Goal: Task Accomplishment & Management: Manage account settings

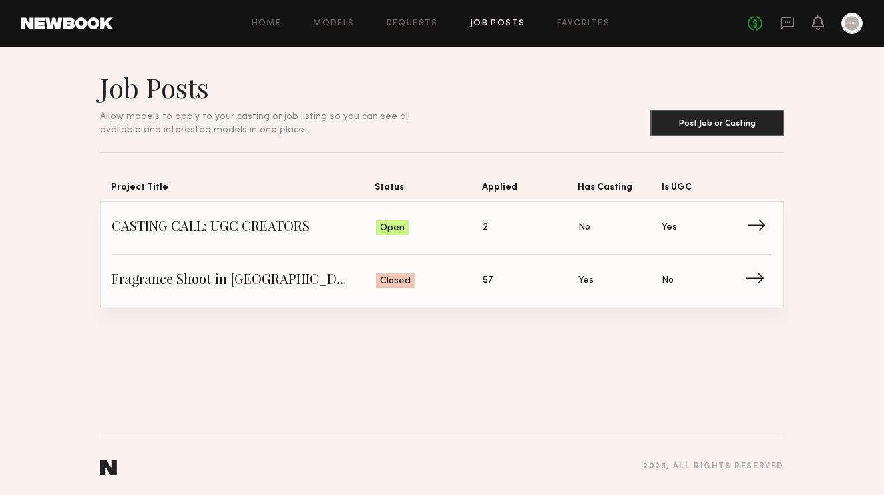
click at [269, 222] on span "CASTING CALL: UGC CREATORS" at bounding box center [244, 228] width 265 height 20
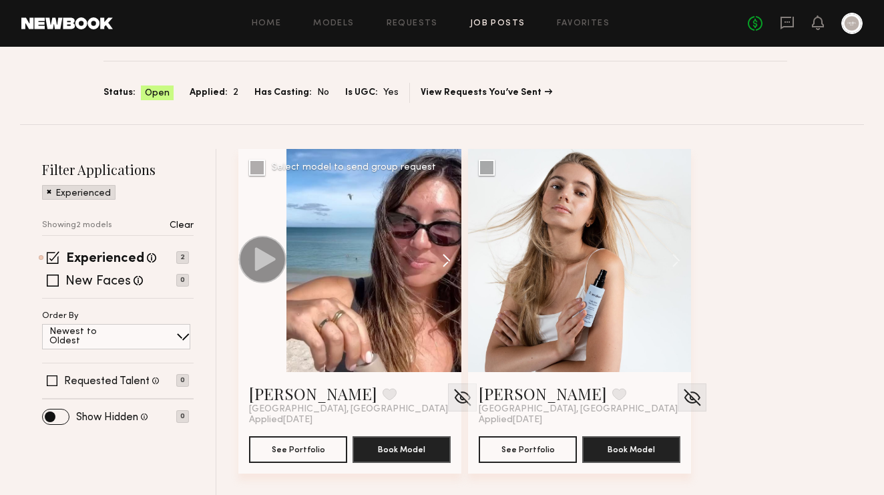
scroll to position [93, 0]
click at [222, 94] on span "Applied:" at bounding box center [209, 93] width 38 height 15
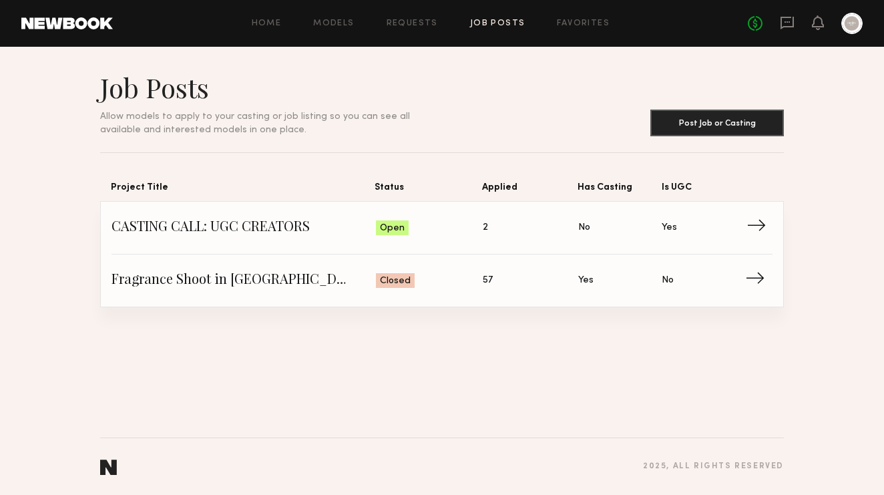
click at [756, 225] on span "→" at bounding box center [760, 228] width 27 height 20
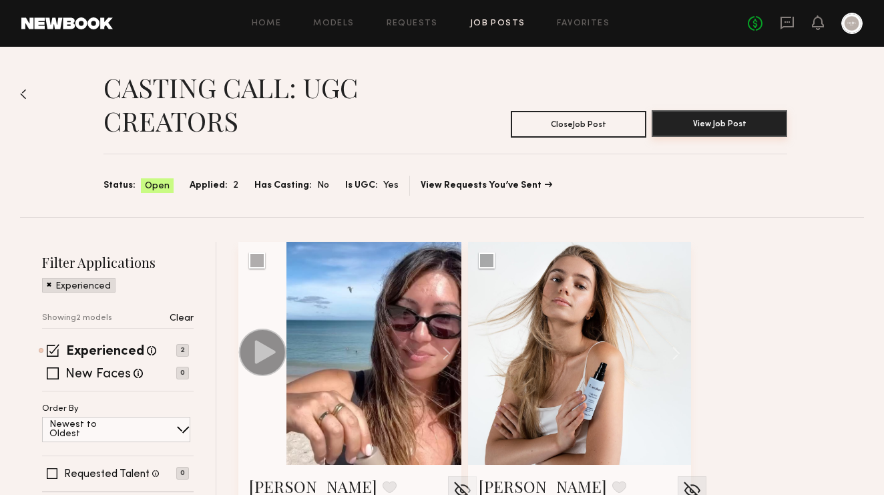
click at [709, 132] on button "View Job Post" at bounding box center [720, 123] width 136 height 27
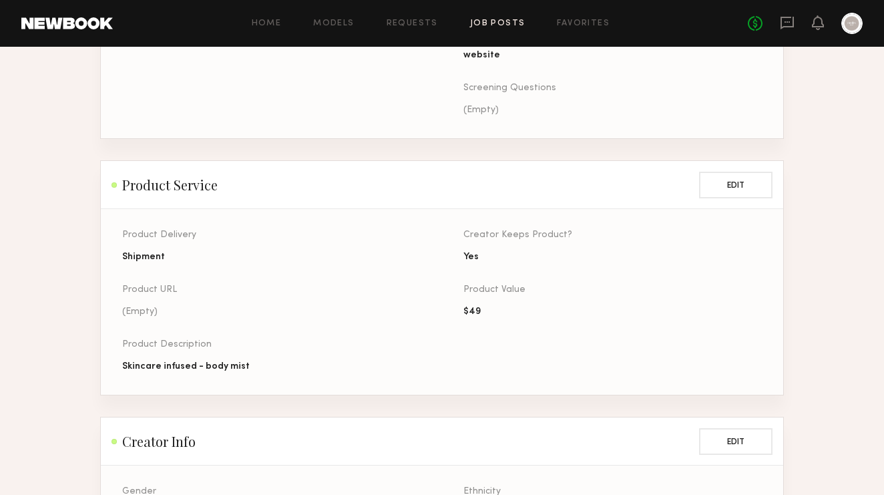
scroll to position [515, 0]
click at [731, 185] on button "Edit" at bounding box center [735, 183] width 73 height 27
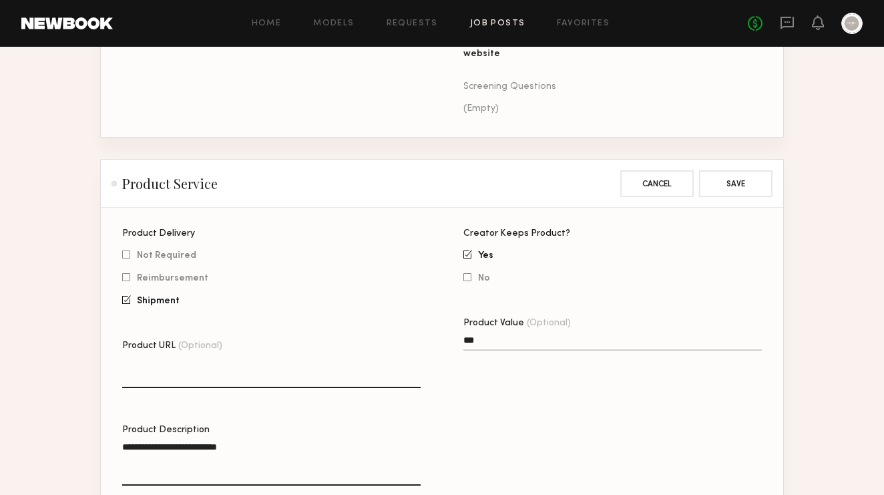
click at [162, 382] on textarea "Product URL (Optional)" at bounding box center [271, 372] width 299 height 32
paste textarea "**********"
type textarea "**********"
click at [731, 185] on button "Save" at bounding box center [735, 183] width 73 height 27
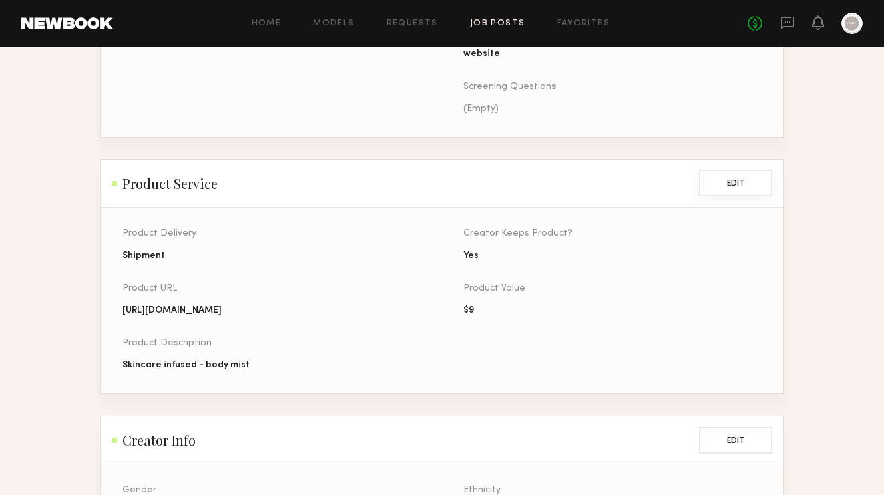
click at [740, 180] on button "Edit" at bounding box center [735, 183] width 73 height 27
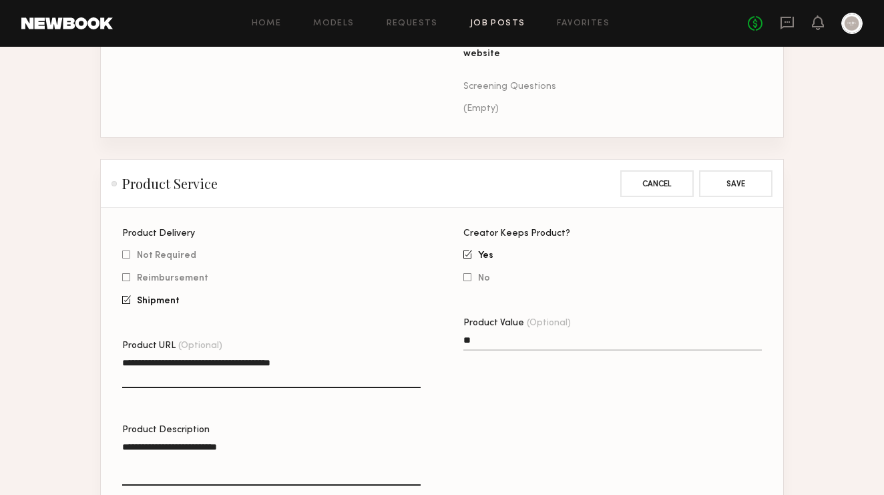
click at [485, 331] on div "Product Value (Optional) **" at bounding box center [613, 341] width 299 height 45
click at [485, 345] on input "**" at bounding box center [613, 342] width 299 height 15
type input "***"
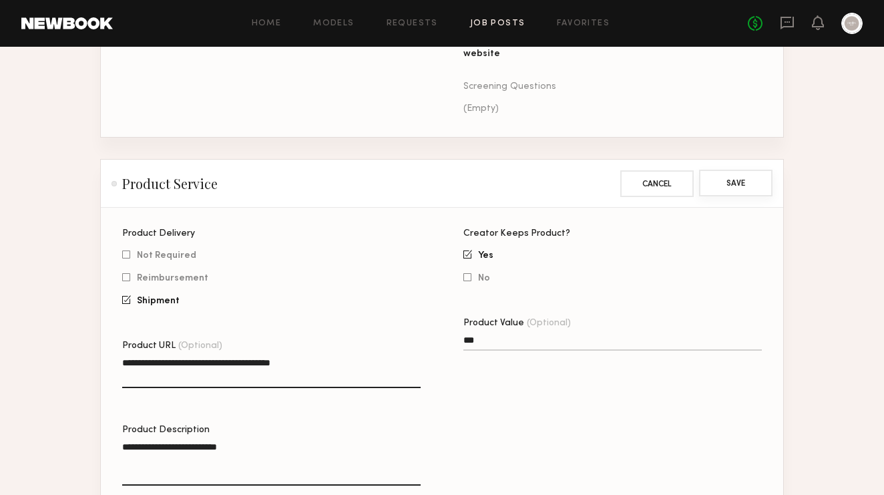
click at [738, 184] on button "Save" at bounding box center [735, 183] width 73 height 27
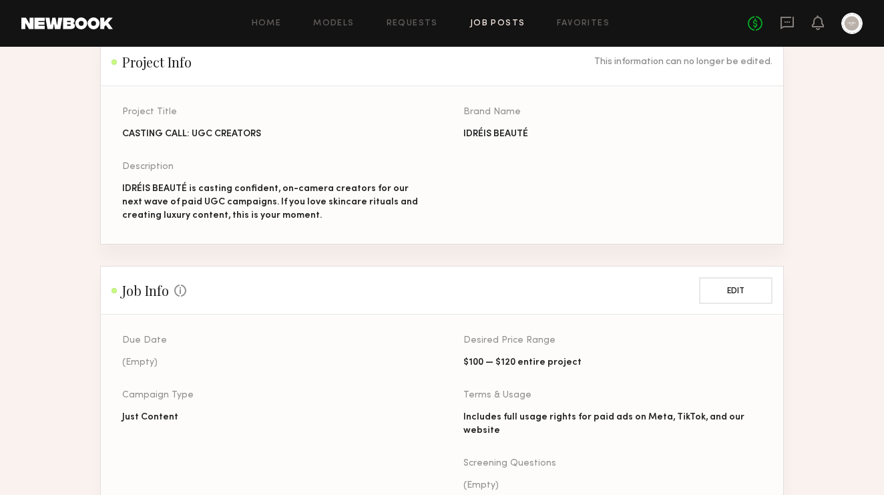
scroll to position [140, 0]
click at [265, 194] on div "IDRÉIS BEAUTÉ is casting confident, on-camera creators for our next wave of pai…" at bounding box center [271, 201] width 299 height 40
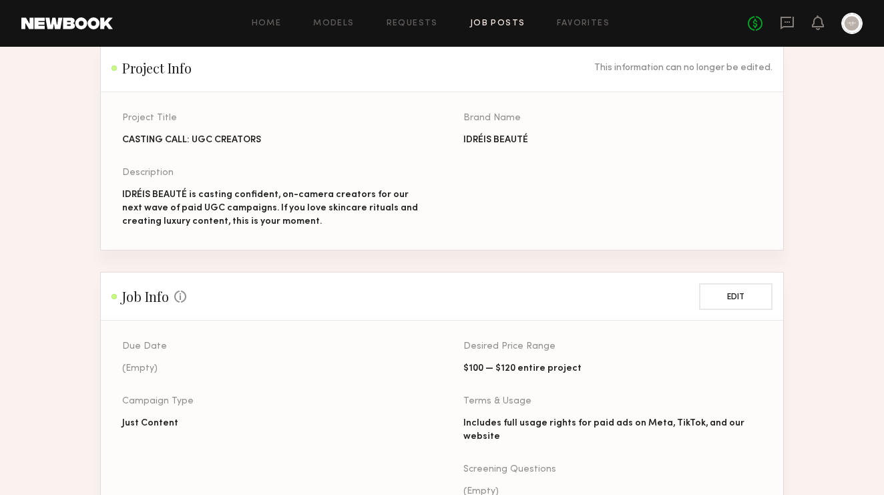
scroll to position [311, 0]
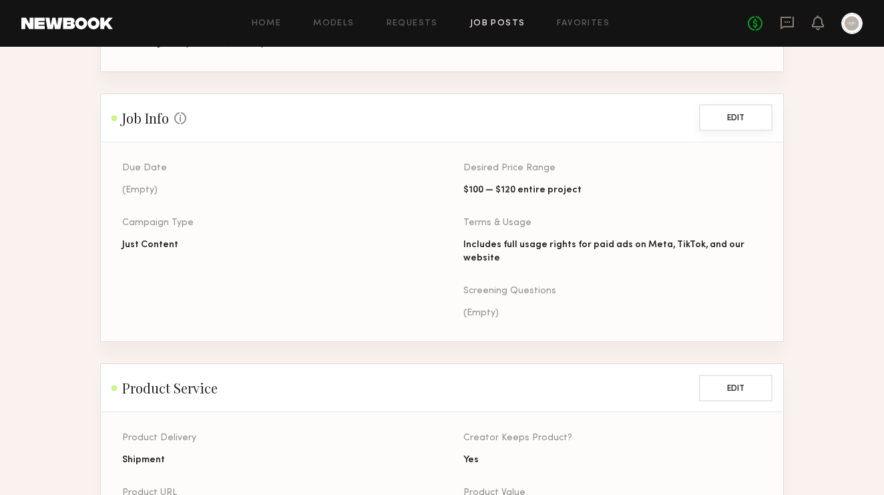
click at [745, 110] on button "Edit" at bounding box center [735, 117] width 73 height 27
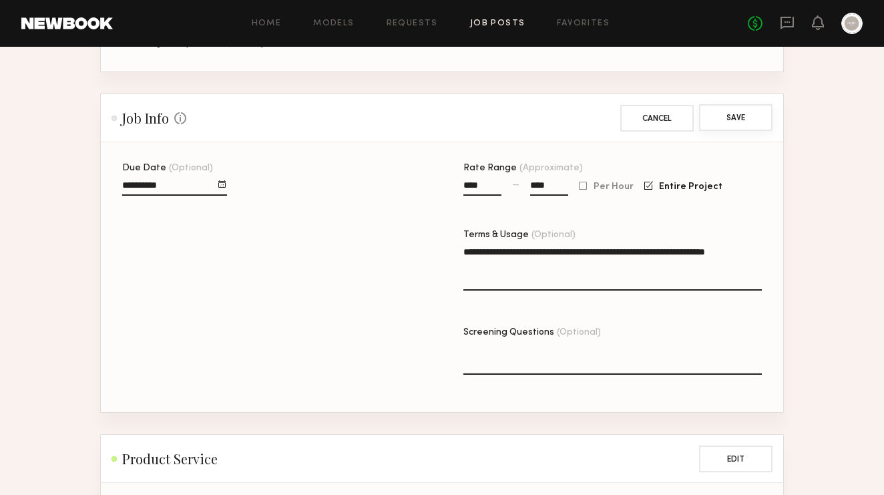
click at [741, 121] on button "Save" at bounding box center [735, 117] width 73 height 27
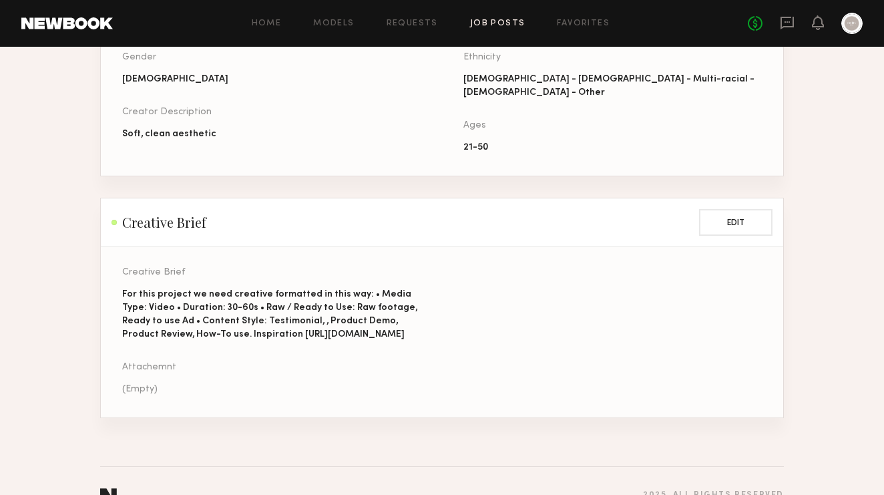
scroll to position [949, 0]
click at [750, 217] on button "Edit" at bounding box center [735, 220] width 73 height 27
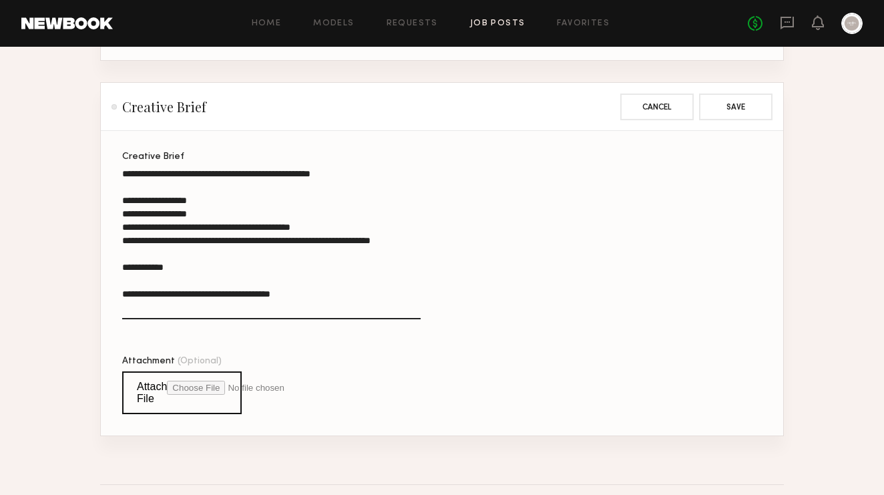
scroll to position [1062, 0]
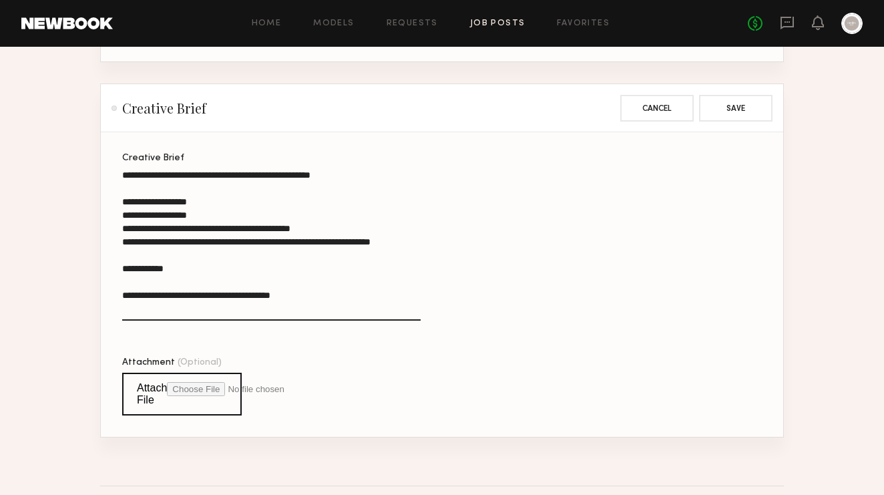
click at [126, 156] on div "Creative Brief" at bounding box center [271, 158] width 299 height 9
click at [126, 168] on textarea "**********" at bounding box center [271, 244] width 299 height 152
click at [120, 155] on section "**********" at bounding box center [442, 284] width 683 height 305
click at [122, 160] on section "**********" at bounding box center [442, 284] width 683 height 305
click at [123, 176] on textarea "**********" at bounding box center [271, 244] width 299 height 152
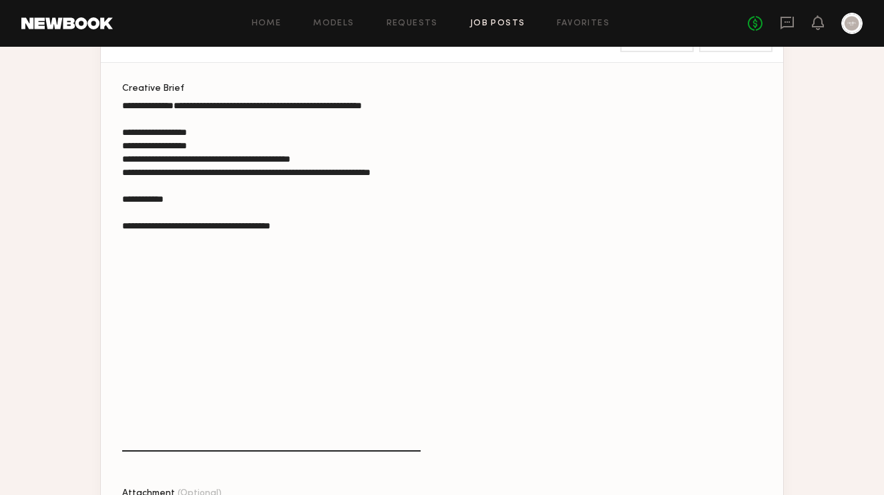
scroll to position [1146, 0]
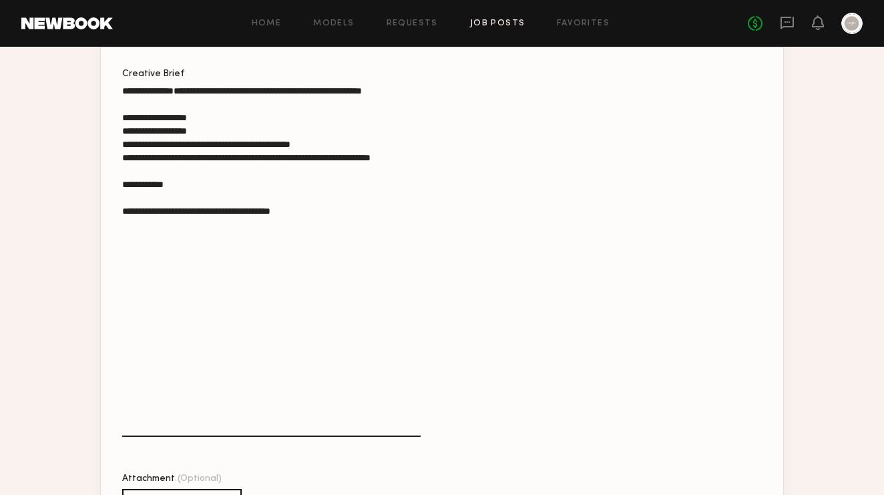
click at [144, 103] on textarea "**********" at bounding box center [271, 260] width 299 height 353
paste textarea "**********"
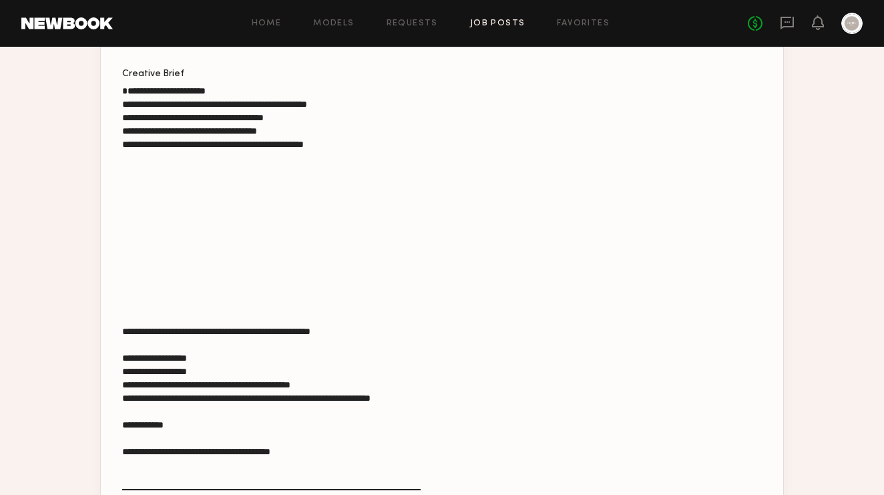
click at [141, 193] on textarea "**********" at bounding box center [271, 287] width 299 height 406
paste textarea "**********"
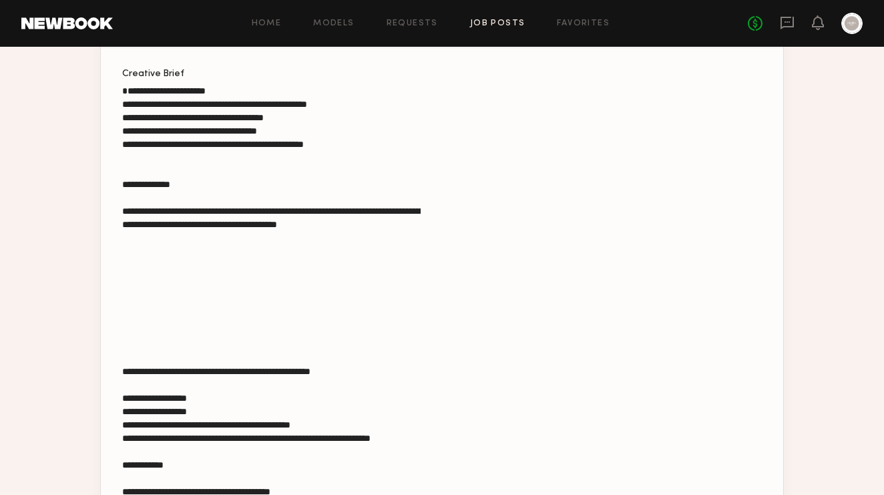
click at [122, 196] on section "**********" at bounding box center [442, 347] width 683 height 599
click at [126, 190] on textarea "**********" at bounding box center [271, 307] width 299 height 446
click at [123, 194] on textarea "**********" at bounding box center [271, 307] width 299 height 446
click at [132, 258] on textarea "**********" at bounding box center [271, 307] width 299 height 446
paste textarea "**********"
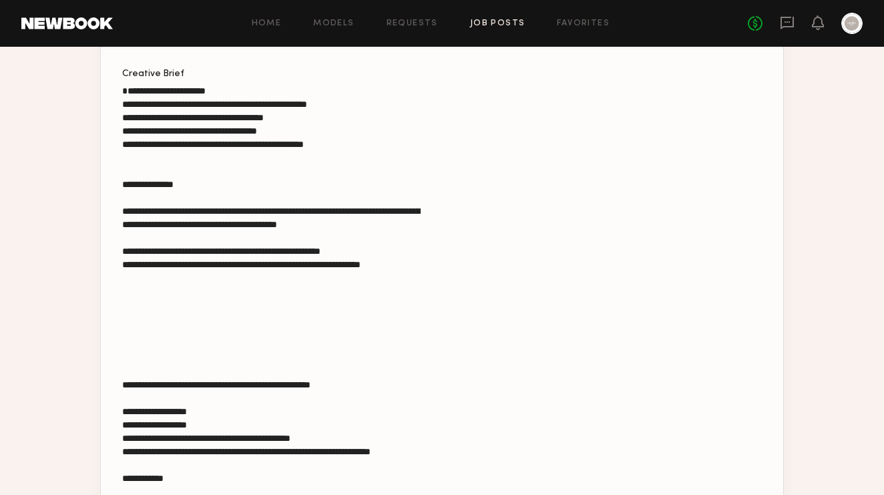
click at [137, 265] on textarea "**********" at bounding box center [271, 320] width 299 height 473
click at [120, 219] on section "**********" at bounding box center [442, 360] width 683 height 625
click at [122, 224] on textarea "**********" at bounding box center [271, 320] width 299 height 473
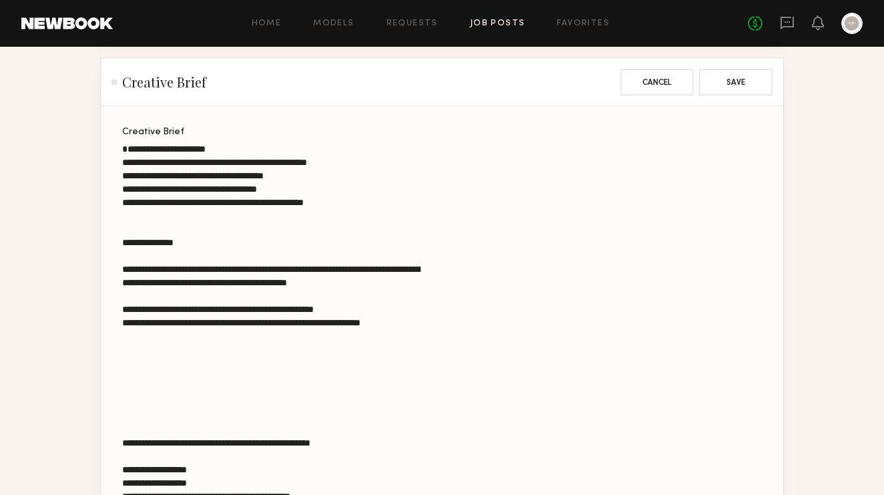
scroll to position [1089, 0]
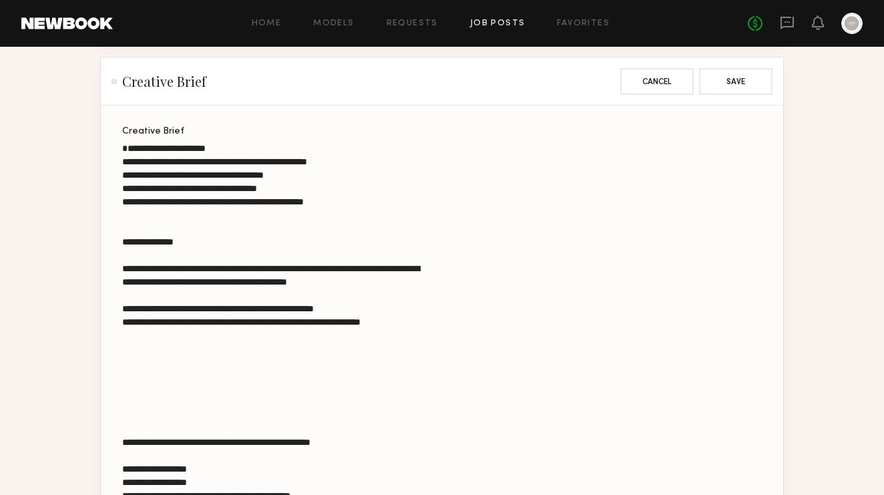
click at [126, 281] on textarea "**********" at bounding box center [271, 385] width 299 height 486
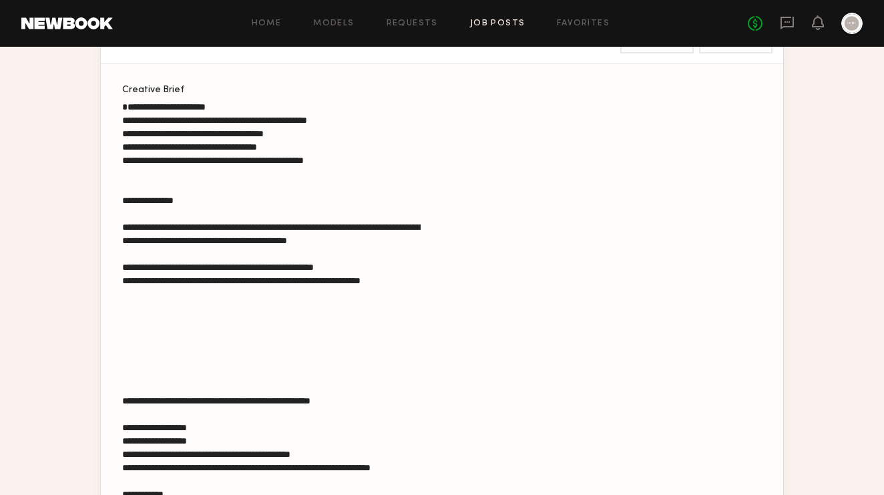
click at [339, 296] on textarea "**********" at bounding box center [271, 343] width 299 height 486
click at [373, 307] on textarea "**********" at bounding box center [271, 343] width 299 height 486
click at [347, 371] on textarea "**********" at bounding box center [271, 343] width 299 height 486
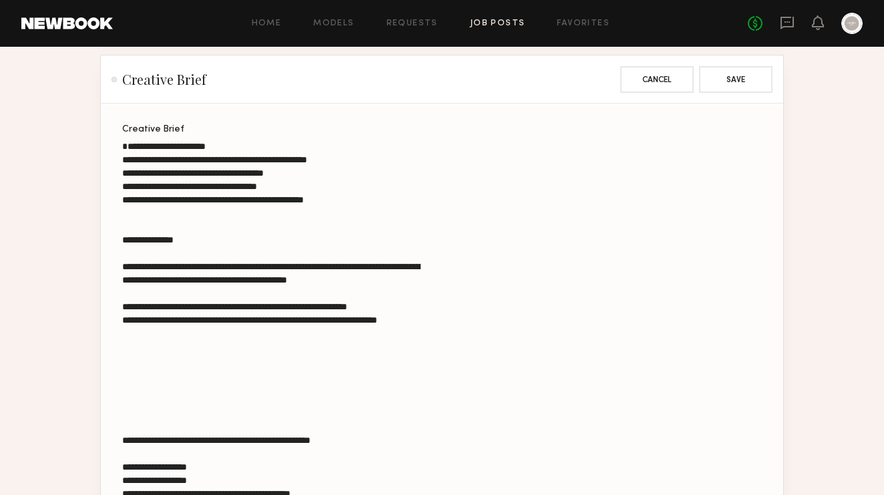
scroll to position [1104, 0]
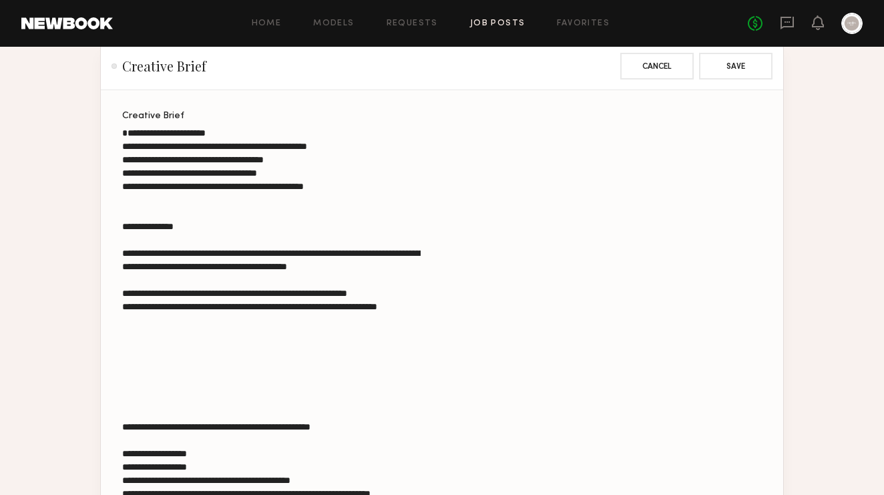
click at [125, 372] on textarea "**********" at bounding box center [271, 369] width 299 height 486
paste textarea "**********"
drag, startPoint x: 146, startPoint y: 236, endPoint x: 119, endPoint y: 234, distance: 27.5
click at [119, 234] on section "**********" at bounding box center [442, 409] width 683 height 639
drag, startPoint x: 152, startPoint y: 242, endPoint x: 118, endPoint y: 239, distance: 33.5
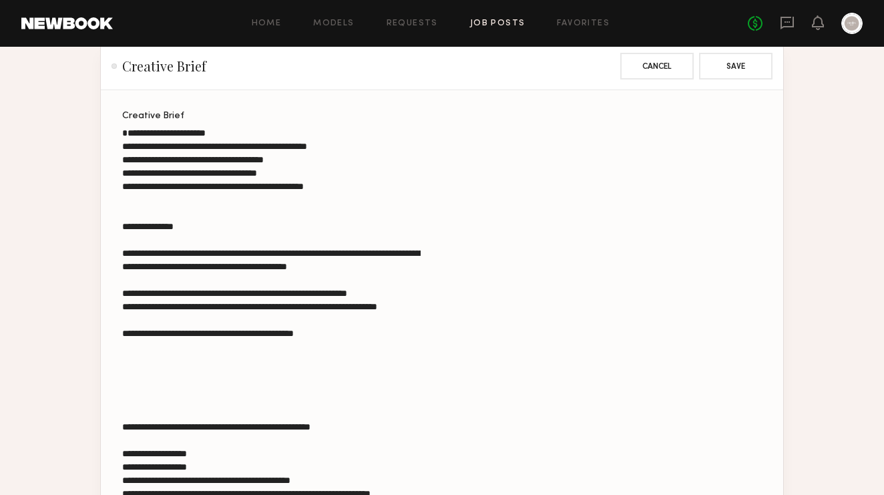
click at [118, 240] on section "**********" at bounding box center [442, 409] width 683 height 639
click at [130, 361] on textarea "**********" at bounding box center [271, 369] width 299 height 486
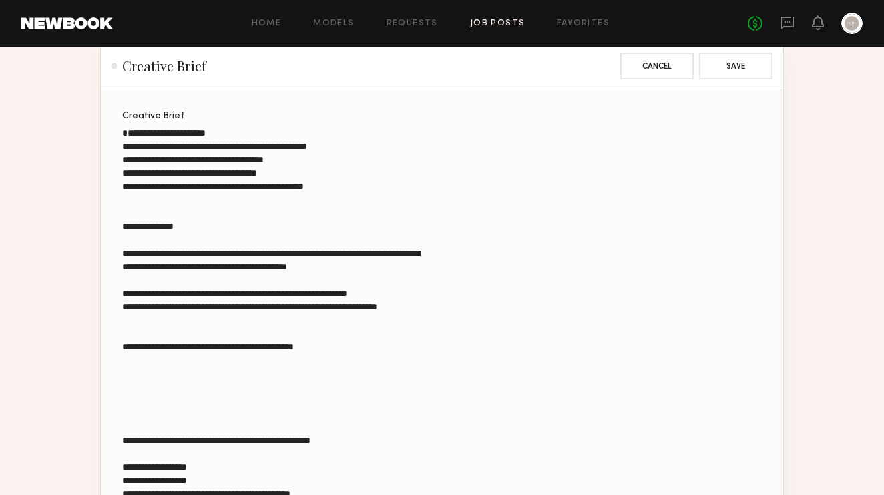
paste textarea "******"
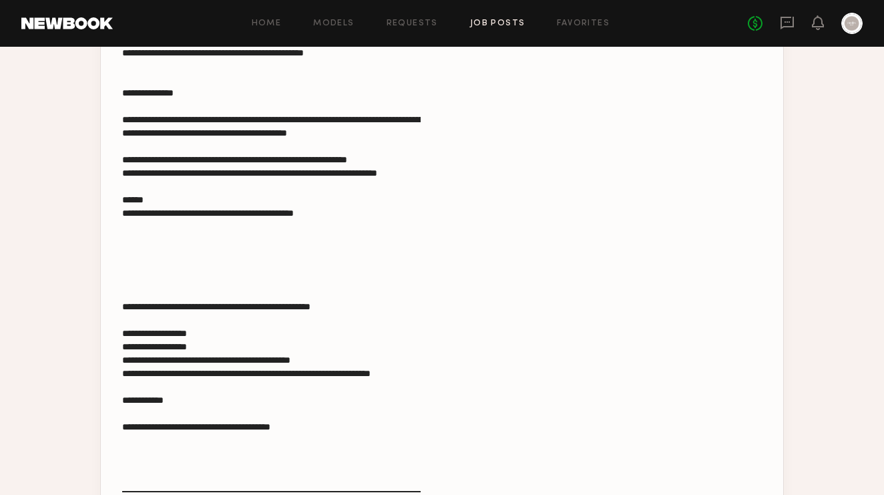
scroll to position [1238, 0]
drag, startPoint x: 392, startPoint y: 345, endPoint x: 71, endPoint y: 275, distance: 328.4
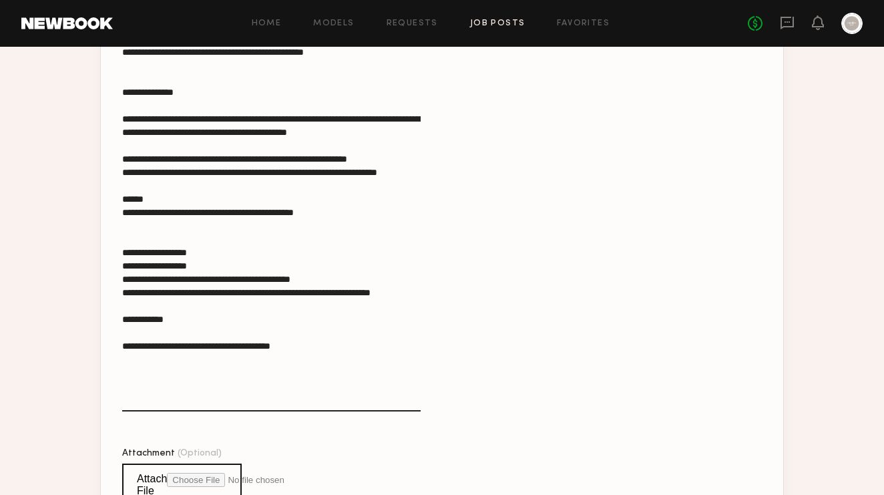
click at [122, 385] on section "**********" at bounding box center [442, 242] width 683 height 572
click at [130, 387] on textarea "**********" at bounding box center [271, 202] width 299 height 420
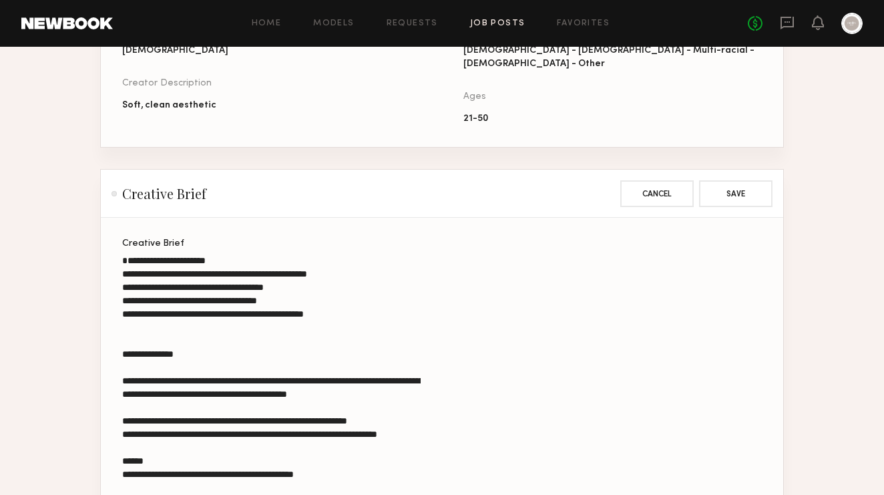
scroll to position [951, 0]
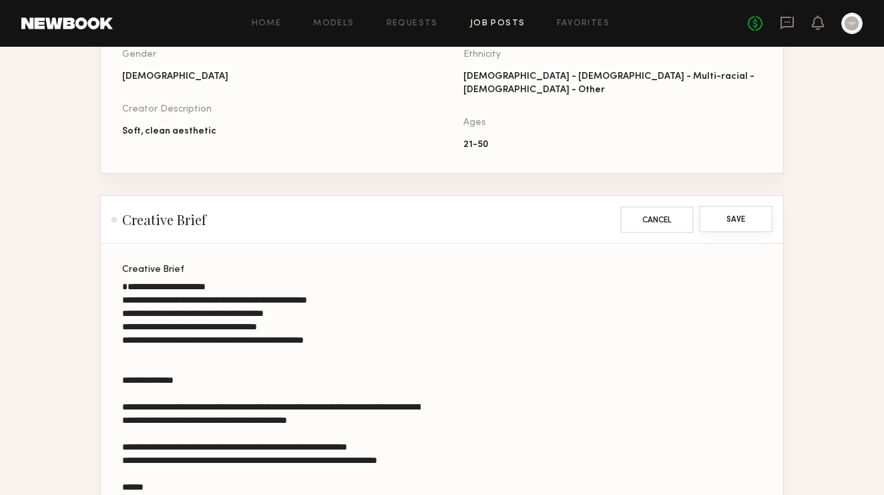
type textarea "**********"
click at [743, 216] on button "Save" at bounding box center [735, 219] width 73 height 27
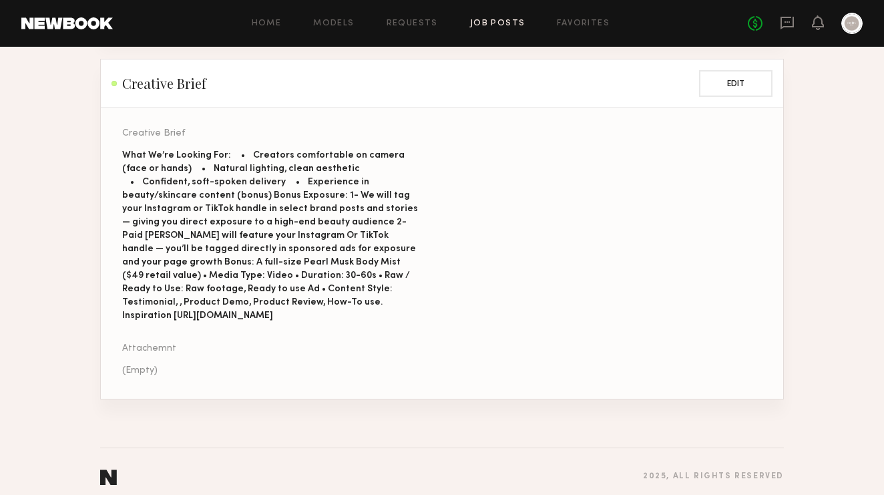
scroll to position [1083, 0]
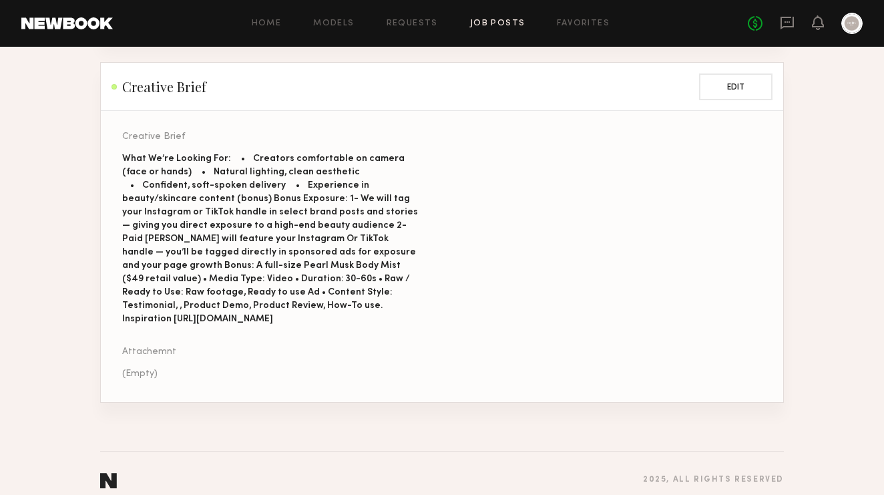
click at [741, 94] on button "Edit" at bounding box center [735, 86] width 73 height 27
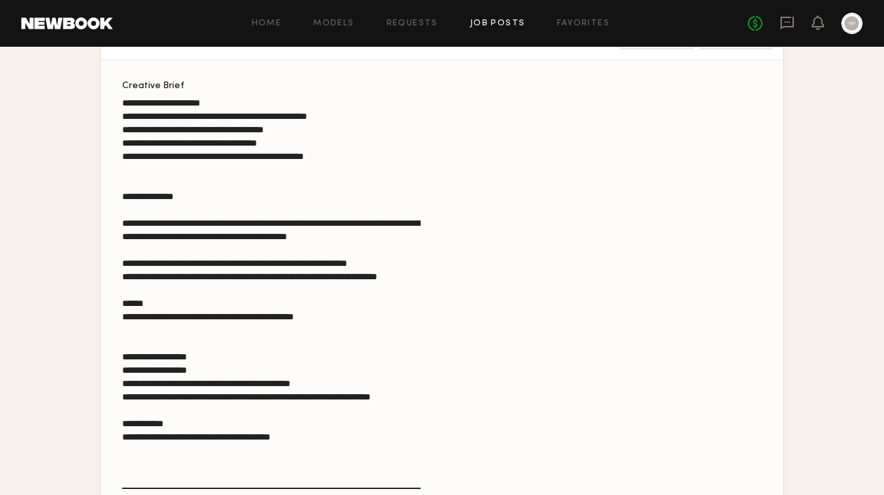
scroll to position [1132, 0]
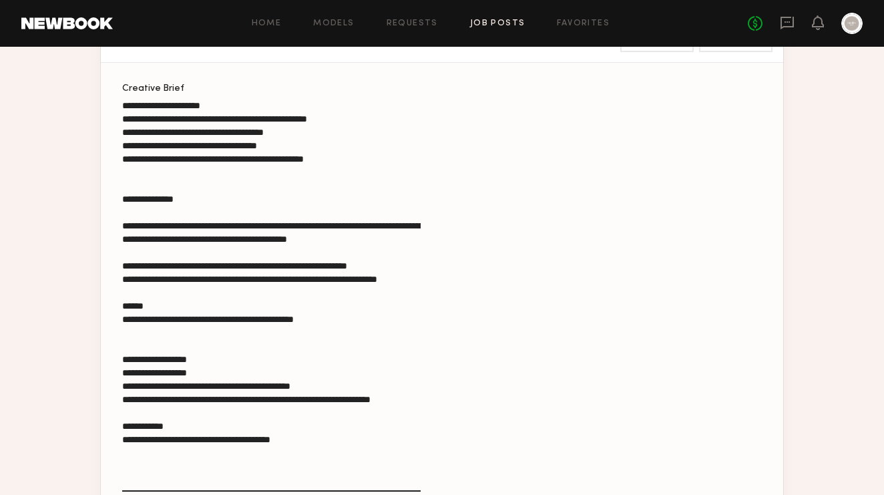
drag, startPoint x: 323, startPoint y: 118, endPoint x: 313, endPoint y: 116, distance: 10.2
click at [313, 116] on textarea "**********" at bounding box center [271, 295] width 299 height 393
drag, startPoint x: 335, startPoint y: 122, endPoint x: 357, endPoint y: 120, distance: 21.5
click at [357, 120] on textarea "**********" at bounding box center [271, 295] width 299 height 393
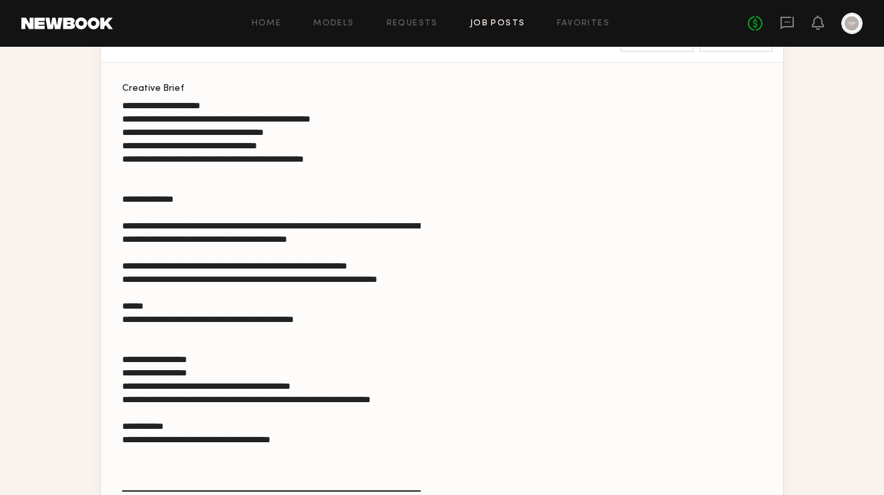
drag, startPoint x: 358, startPoint y: 119, endPoint x: 329, endPoint y: 118, distance: 28.7
click at [329, 118] on textarea "**********" at bounding box center [271, 295] width 299 height 393
click at [327, 123] on textarea "**********" at bounding box center [271, 295] width 299 height 393
click at [328, 118] on textarea "**********" at bounding box center [271, 295] width 299 height 393
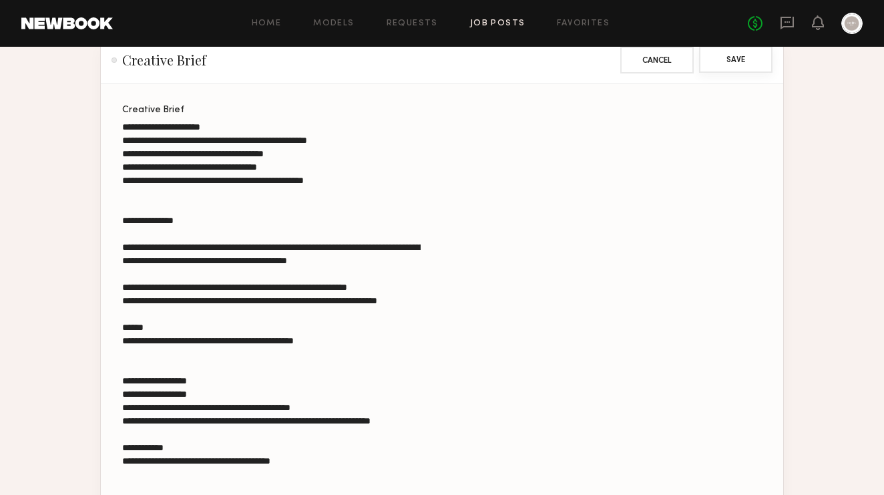
type textarea "**********"
click at [749, 67] on button "Save" at bounding box center [735, 59] width 73 height 27
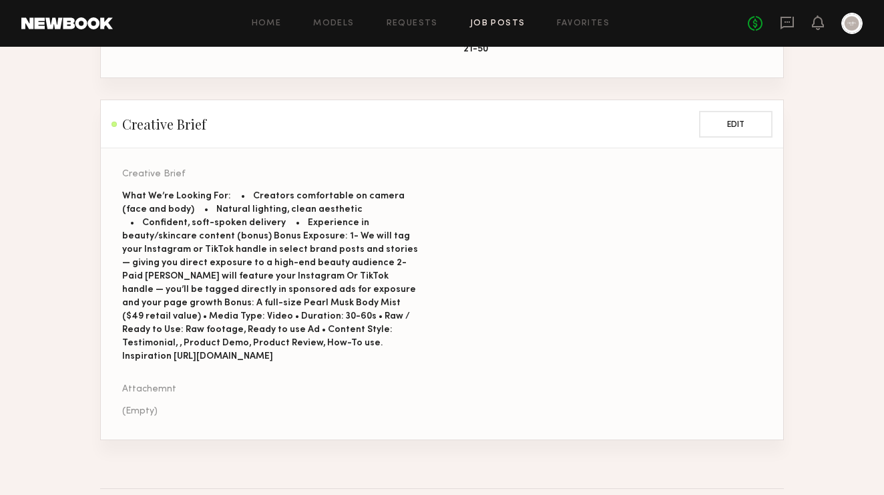
scroll to position [1047, 0]
click at [760, 124] on button "Edit" at bounding box center [735, 123] width 73 height 27
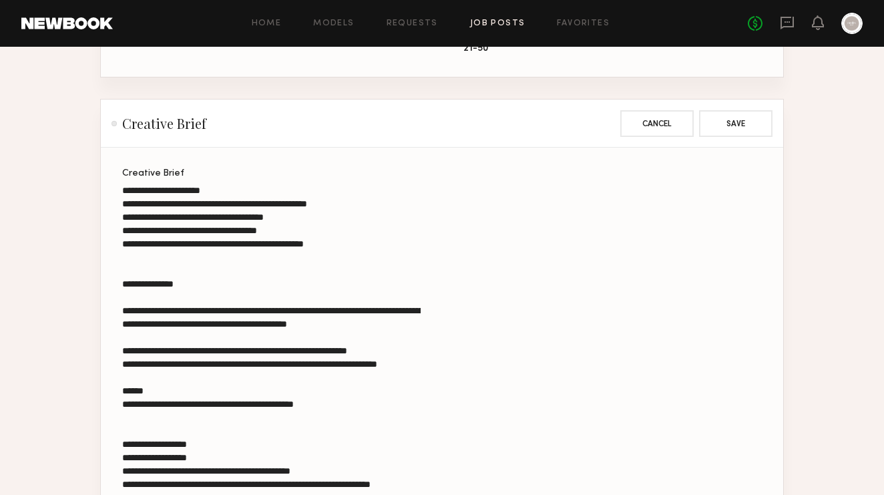
scroll to position [1006, 0]
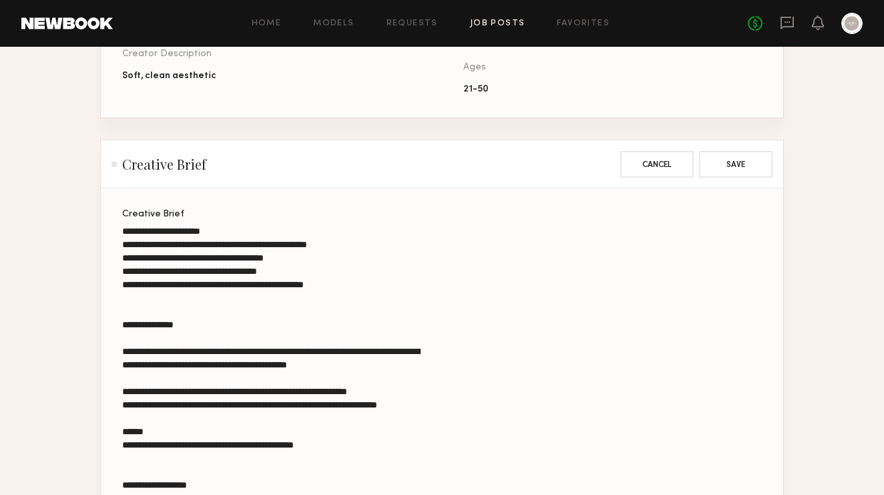
drag, startPoint x: 375, startPoint y: 290, endPoint x: 111, endPoint y: 240, distance: 268.6
click at [110, 240] on section "**********" at bounding box center [442, 460] width 683 height 545
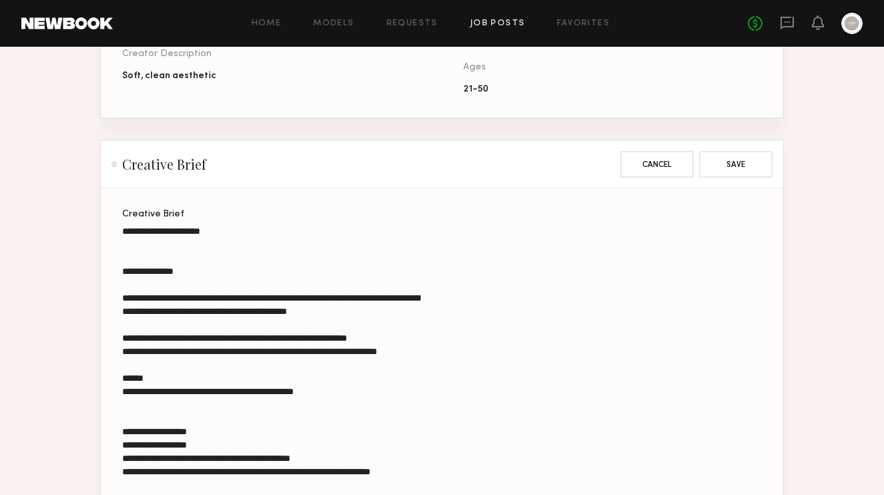
paste textarea "**********"
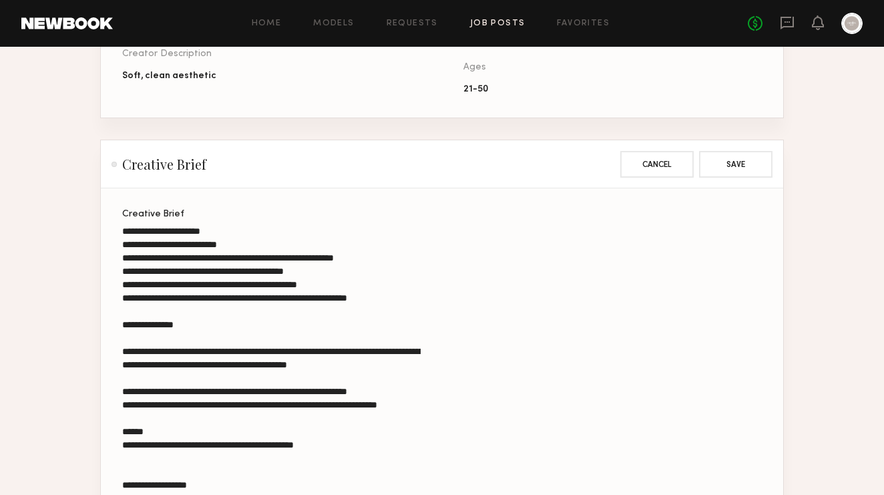
click at [273, 230] on textarea "**********" at bounding box center [271, 420] width 299 height 393
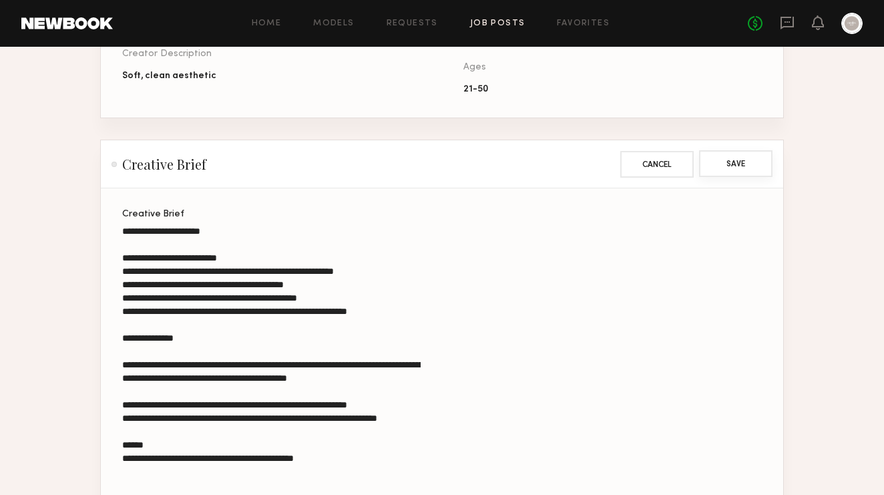
type textarea "**********"
click at [735, 157] on button "Save" at bounding box center [735, 163] width 73 height 27
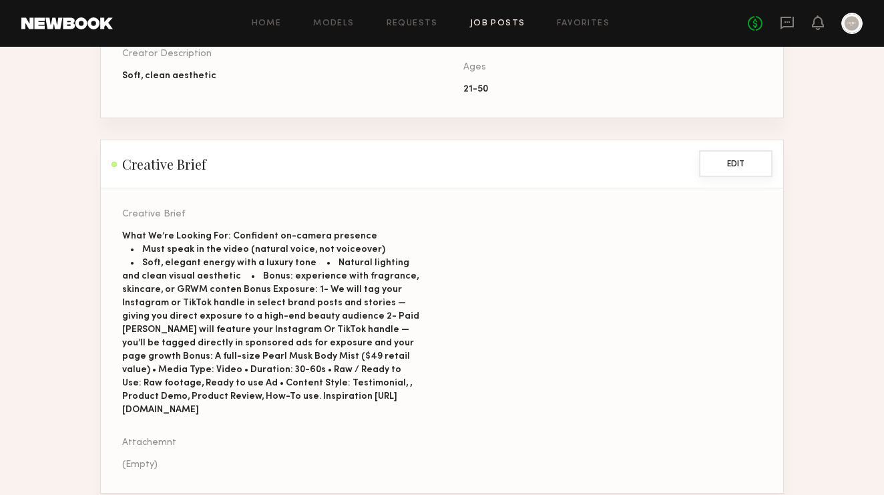
click at [735, 169] on button "Edit" at bounding box center [735, 163] width 73 height 27
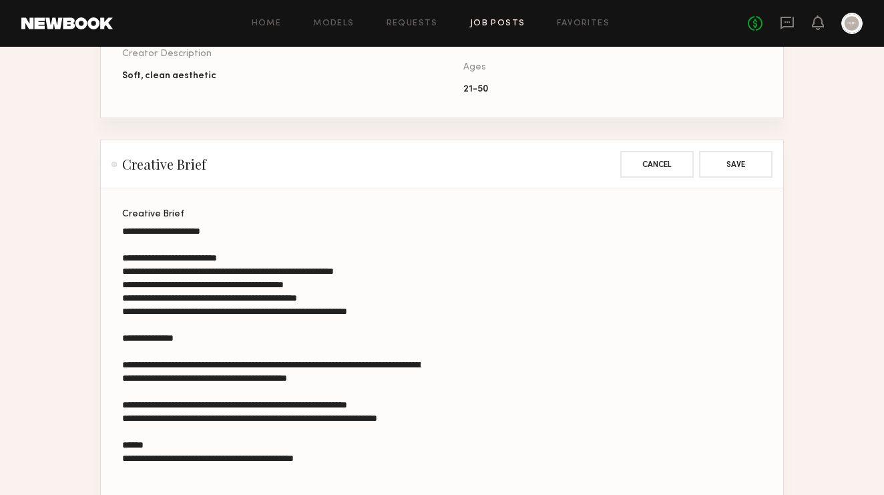
drag, startPoint x: 329, startPoint y: 311, endPoint x: 418, endPoint y: 311, distance: 88.8
click at [418, 311] on textarea "**********" at bounding box center [271, 427] width 299 height 406
click at [383, 309] on textarea "**********" at bounding box center [271, 427] width 299 height 406
click at [377, 309] on textarea "**********" at bounding box center [271, 427] width 299 height 406
click at [366, 314] on textarea "**********" at bounding box center [271, 427] width 299 height 406
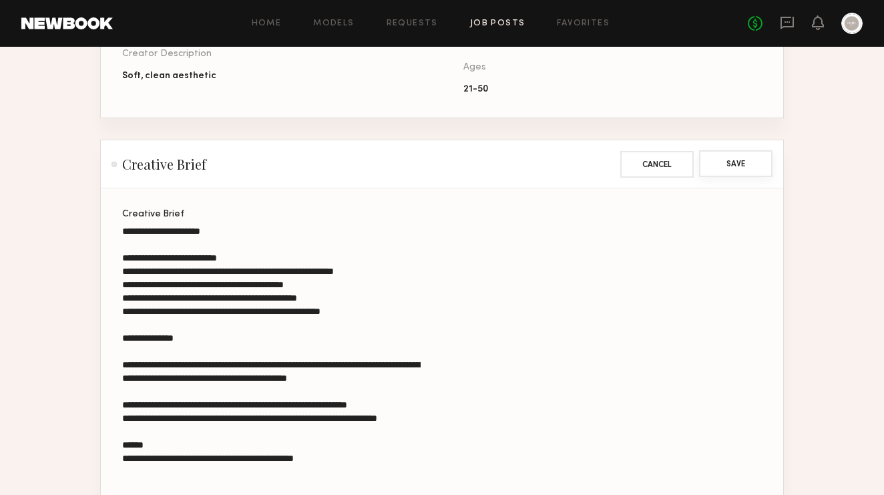
type textarea "**********"
click at [721, 168] on button "Save" at bounding box center [735, 163] width 73 height 27
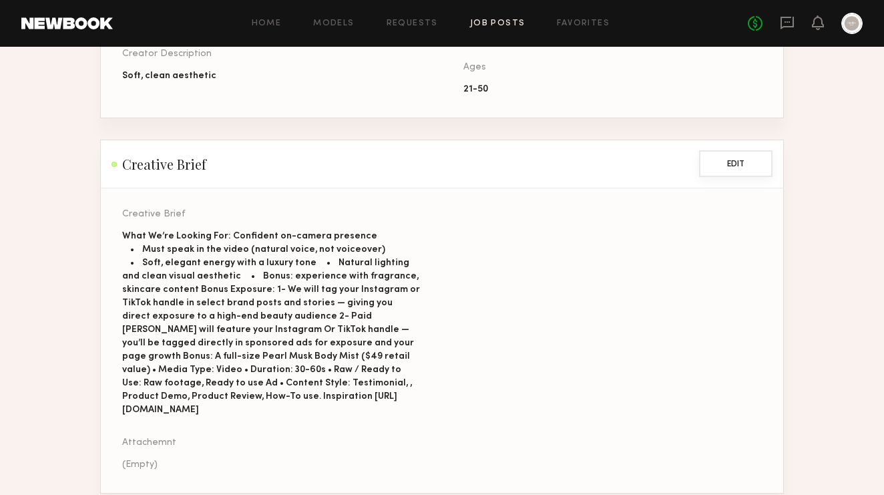
click at [735, 160] on button "Edit" at bounding box center [735, 163] width 73 height 27
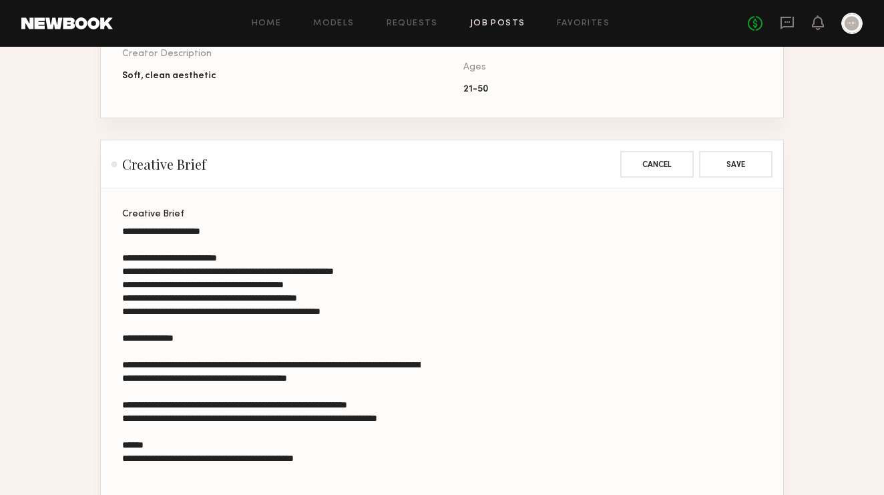
click at [285, 255] on textarea "**********" at bounding box center [271, 427] width 299 height 406
click at [397, 317] on textarea "**********" at bounding box center [271, 427] width 299 height 406
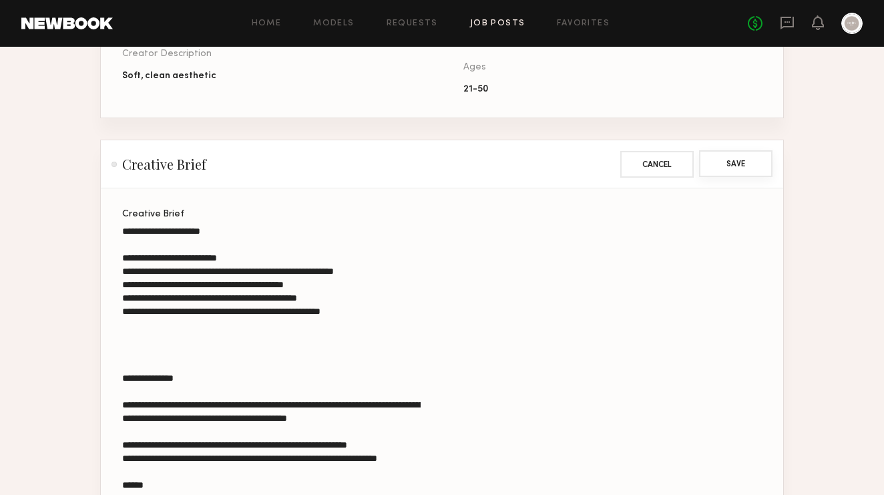
type textarea "**********"
click at [739, 164] on button "Save" at bounding box center [735, 163] width 73 height 27
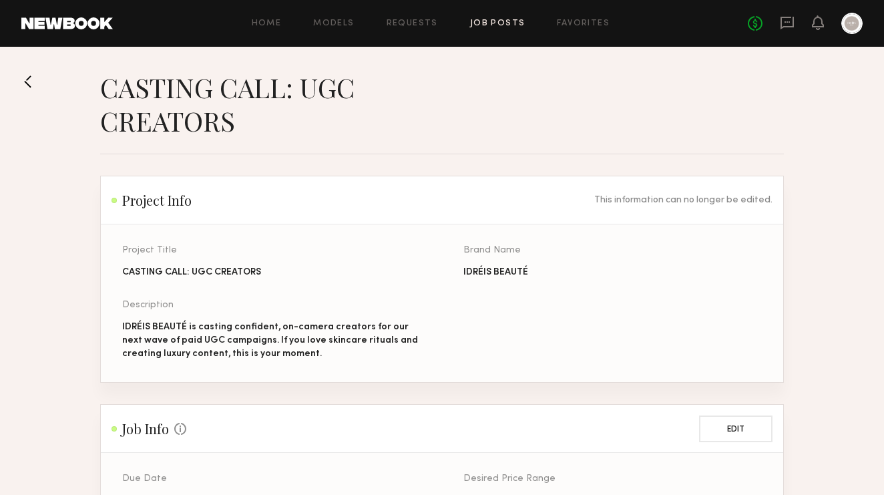
scroll to position [0, 0]
click at [36, 82] on button at bounding box center [31, 81] width 21 height 21
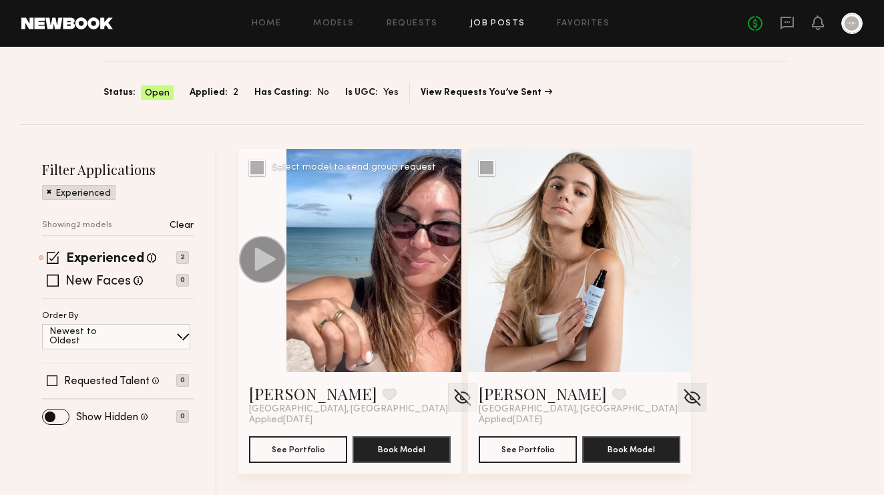
scroll to position [93, 0]
click at [574, 22] on link "Favorites" at bounding box center [583, 23] width 53 height 9
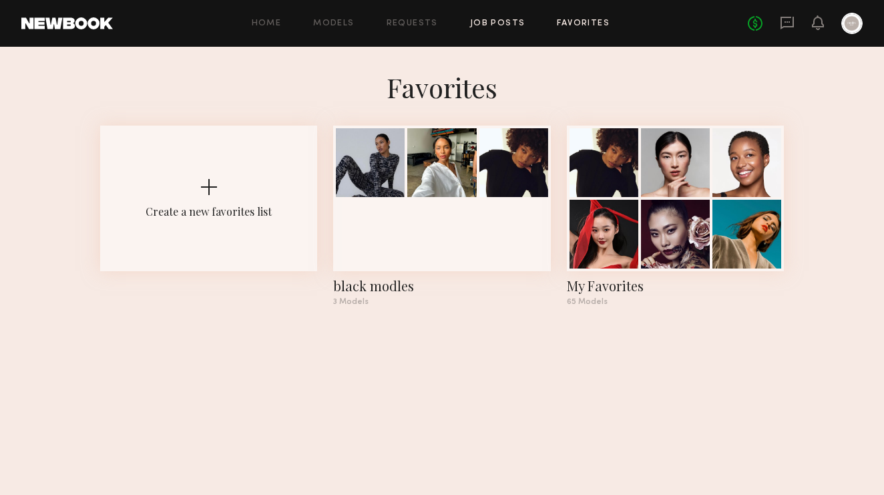
click at [510, 21] on link "Job Posts" at bounding box center [497, 23] width 55 height 9
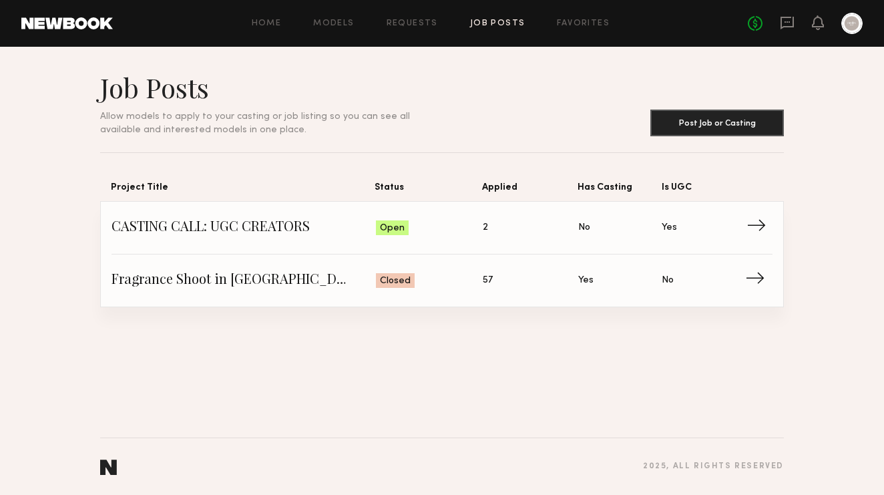
click at [200, 216] on link "CASTING CALL: UGC CREATORS Status: Open Applied: 2 Has Casting: No Is UGC: Yes →" at bounding box center [442, 228] width 661 height 53
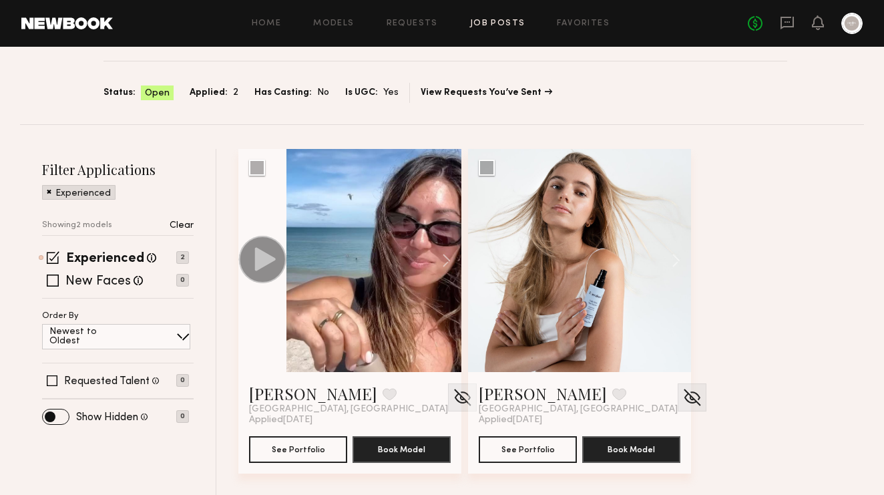
scroll to position [93, 0]
click at [396, 275] on div at bounding box center [374, 260] width 175 height 223
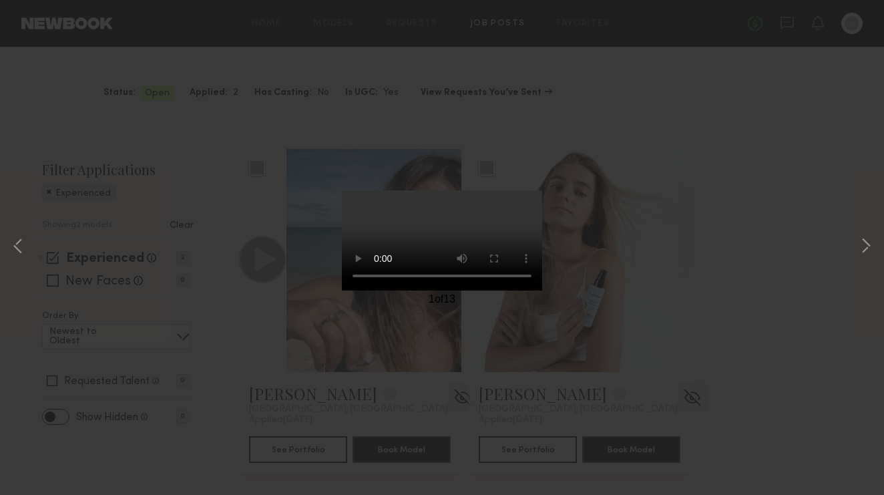
click at [721, 94] on div "1 of 13" at bounding box center [442, 247] width 884 height 495
click at [769, 142] on div "1 of 13" at bounding box center [442, 247] width 884 height 495
click at [157, 130] on div "1 of 13" at bounding box center [442, 247] width 884 height 495
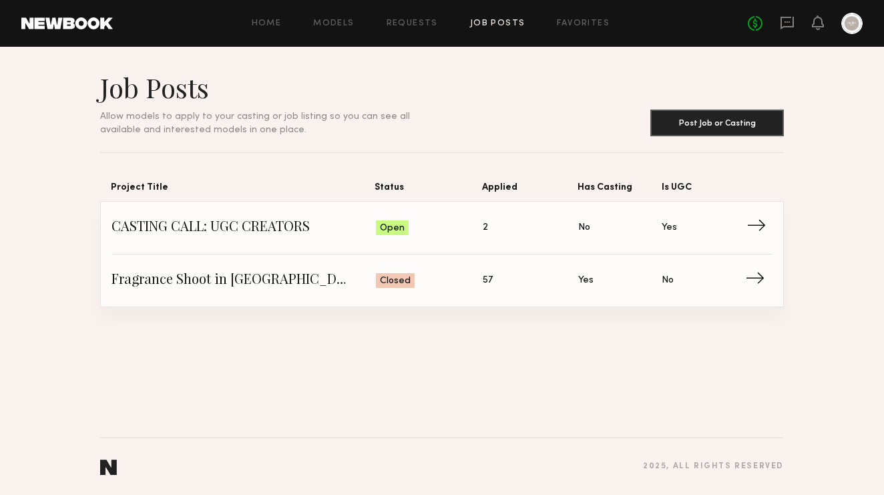
click at [396, 235] on span "Status: Open" at bounding box center [430, 228] width 108 height 20
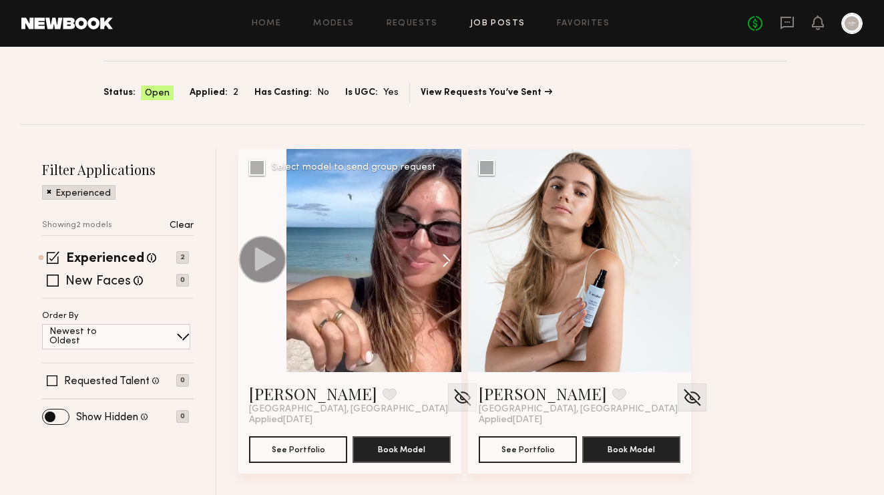
scroll to position [93, 0]
click at [303, 452] on button "See Portfolio" at bounding box center [298, 449] width 98 height 27
click at [577, 291] on div at bounding box center [579, 260] width 223 height 223
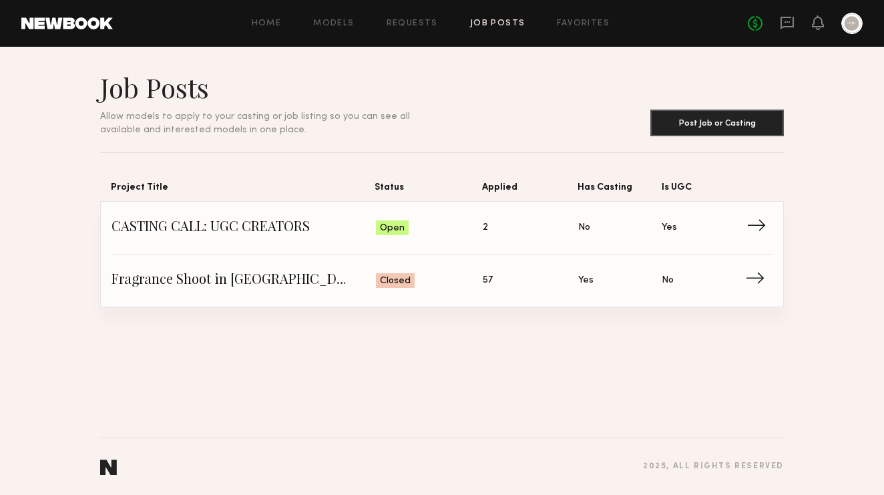
click at [385, 218] on span "Status: Open" at bounding box center [430, 228] width 108 height 20
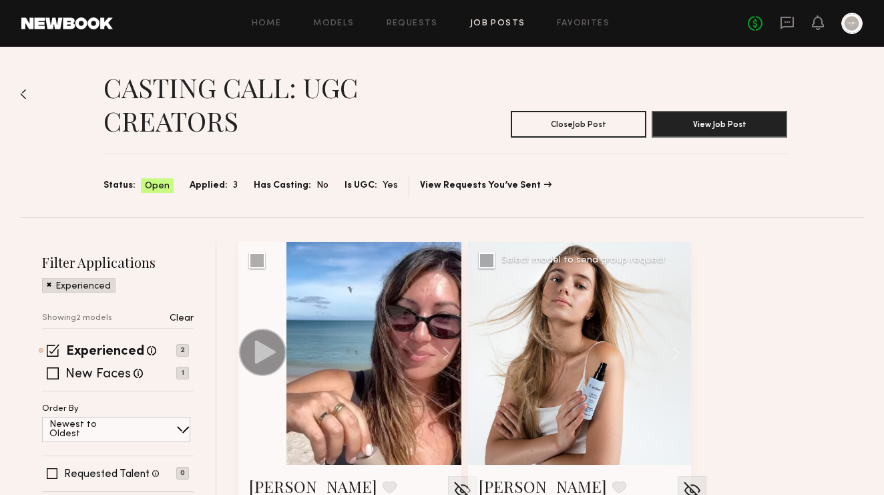
scroll to position [73, 0]
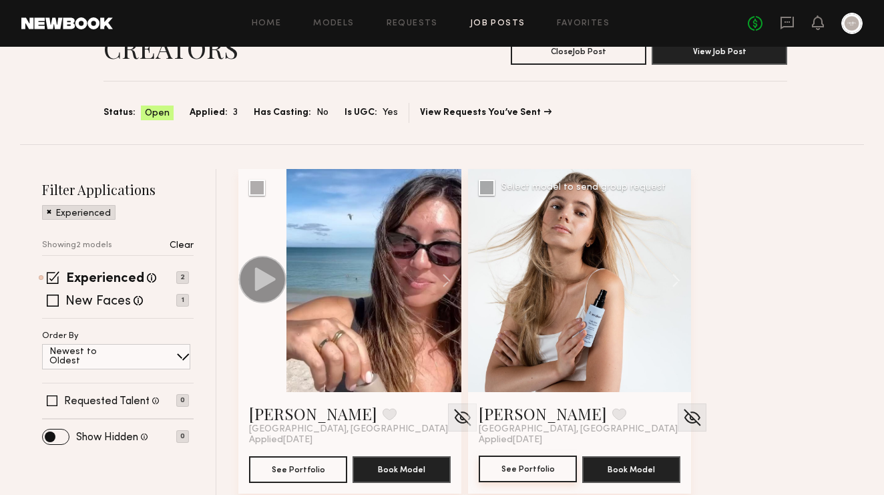
click at [517, 469] on button "See Portfolio" at bounding box center [528, 469] width 98 height 27
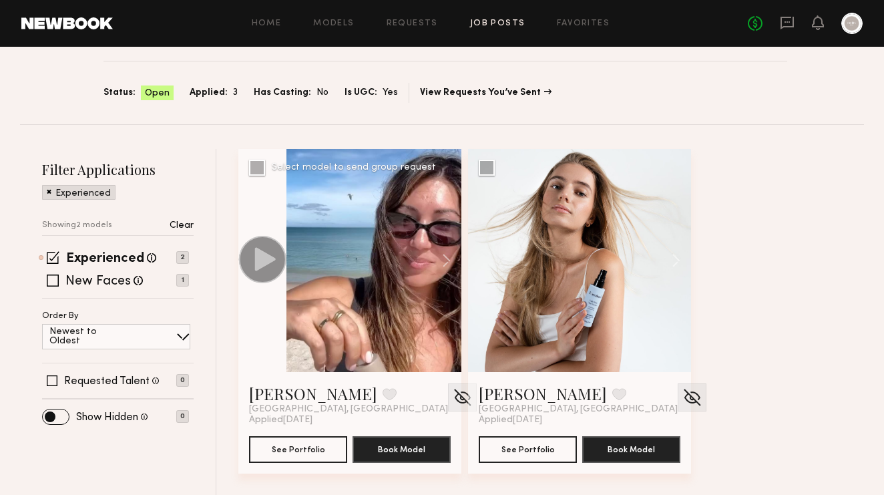
scroll to position [93, 0]
click at [336, 262] on div at bounding box center [374, 260] width 175 height 223
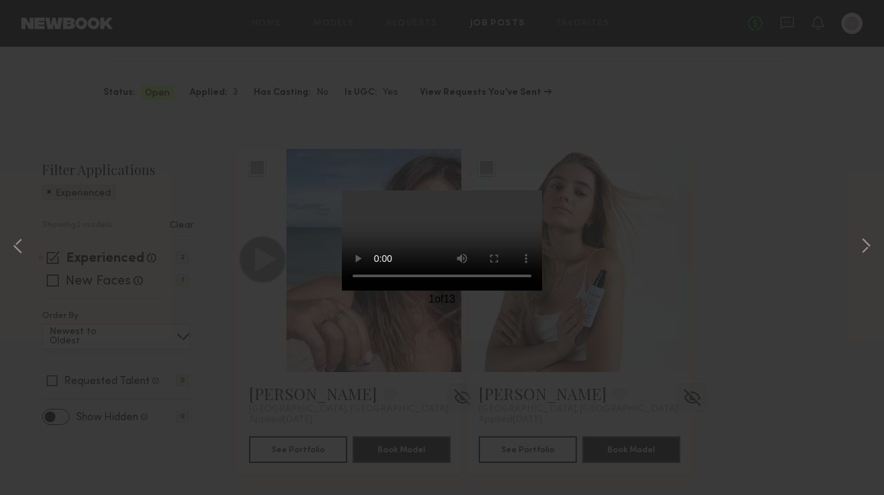
click at [787, 177] on div "1 of 13" at bounding box center [442, 247] width 884 height 495
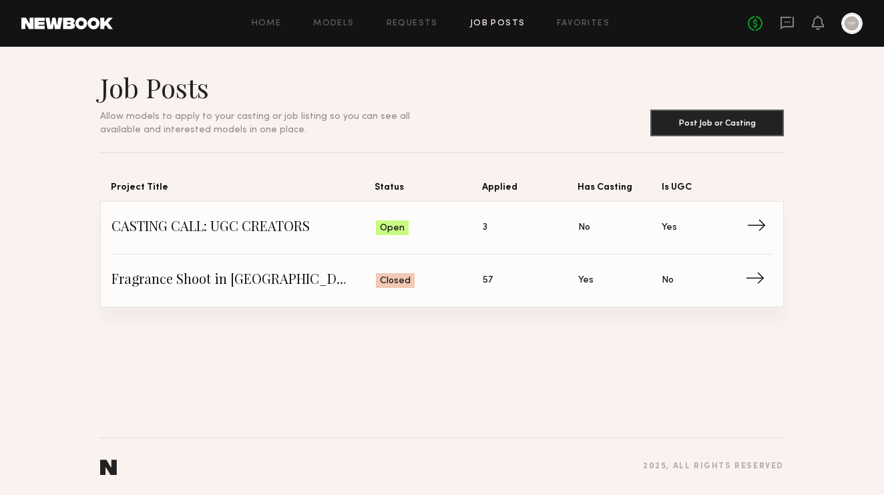
click at [276, 206] on link "CASTING CALL: UGC CREATORS Status: Open Applied: 3 Has Casting: No Is UGC: Yes →" at bounding box center [442, 228] width 661 height 53
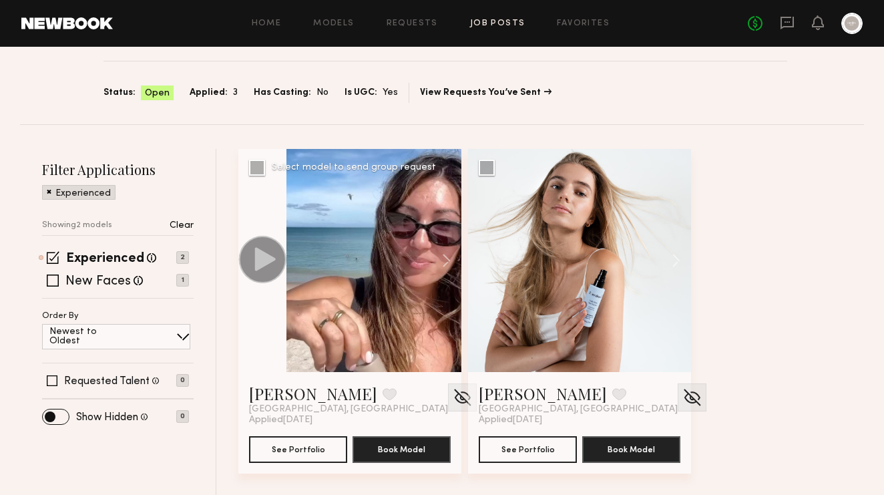
scroll to position [93, 0]
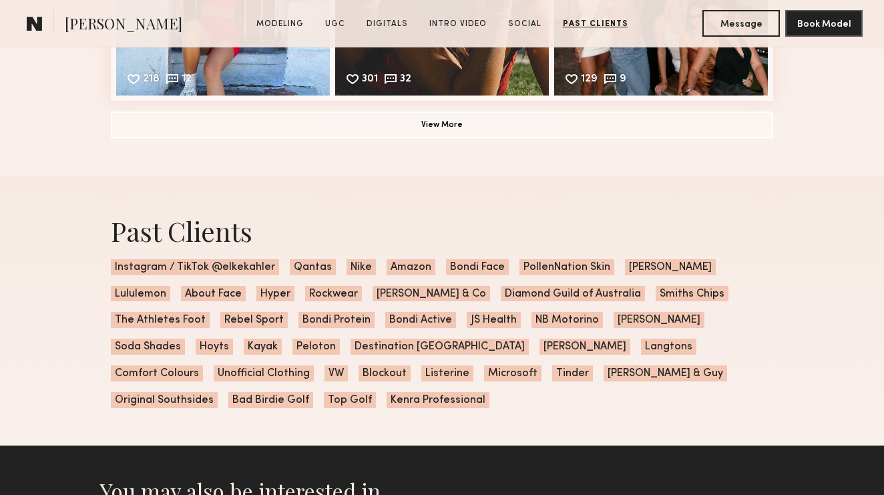
scroll to position [4668, 0]
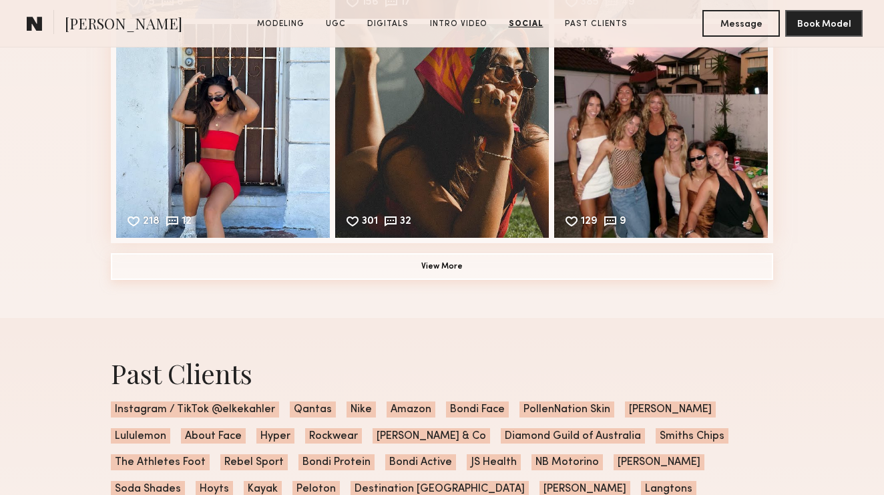
click at [455, 273] on button "View More" at bounding box center [442, 266] width 663 height 27
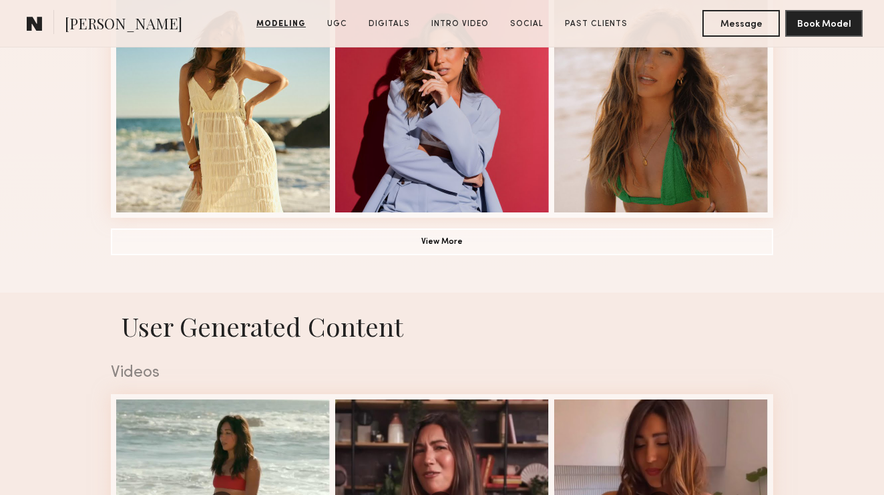
scroll to position [1252, 0]
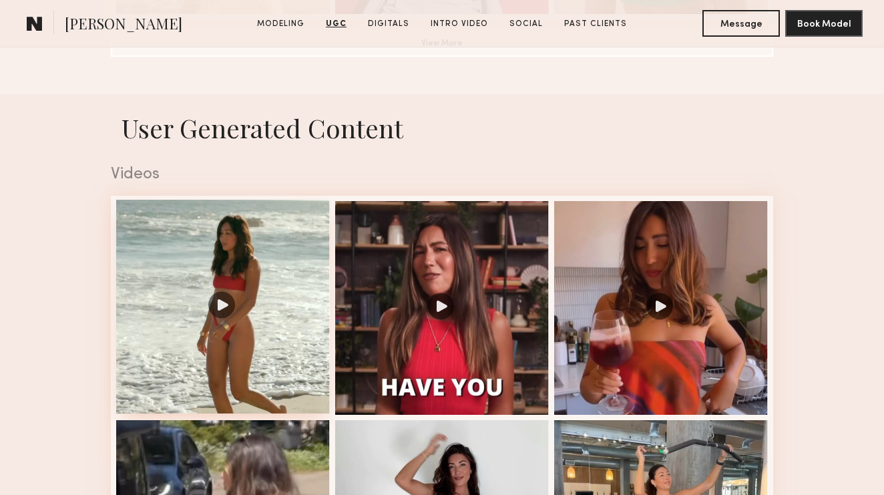
click at [224, 305] on div at bounding box center [223, 307] width 214 height 214
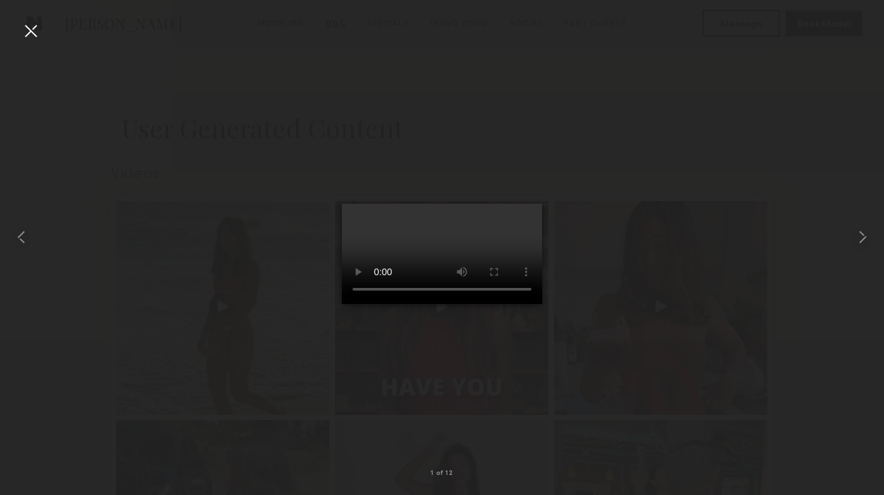
click at [515, 304] on video at bounding box center [442, 254] width 200 height 100
click at [38, 30] on div at bounding box center [30, 30] width 21 height 21
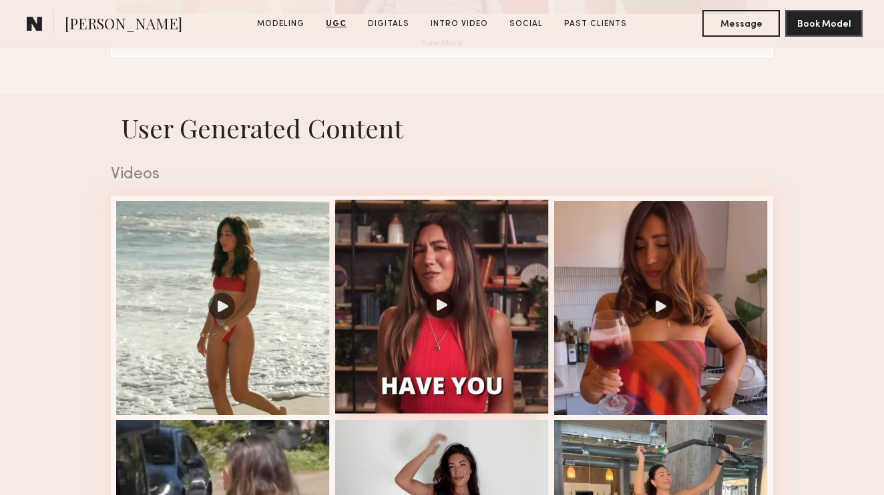
click at [443, 301] on div at bounding box center [442, 307] width 214 height 214
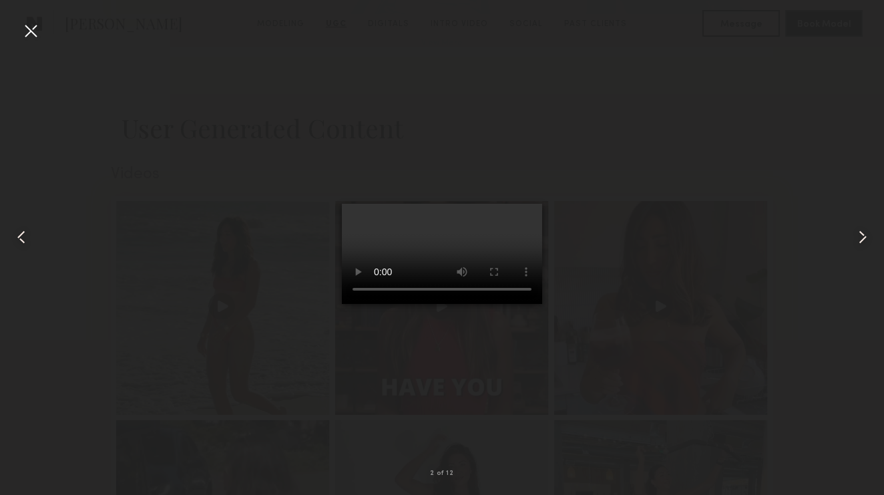
click at [511, 204] on video at bounding box center [442, 254] width 200 height 100
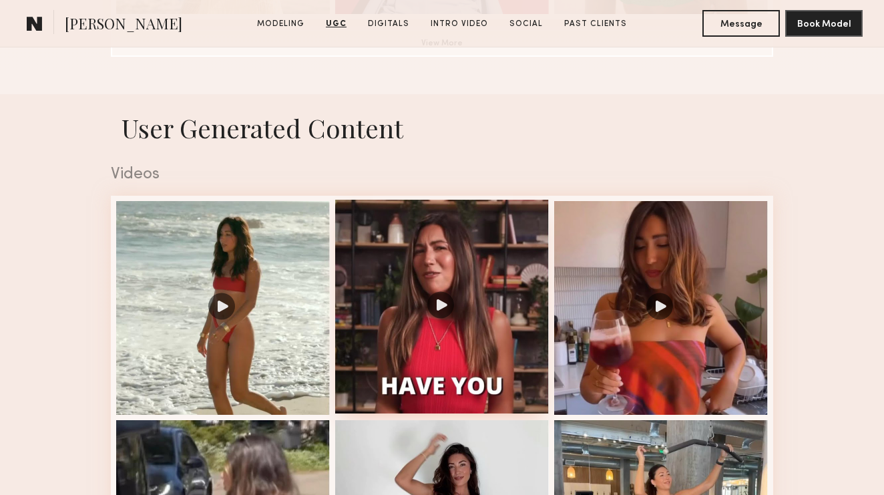
click at [452, 296] on div at bounding box center [442, 307] width 214 height 214
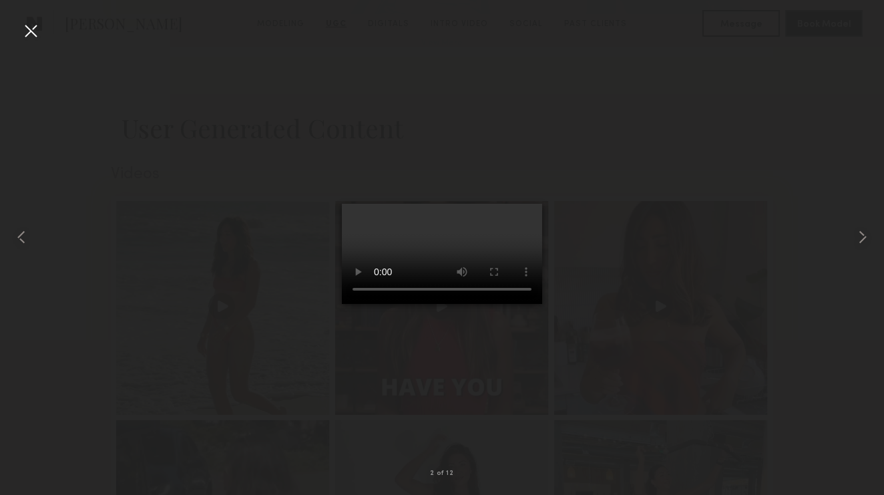
click at [369, 304] on video at bounding box center [442, 254] width 200 height 100
click at [510, 204] on video at bounding box center [442, 254] width 200 height 100
click at [33, 31] on div at bounding box center [30, 30] width 21 height 21
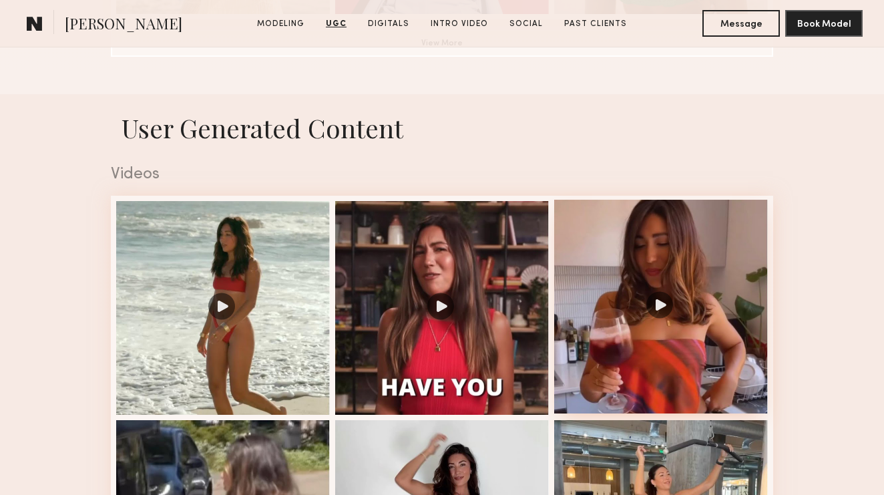
click at [675, 304] on div at bounding box center [661, 307] width 214 height 214
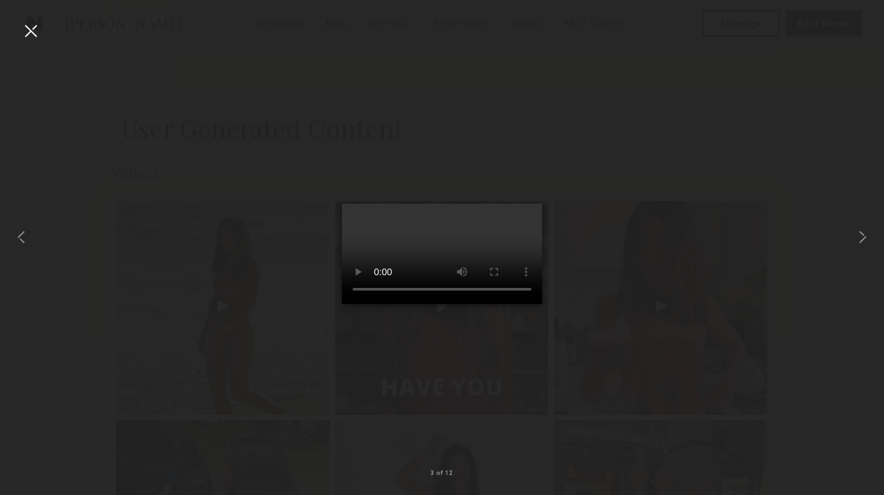
click at [46, 35] on div at bounding box center [442, 236] width 884 height 431
click at [35, 33] on div at bounding box center [30, 30] width 21 height 21
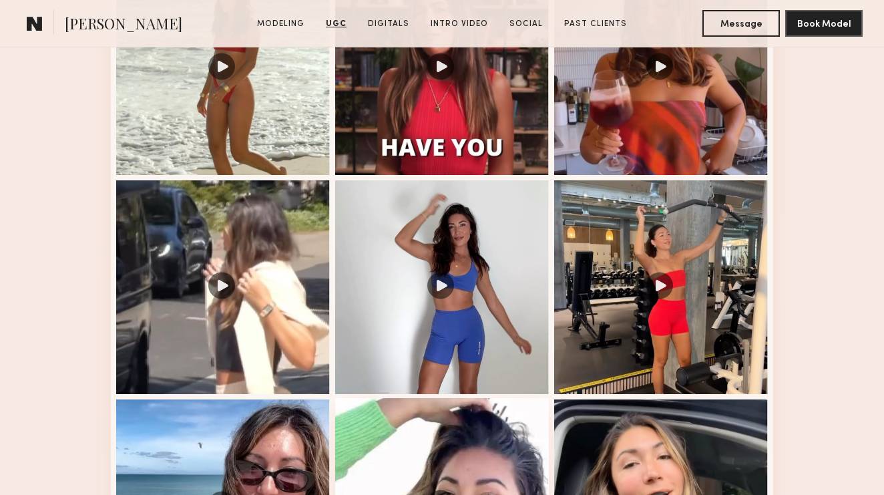
scroll to position [1667, 0]
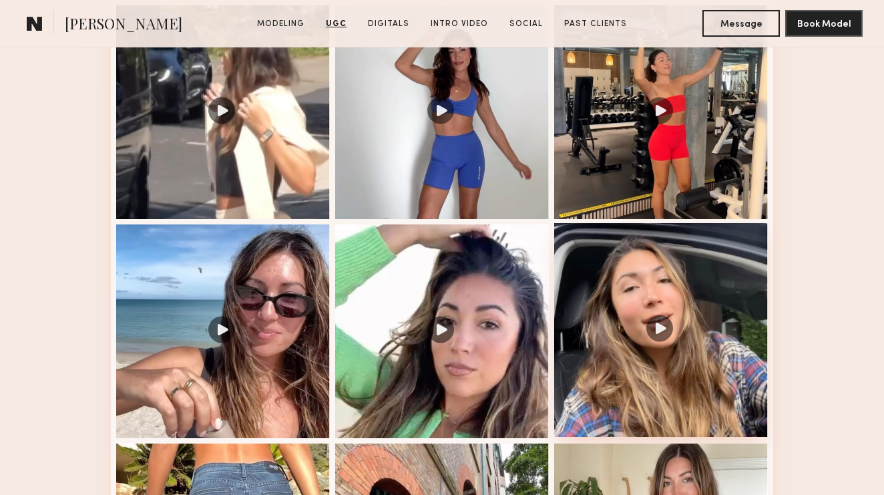
click at [661, 323] on div at bounding box center [661, 330] width 214 height 214
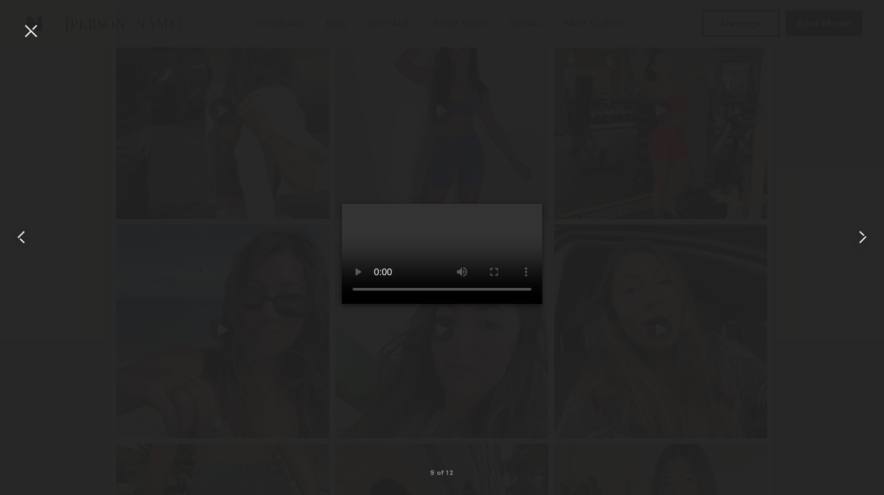
click at [509, 304] on video at bounding box center [442, 254] width 200 height 100
click at [35, 35] on div at bounding box center [30, 30] width 21 height 21
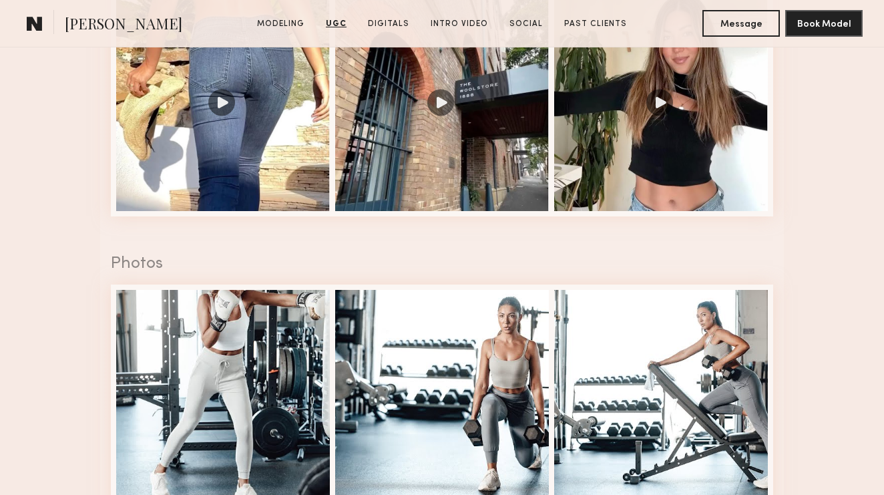
scroll to position [2116, 0]
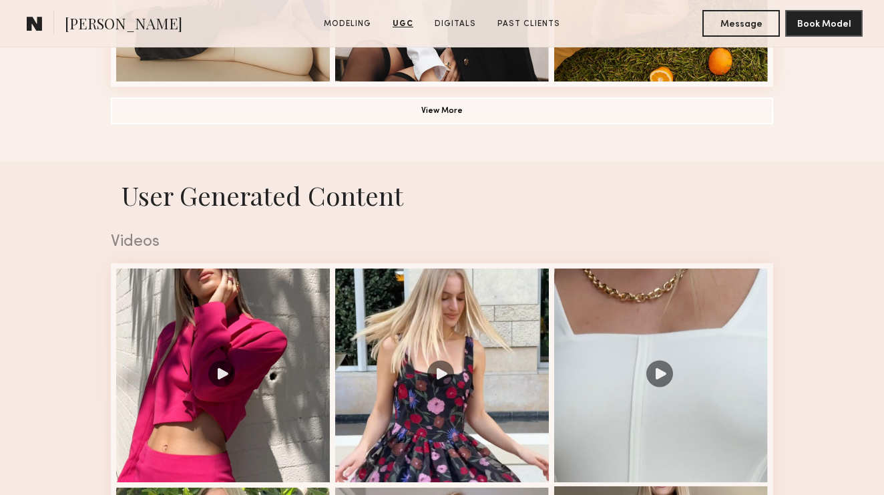
scroll to position [1427, 0]
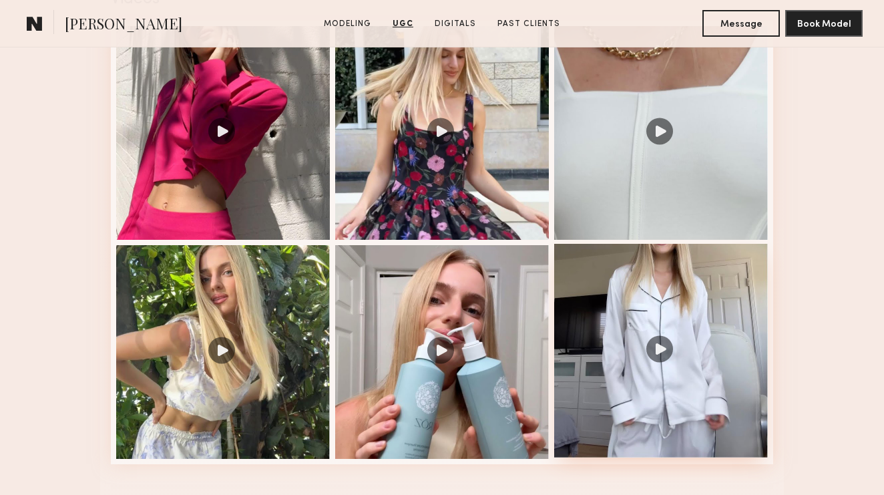
click at [658, 345] on div at bounding box center [661, 351] width 214 height 214
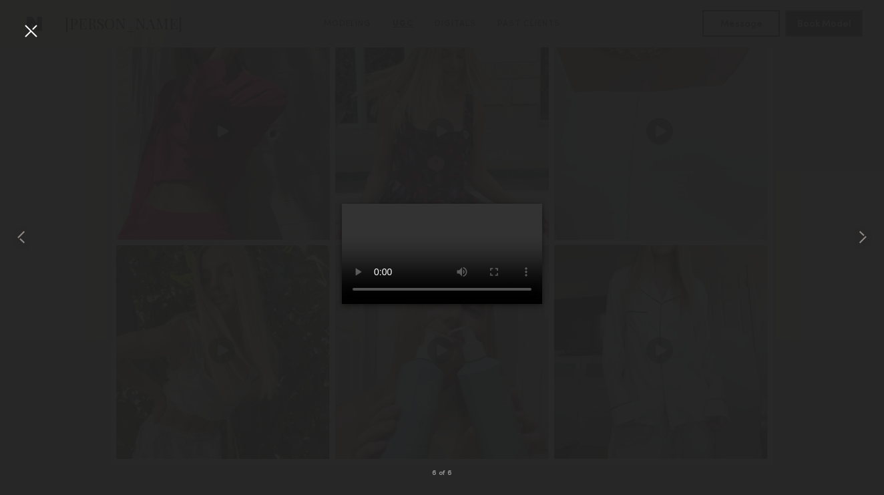
click at [353, 304] on video at bounding box center [442, 254] width 200 height 100
click at [514, 304] on video at bounding box center [442, 254] width 200 height 100
click at [31, 27] on div at bounding box center [30, 30] width 21 height 21
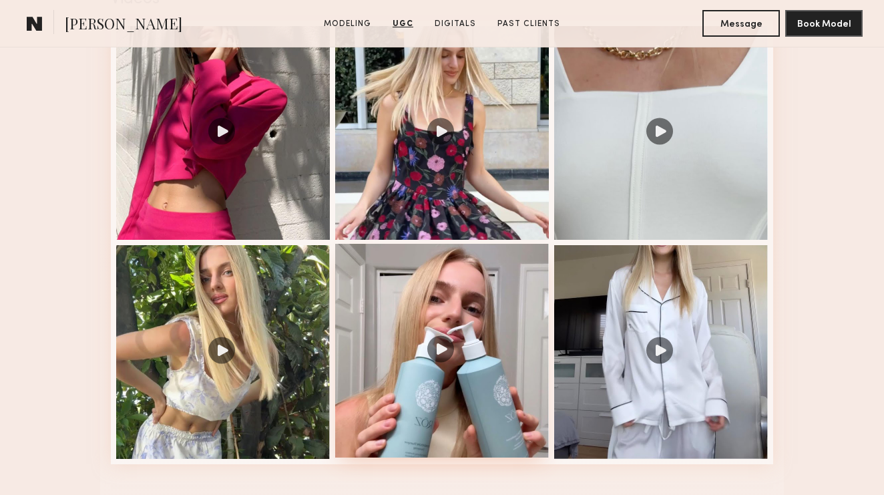
click at [444, 343] on div at bounding box center [442, 351] width 214 height 214
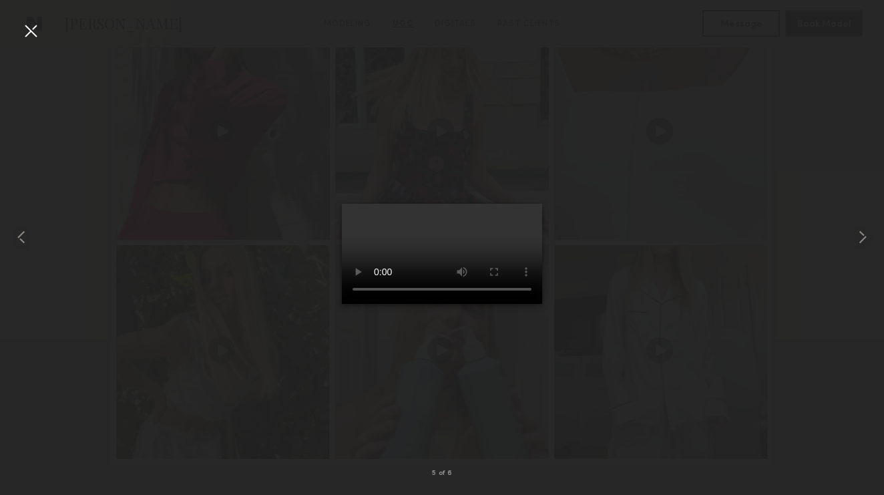
click at [512, 304] on video at bounding box center [442, 254] width 200 height 100
click at [31, 34] on div at bounding box center [30, 30] width 21 height 21
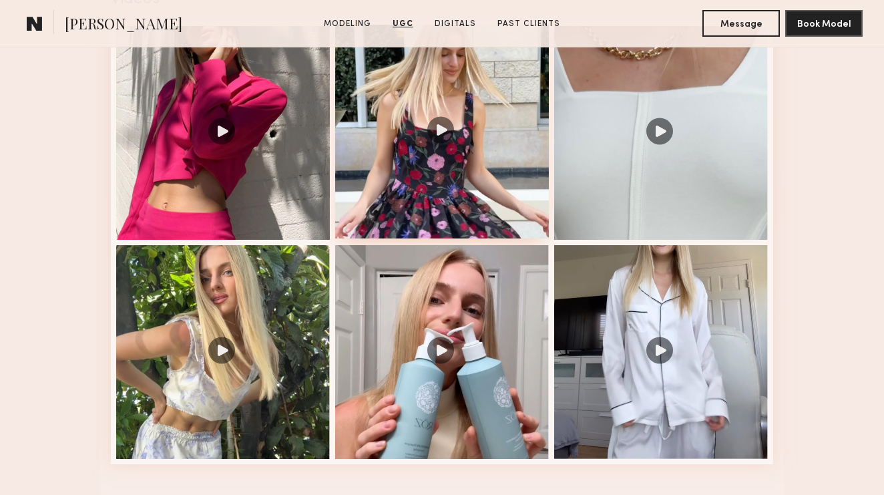
click at [431, 140] on div at bounding box center [442, 132] width 214 height 214
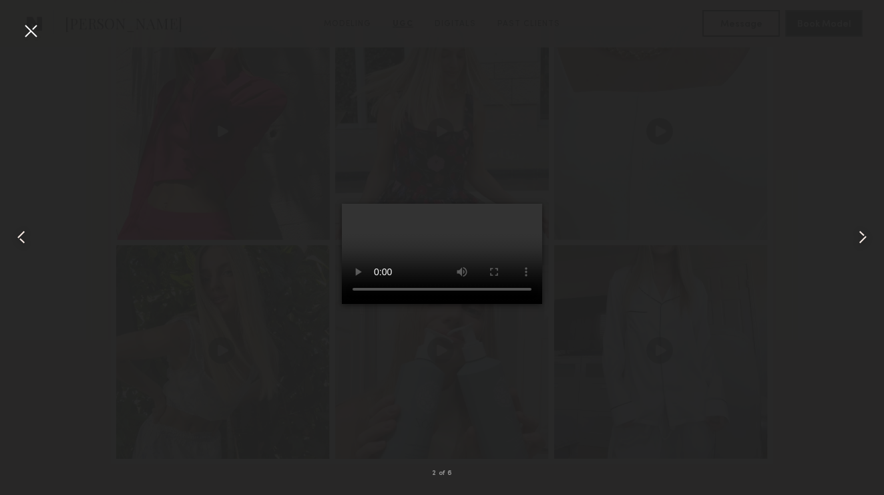
click at [507, 304] on video at bounding box center [442, 254] width 200 height 100
click at [36, 31] on div at bounding box center [30, 30] width 21 height 21
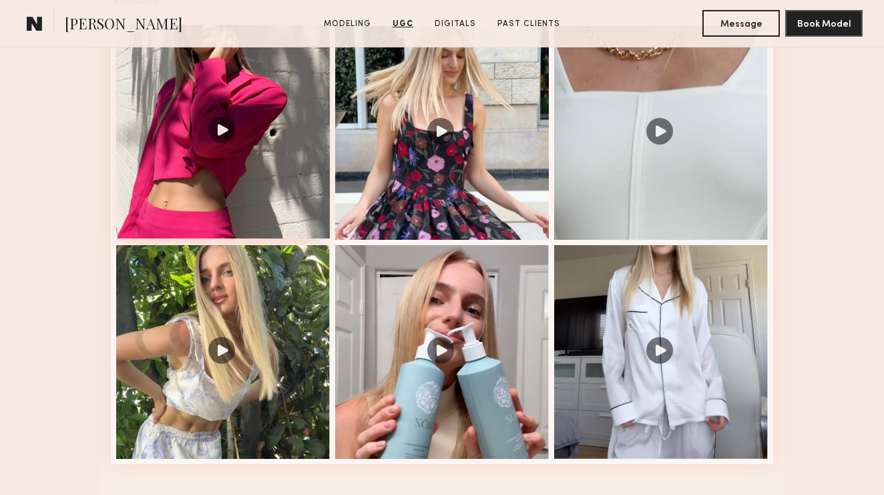
click at [224, 138] on div at bounding box center [223, 132] width 214 height 214
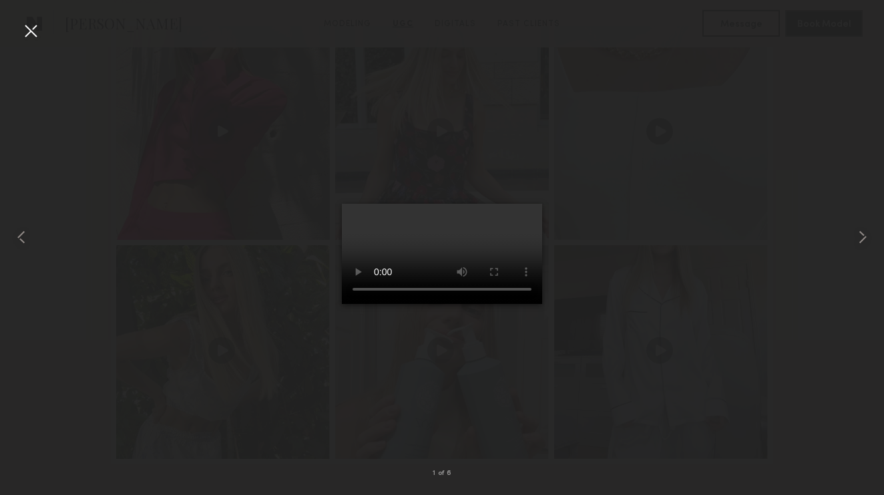
click at [510, 304] on video at bounding box center [442, 254] width 200 height 100
click at [35, 34] on div at bounding box center [30, 30] width 21 height 21
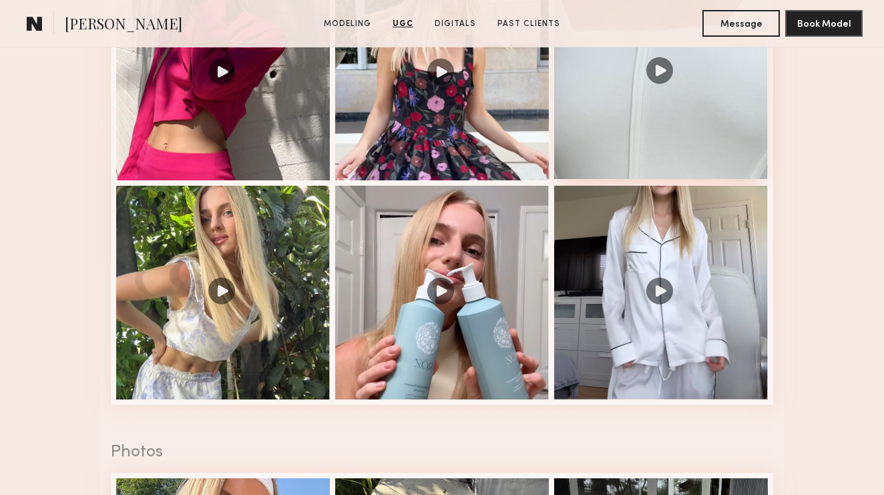
scroll to position [1516, 0]
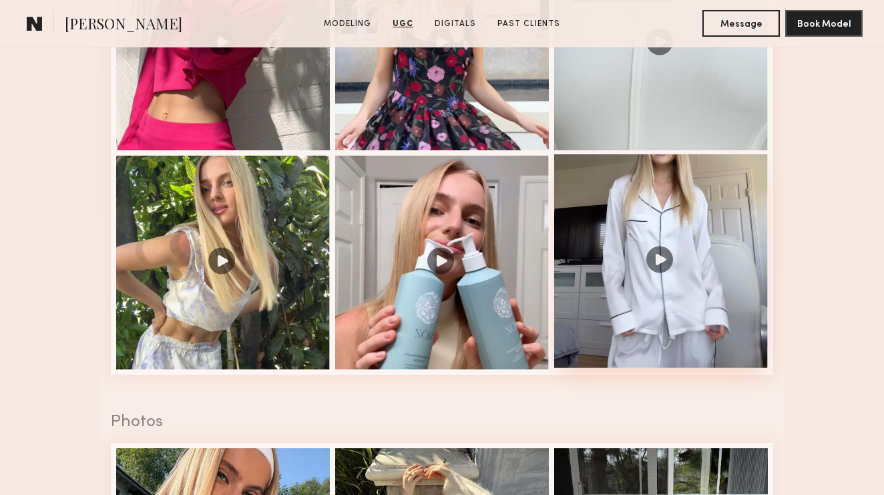
click at [663, 257] on div at bounding box center [661, 261] width 214 height 214
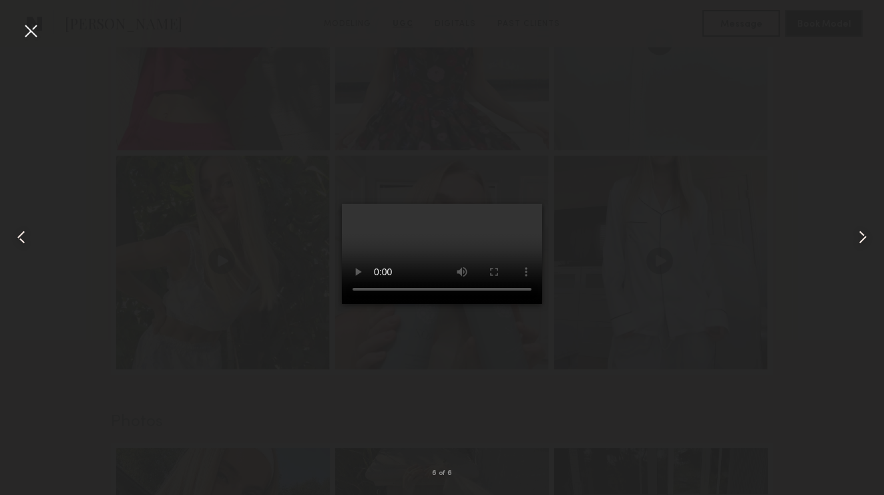
click at [507, 304] on video at bounding box center [442, 254] width 200 height 100
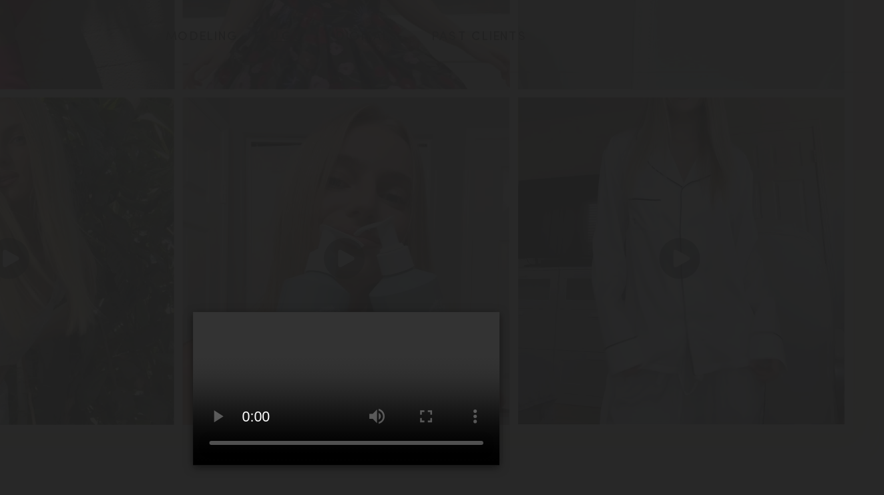
scroll to position [1601, 0]
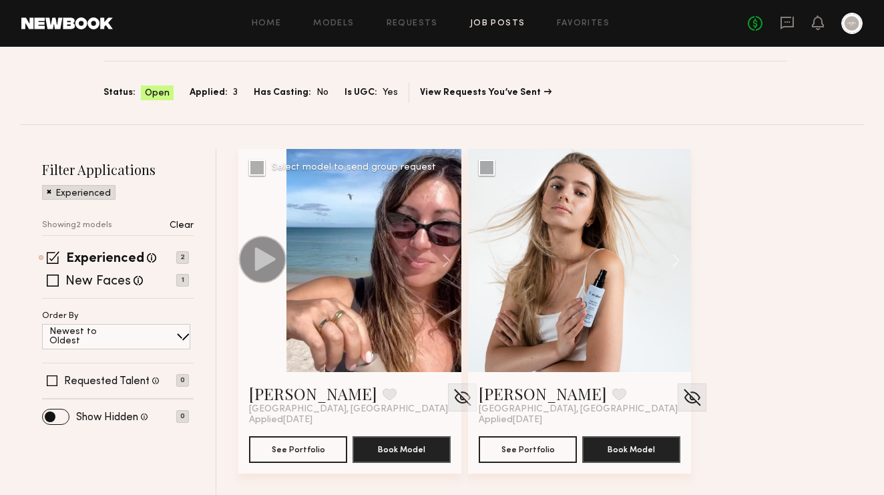
scroll to position [93, 0]
click at [216, 96] on span "Applied:" at bounding box center [209, 93] width 38 height 15
click at [222, 96] on span "Applied:" at bounding box center [209, 93] width 38 height 15
click at [107, 267] on div "Experienced Talent we've deemed to have ample paid, professional modeling exper…" at bounding box center [118, 276] width 152 height 46
click at [108, 281] on label "New Faces" at bounding box center [97, 281] width 65 height 13
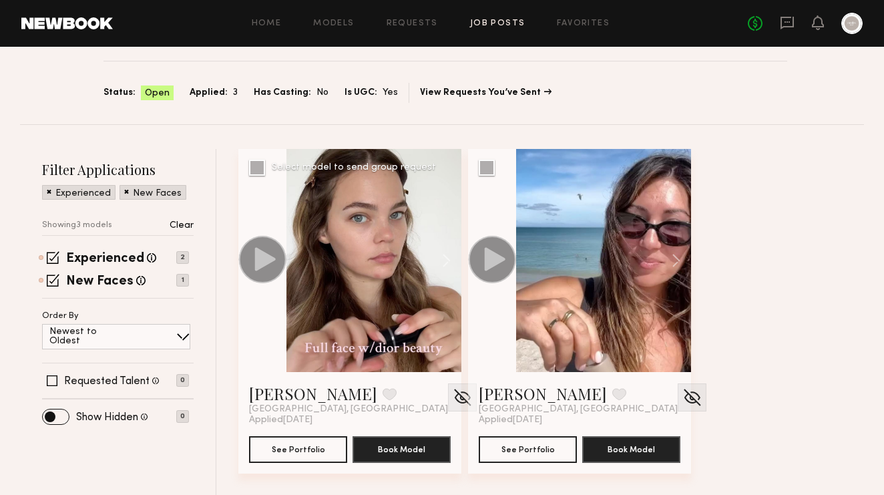
click at [359, 315] on div at bounding box center [374, 260] width 175 height 223
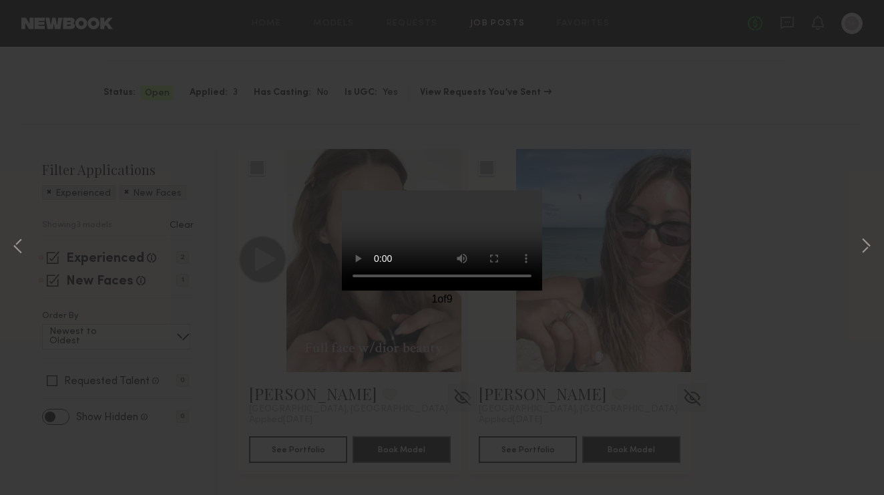
click at [32, 201] on div "1 of 9" at bounding box center [442, 247] width 884 height 495
click at [842, 182] on div "1 of 9" at bounding box center [442, 247] width 884 height 495
click at [26, 103] on div "1 of 9" at bounding box center [442, 247] width 884 height 495
click at [59, 44] on div "1 of 9" at bounding box center [442, 247] width 884 height 495
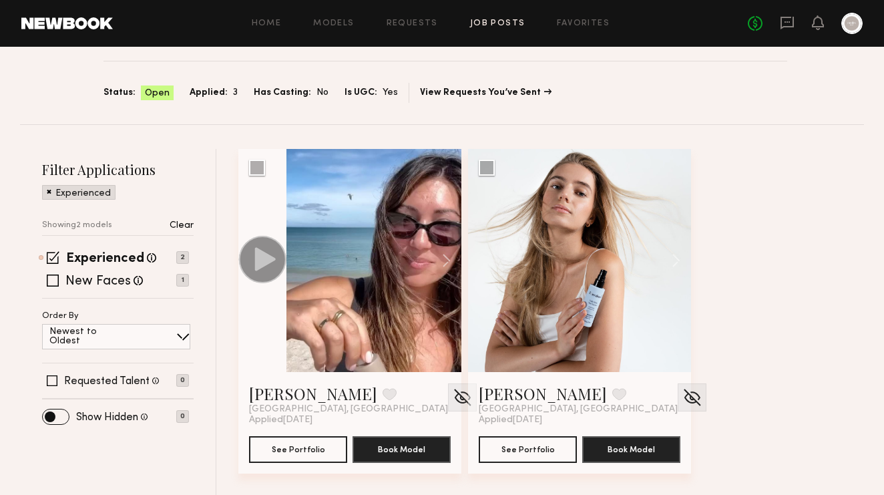
scroll to position [93, 0]
click at [98, 282] on label "New Faces" at bounding box center [97, 281] width 65 height 13
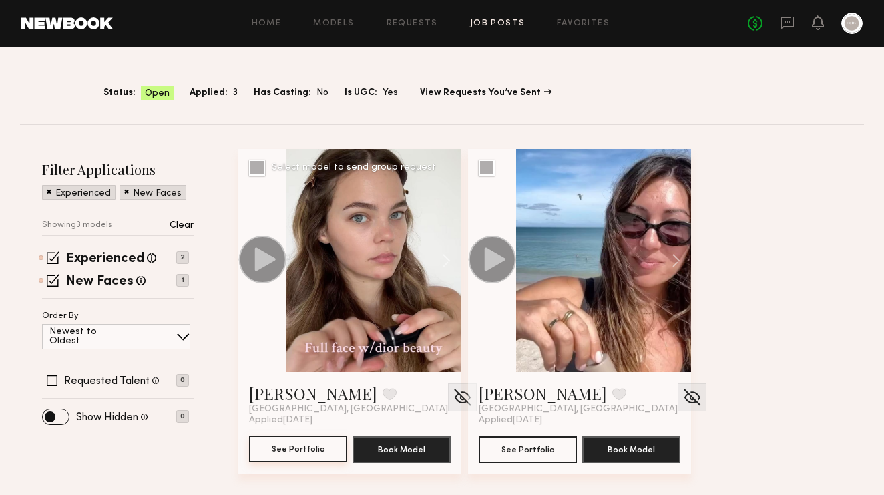
click at [291, 454] on button "See Portfolio" at bounding box center [298, 449] width 98 height 27
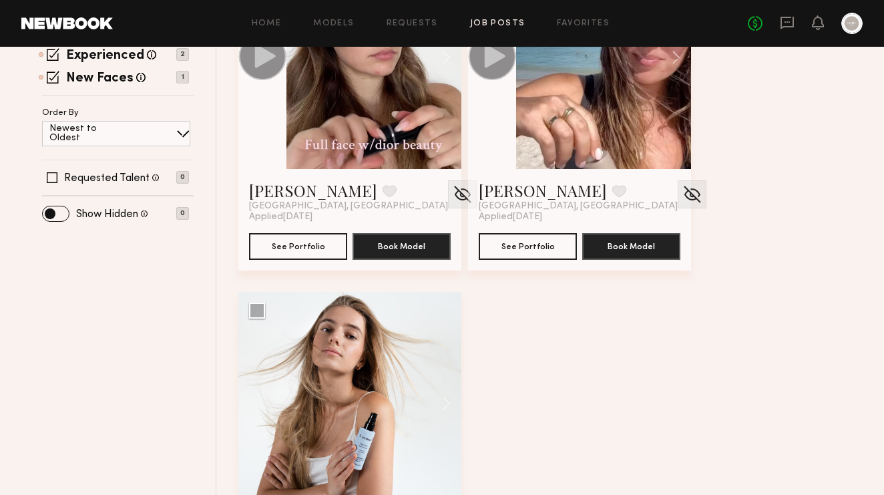
scroll to position [305, 0]
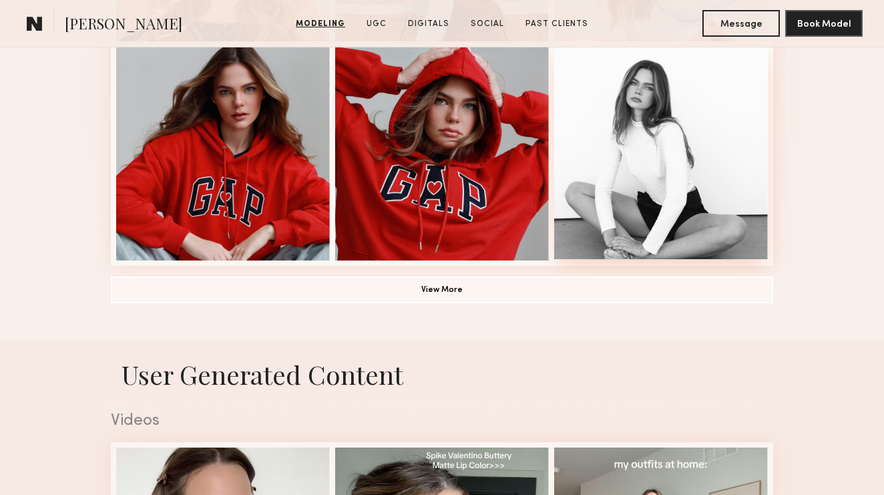
scroll to position [1262, 0]
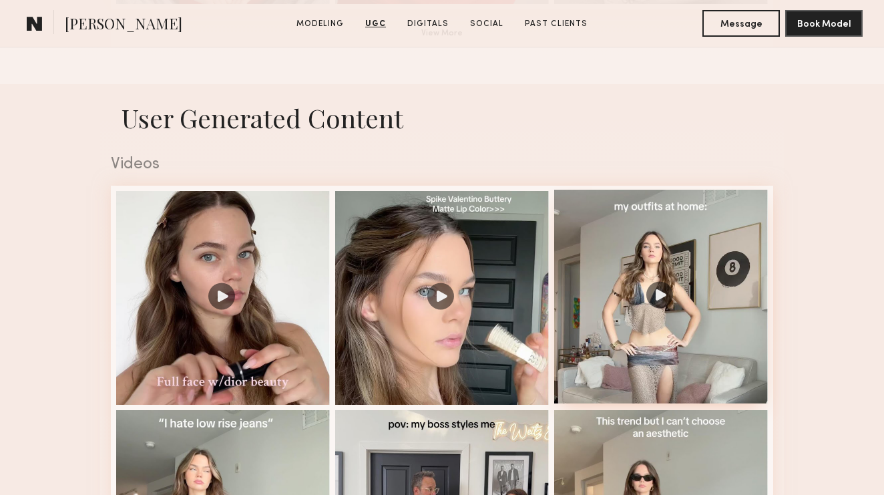
click at [661, 295] on div at bounding box center [661, 297] width 214 height 214
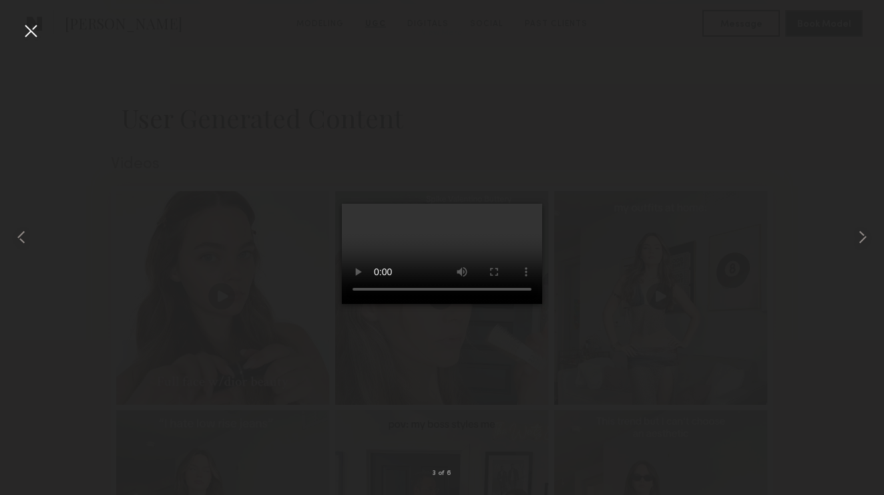
click at [352, 304] on video at bounding box center [442, 254] width 200 height 100
click at [36, 33] on div at bounding box center [30, 30] width 21 height 21
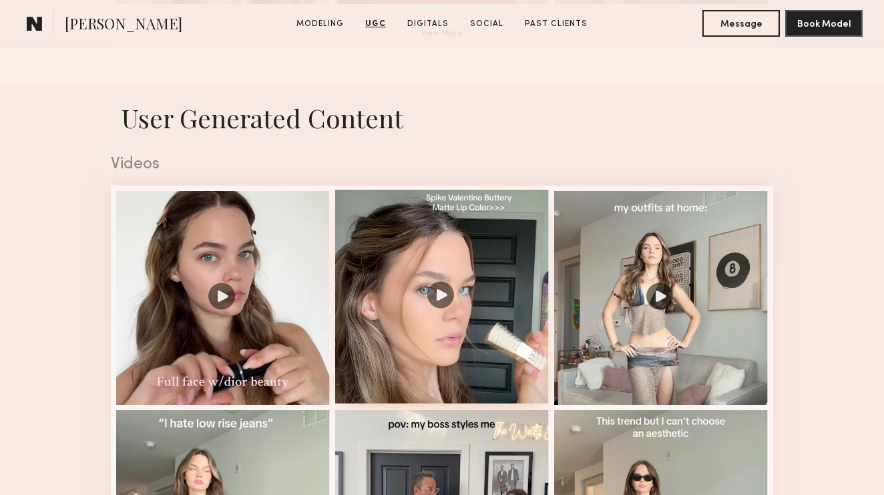
click at [446, 300] on div at bounding box center [442, 297] width 214 height 214
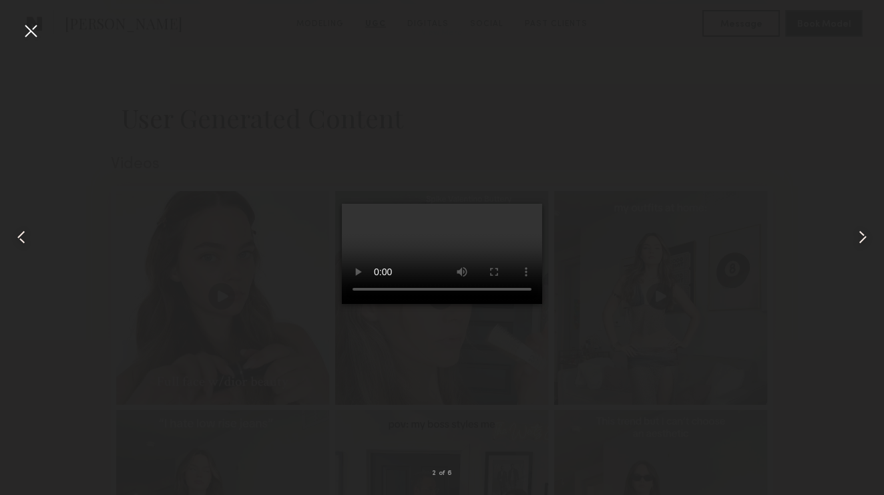
click at [509, 304] on video at bounding box center [442, 254] width 200 height 100
click at [29, 34] on div at bounding box center [30, 30] width 21 height 21
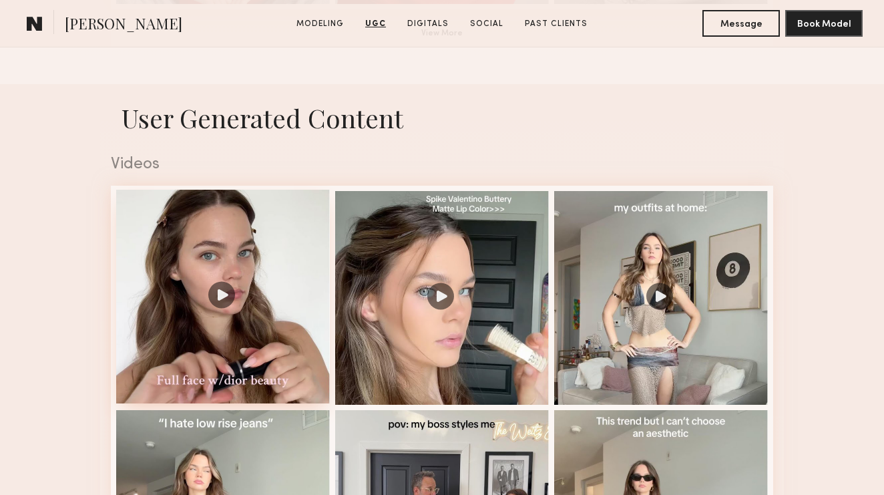
click at [225, 274] on div at bounding box center [223, 297] width 214 height 214
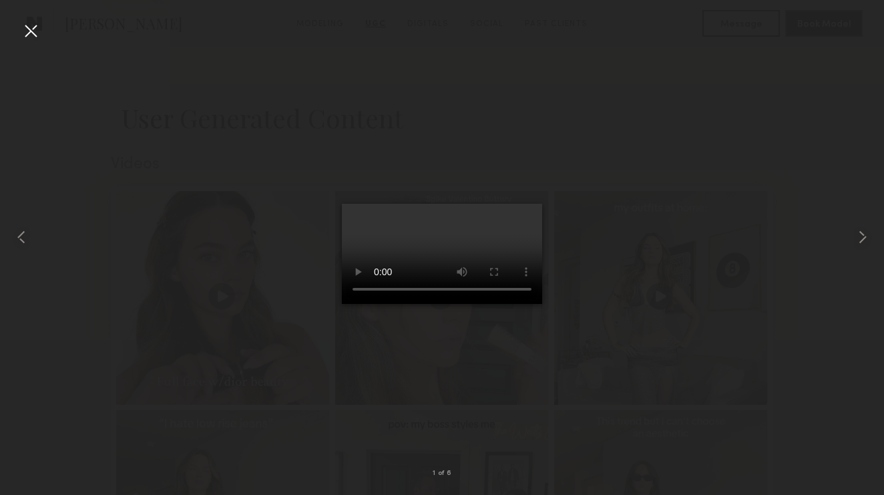
click at [21, 31] on div at bounding box center [30, 30] width 21 height 21
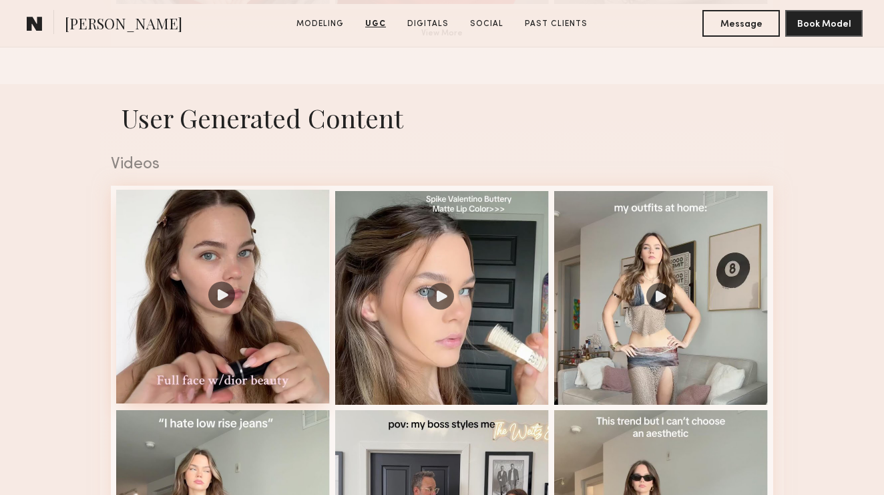
scroll to position [1435, 0]
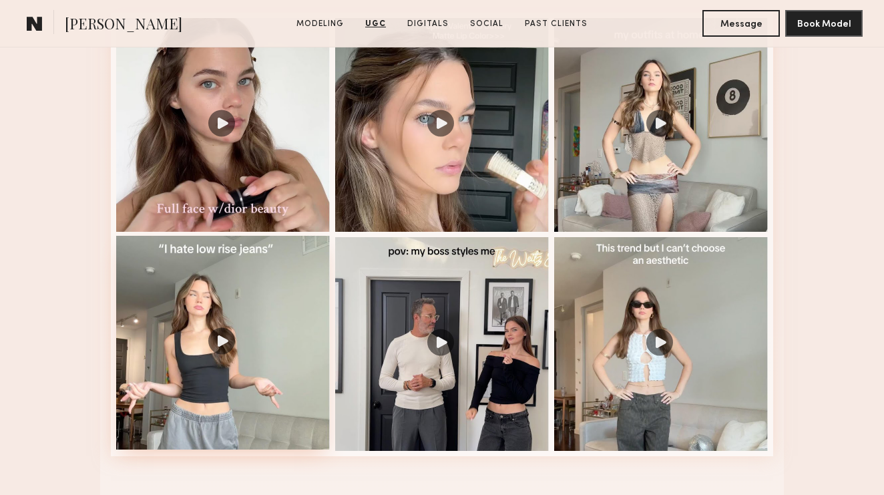
click at [223, 350] on div at bounding box center [223, 343] width 214 height 214
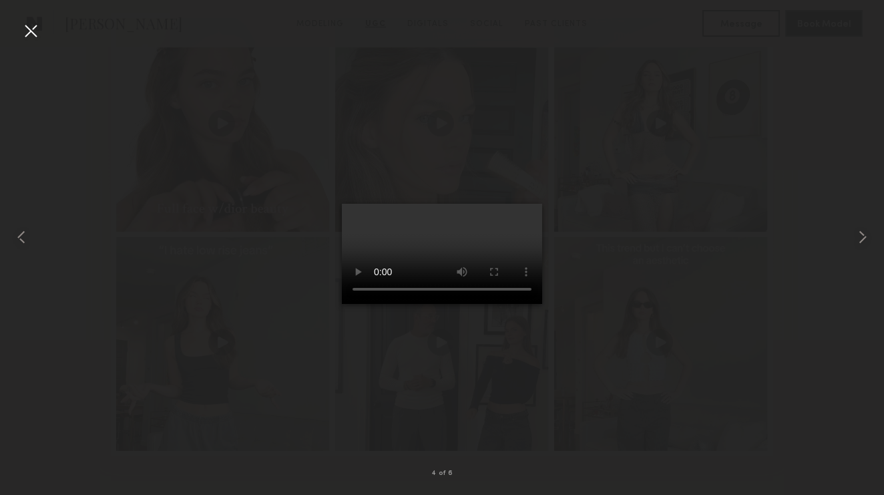
click at [507, 304] on video at bounding box center [442, 254] width 200 height 100
click at [29, 33] on div at bounding box center [30, 30] width 21 height 21
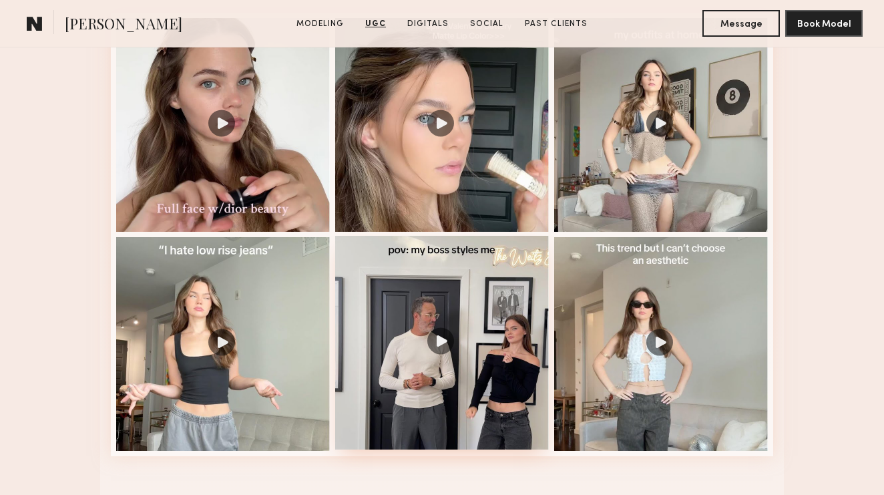
click at [450, 350] on div at bounding box center [442, 343] width 214 height 214
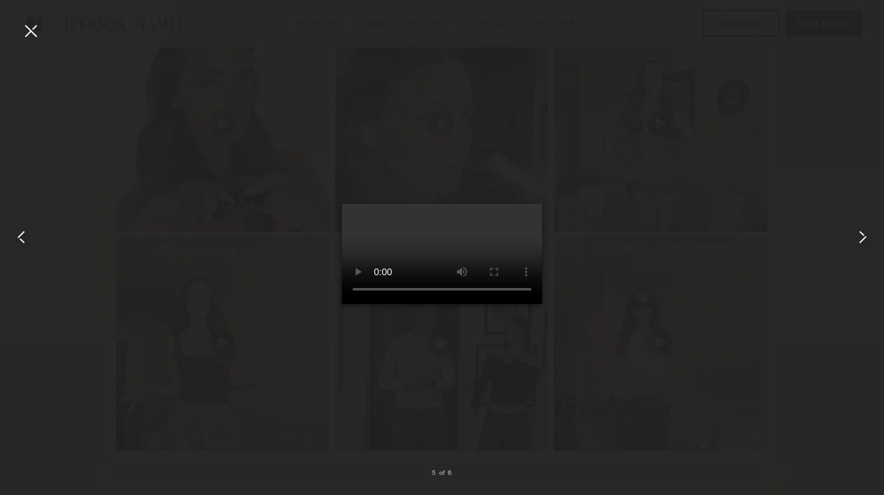
click at [507, 304] on video at bounding box center [442, 254] width 200 height 100
click at [35, 31] on div at bounding box center [30, 30] width 21 height 21
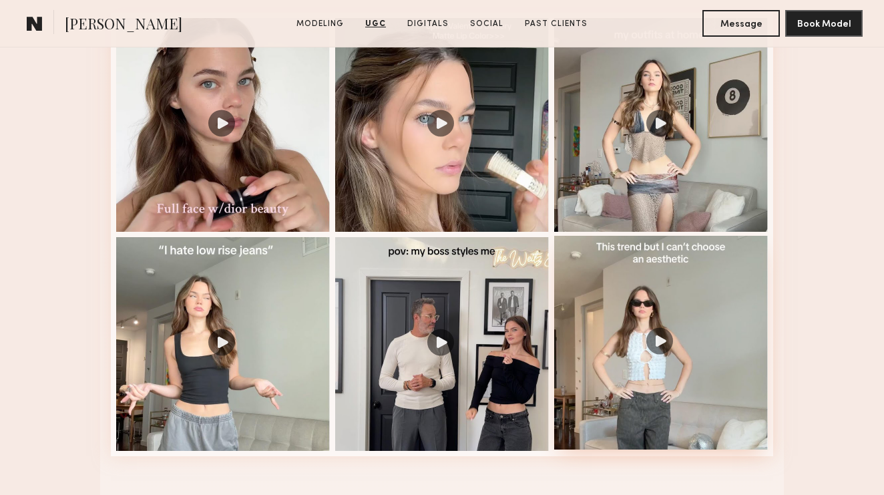
scroll to position [1587, 0]
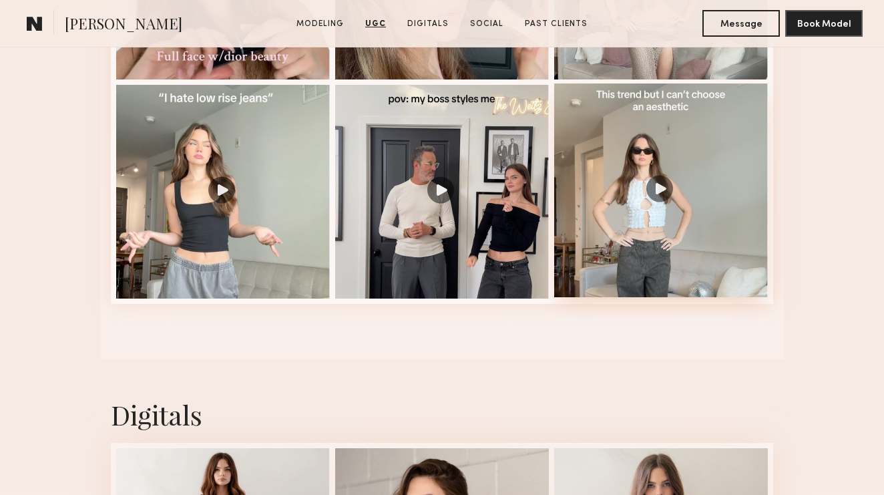
click at [659, 190] on div at bounding box center [661, 191] width 214 height 214
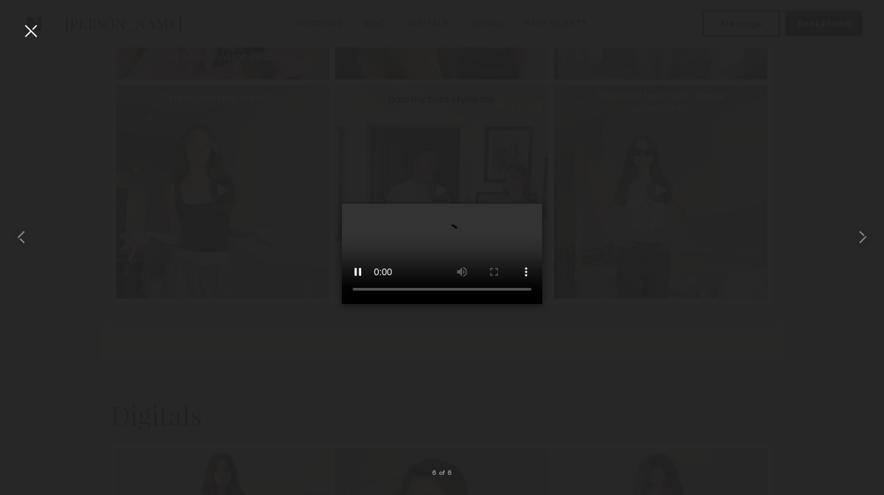
click at [502, 304] on video at bounding box center [442, 254] width 200 height 100
click at [34, 29] on div at bounding box center [30, 30] width 21 height 21
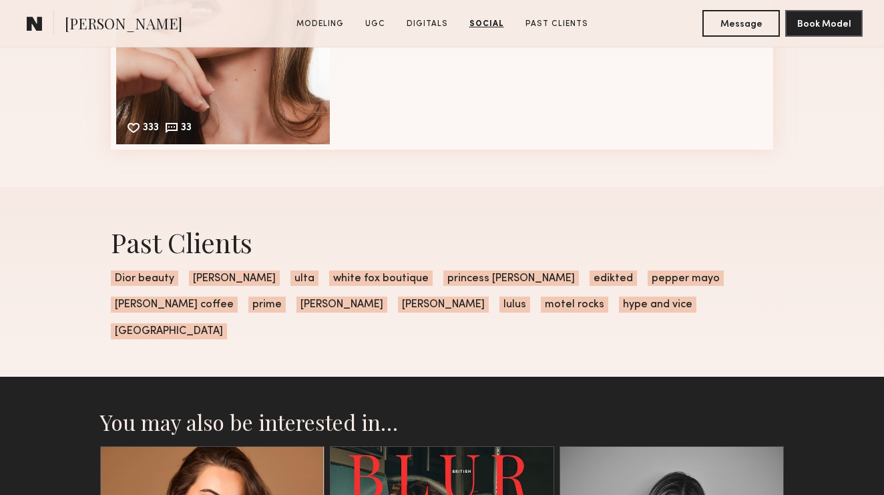
scroll to position [2556, 0]
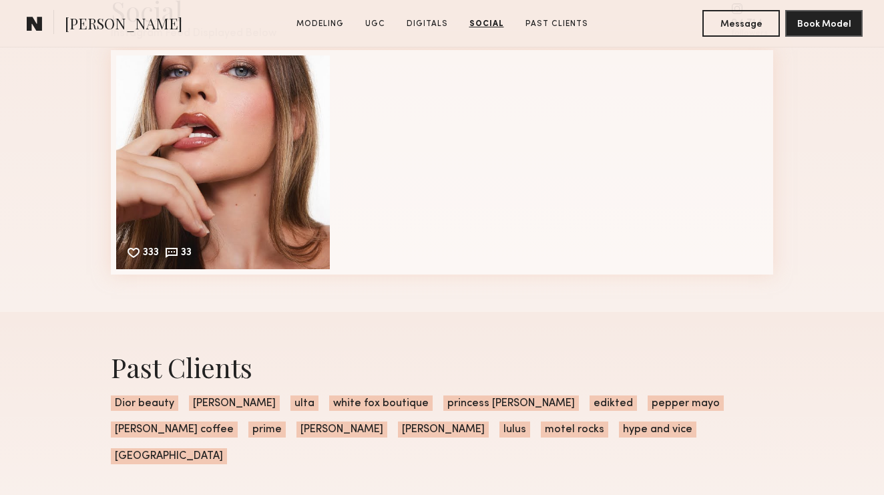
click at [219, 283] on div "Social Instagram Feed Displayed Below 94,714 followers 333 33 Likes & comments …" at bounding box center [442, 133] width 663 height 357
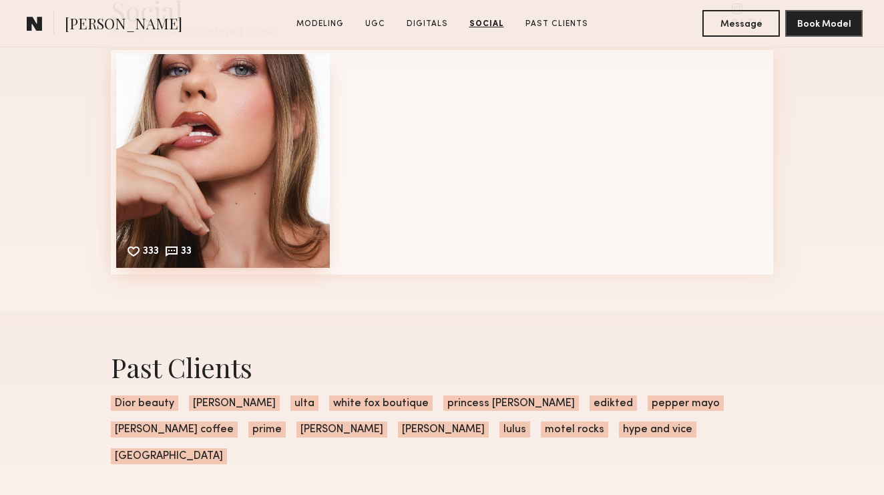
click at [238, 216] on div "333 33 Likes & comments displayed to show model’s engagement" at bounding box center [223, 161] width 214 height 214
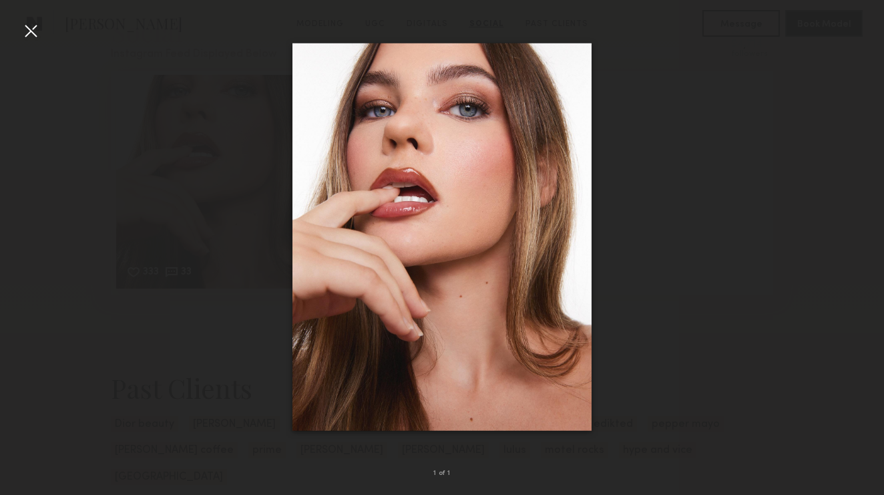
scroll to position [2520, 0]
click at [35, 36] on div at bounding box center [30, 30] width 21 height 21
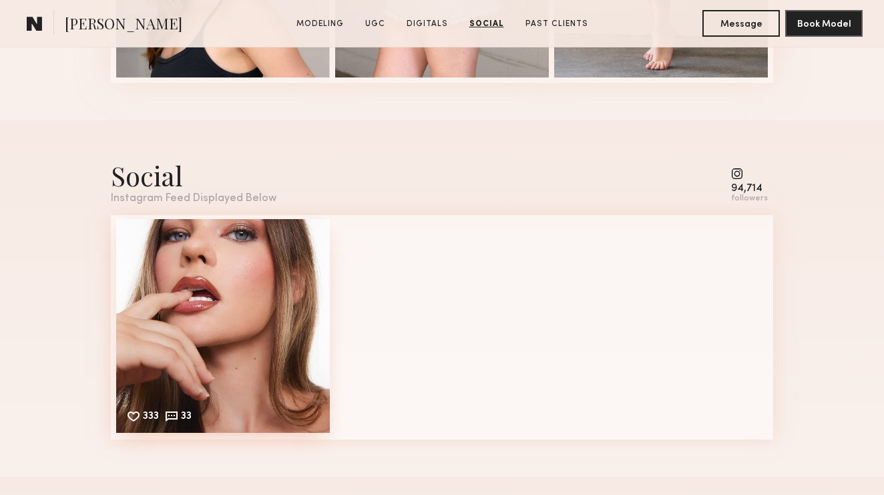
scroll to position [2392, 0]
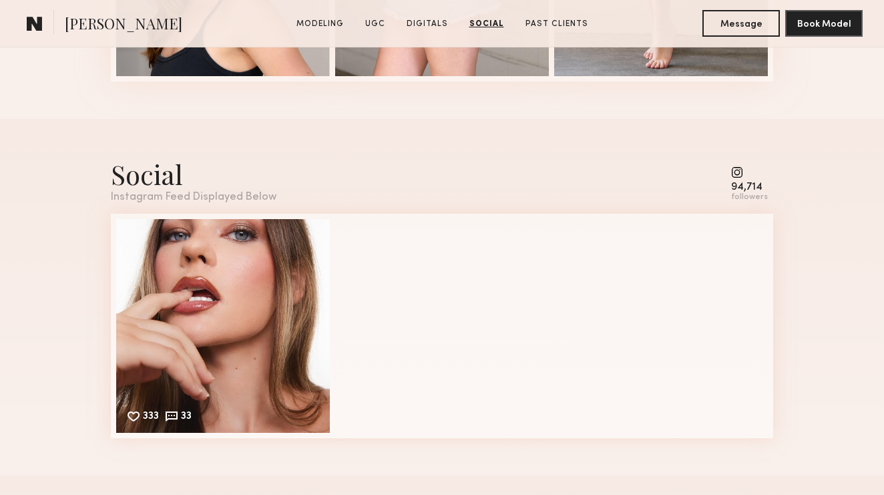
click at [738, 176] on common-icon at bounding box center [749, 172] width 37 height 12
click at [733, 168] on div "Social Instagram Feed Displayed Below 94,714 followers" at bounding box center [442, 179] width 663 height 47
click at [129, 192] on div "Instagram Feed Displayed Below" at bounding box center [194, 197] width 166 height 11
click at [749, 196] on div "followers" at bounding box center [749, 197] width 37 height 10
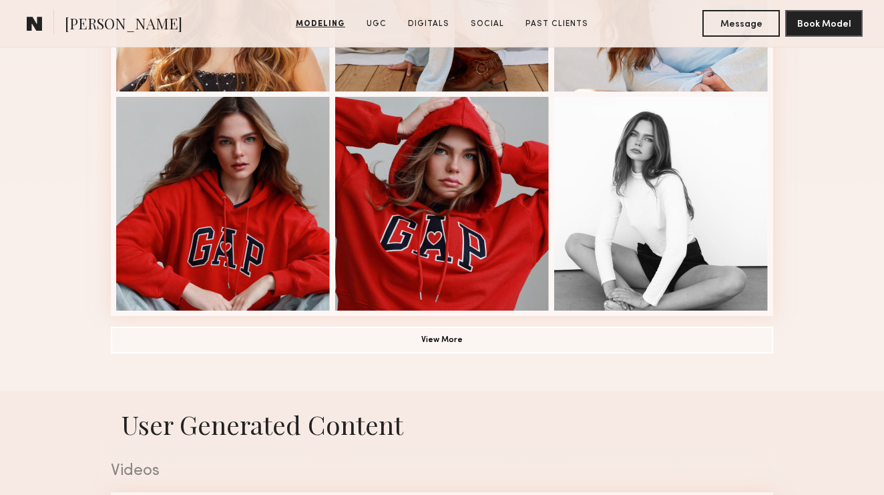
scroll to position [1031, 0]
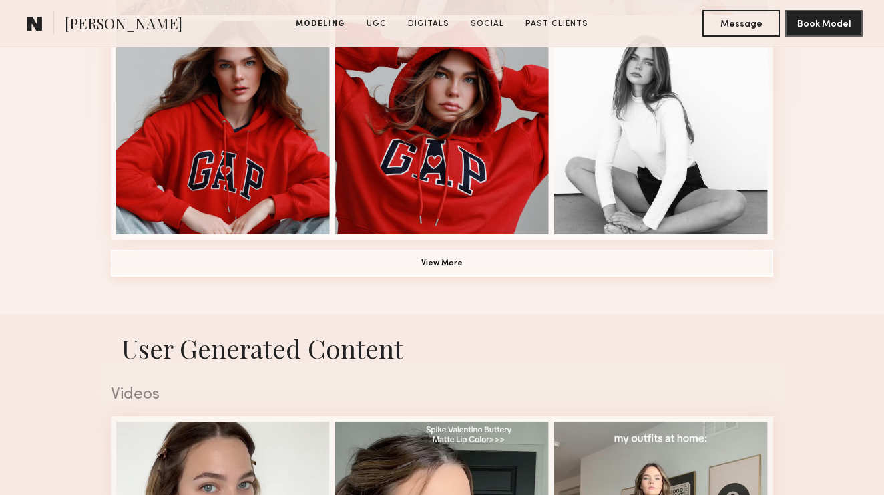
click at [422, 263] on button "View More" at bounding box center [442, 263] width 663 height 27
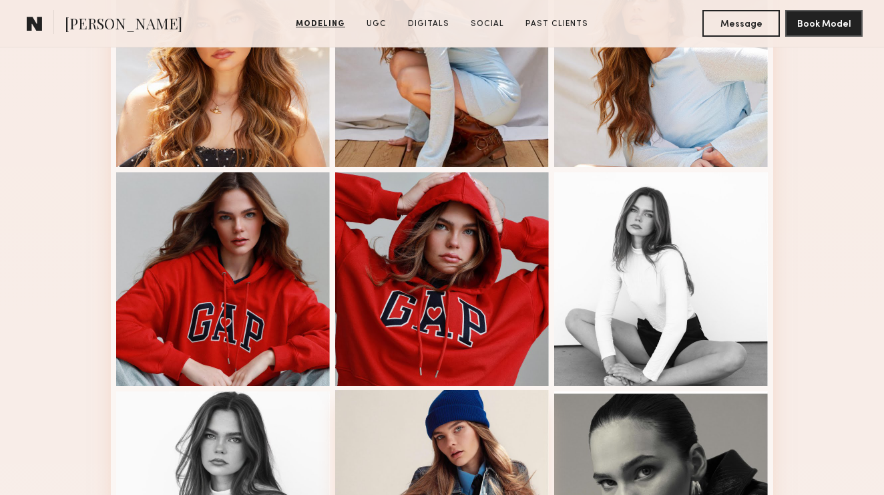
scroll to position [305, 0]
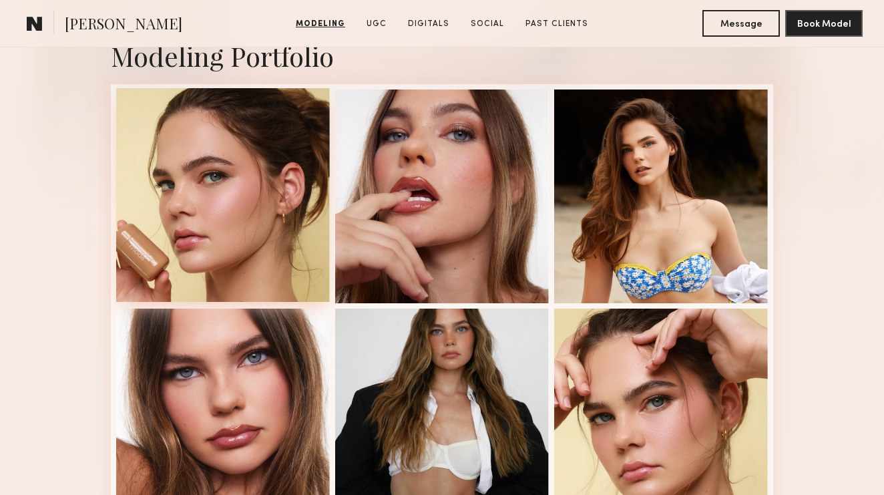
click at [228, 268] on div at bounding box center [223, 195] width 214 height 214
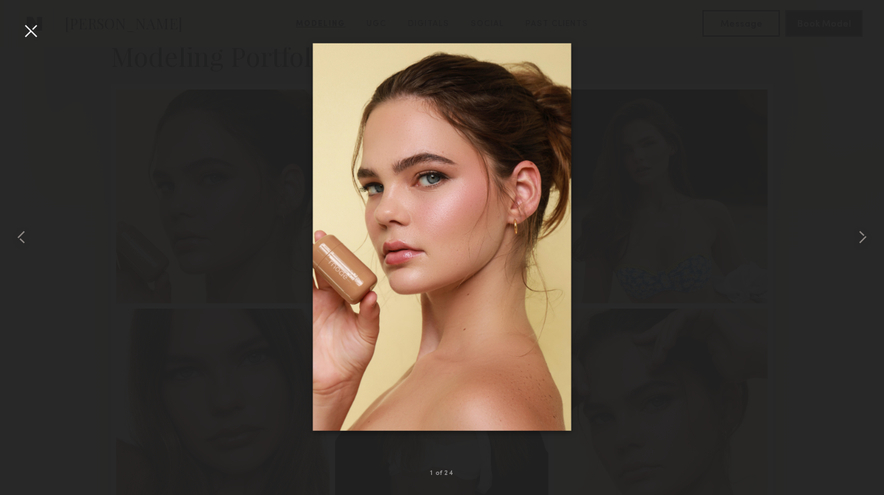
click at [27, 20] on div "1 of 24" at bounding box center [442, 247] width 884 height 495
click at [33, 30] on div at bounding box center [30, 30] width 21 height 21
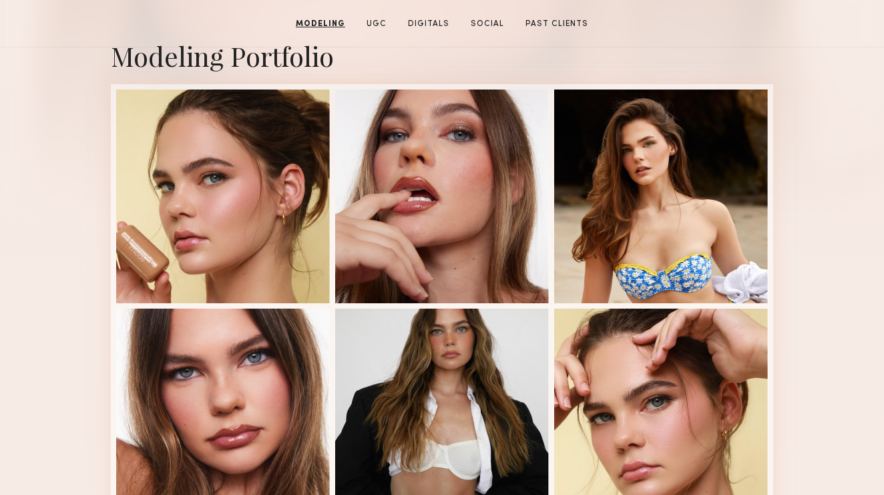
scroll to position [0, 0]
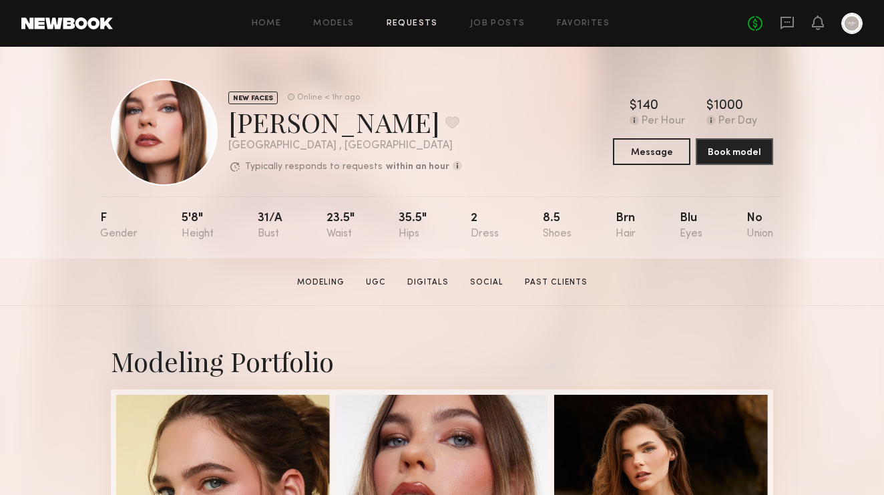
click at [416, 23] on link "Requests" at bounding box center [412, 23] width 51 height 9
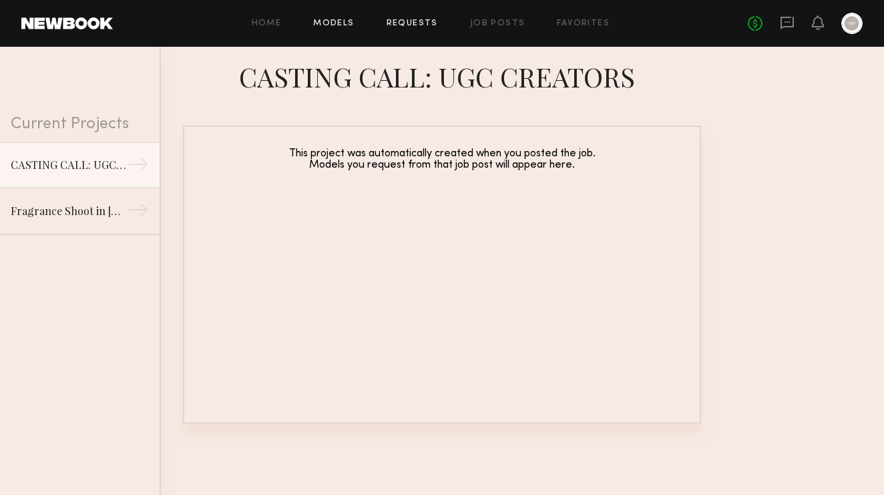
click at [345, 22] on link "Models" at bounding box center [333, 23] width 41 height 9
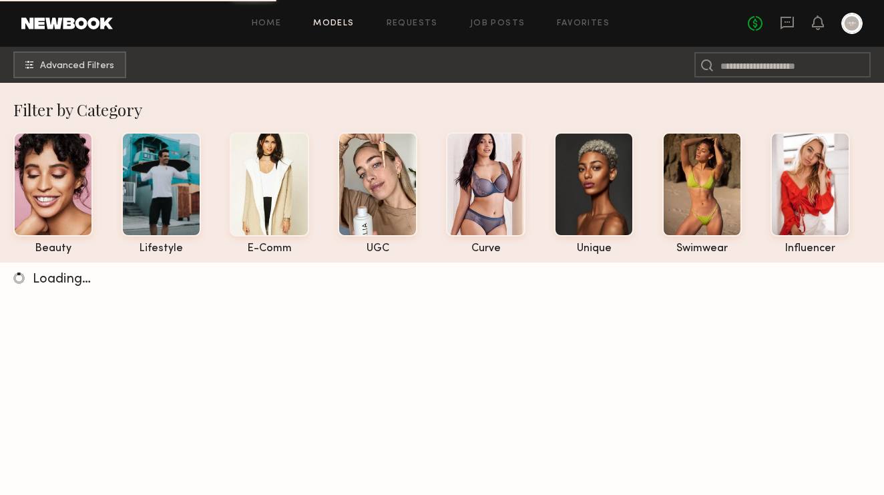
click at [261, 18] on div "Home Models Requests Job Posts Favorites Sign Out No fees up to $5,000" at bounding box center [488, 23] width 750 height 21
click at [268, 22] on link "Home" at bounding box center [267, 23] width 30 height 9
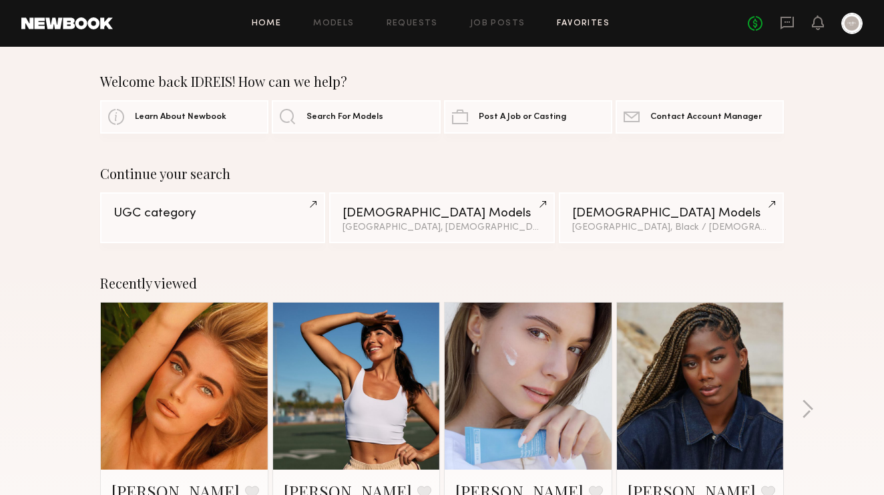
click at [578, 22] on link "Favorites" at bounding box center [583, 23] width 53 height 9
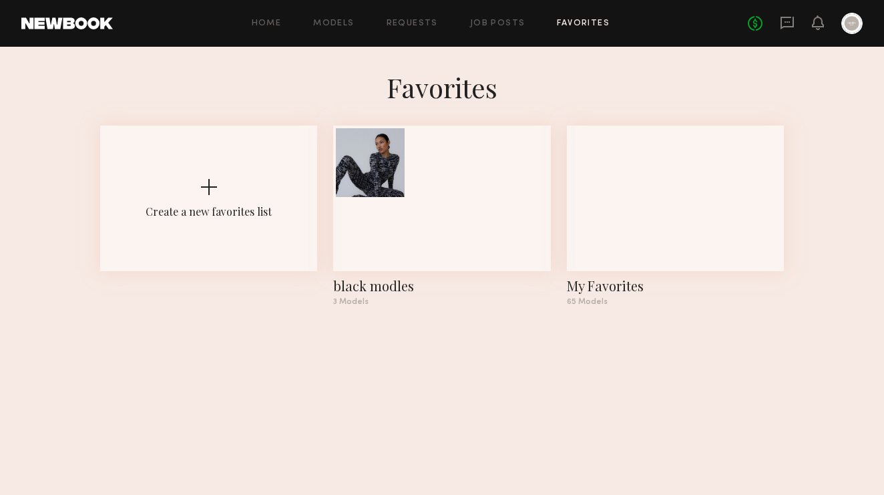
click at [505, 17] on div "Home Models Requests Job Posts Favorites Sign Out No fees up to $5,000" at bounding box center [488, 23] width 750 height 21
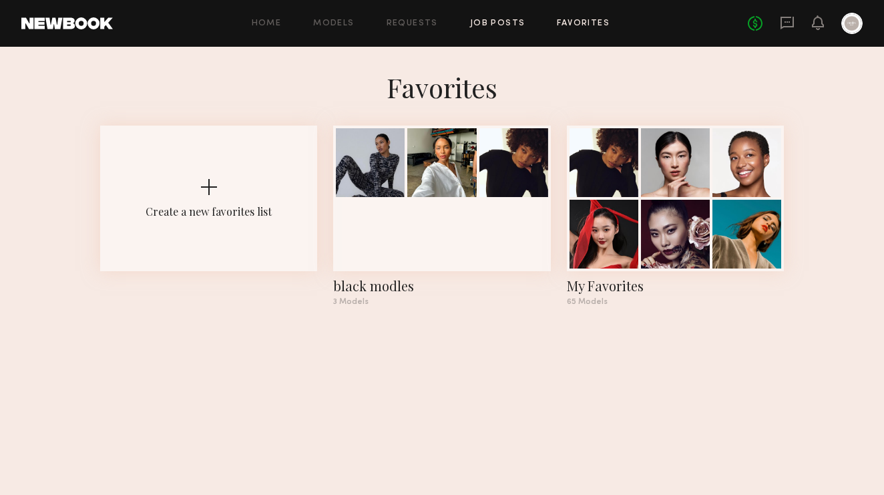
click at [505, 25] on link "Job Posts" at bounding box center [497, 23] width 55 height 9
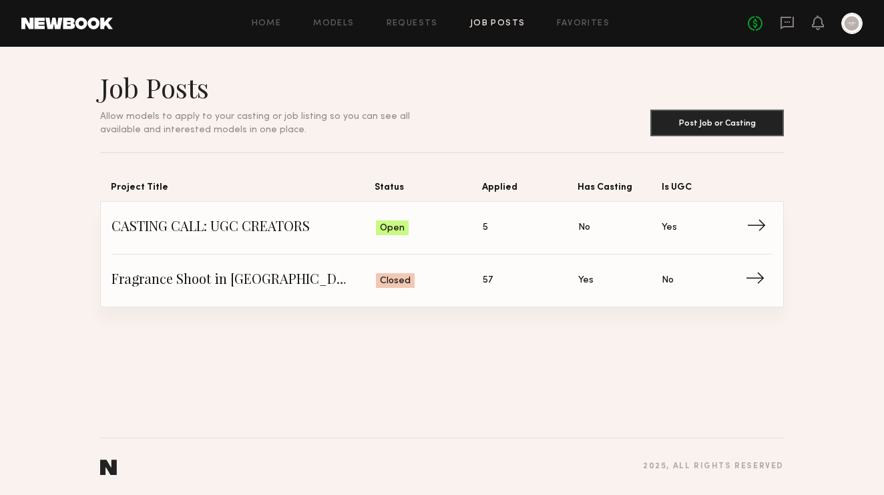
click at [331, 226] on span "CASTING CALL: UGC CREATORS" at bounding box center [244, 228] width 265 height 20
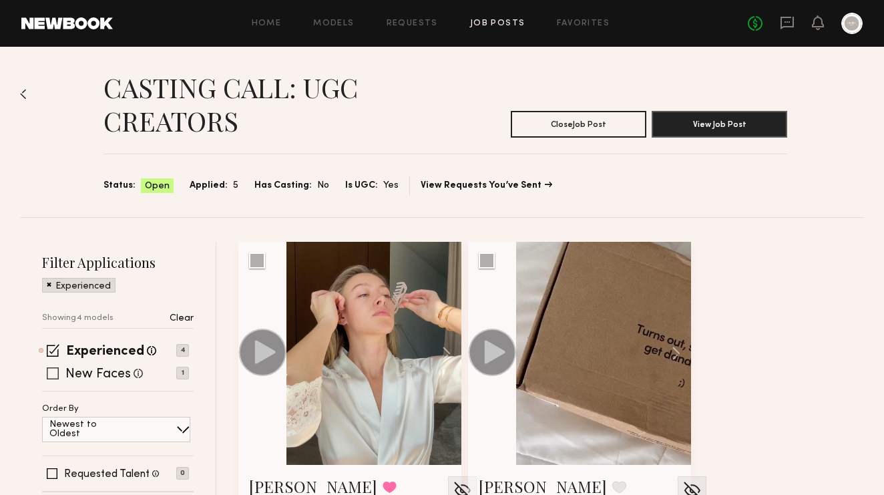
click at [65, 370] on div "New Faces Talent we've deemed to be in the early stages of their professional c…" at bounding box center [115, 373] width 147 height 11
click at [707, 139] on section "CASTING CALL: UGC CREATORS Close Job Post View Job Post Status: Open Applied: 5…" at bounding box center [446, 133] width 684 height 125
click at [707, 133] on button "View Job Post" at bounding box center [720, 123] width 136 height 27
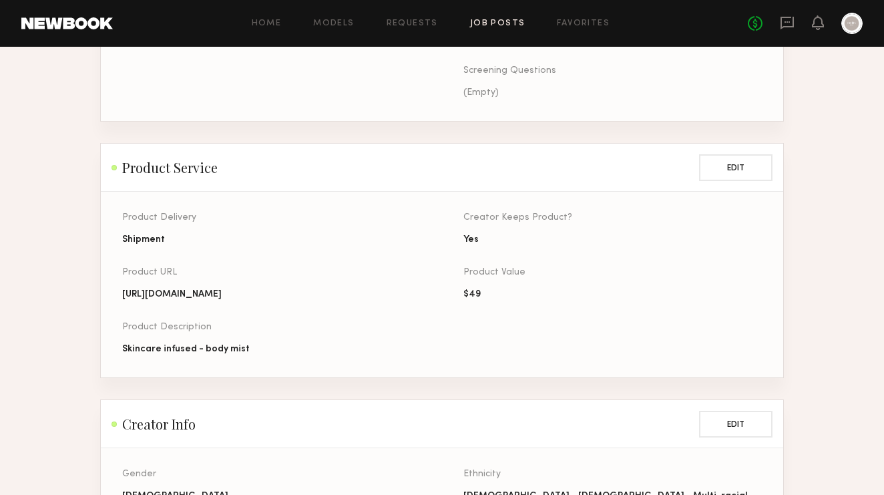
scroll to position [533, 0]
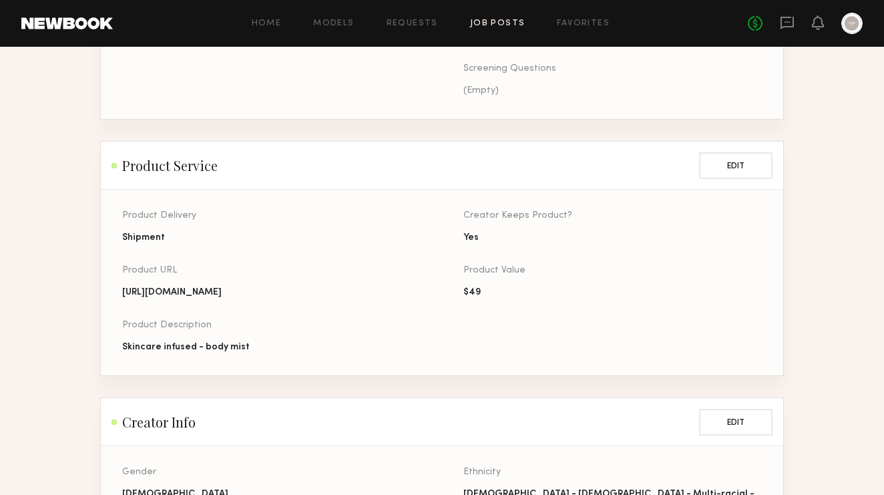
drag, startPoint x: 333, startPoint y: 291, endPoint x: 109, endPoint y: 288, distance: 223.8
click at [109, 288] on section "Product Delivery Shipment Product URL https://idreisbeaute.com/products/pearl-m…" at bounding box center [442, 283] width 683 height 186
copy div "[URL][DOMAIN_NAME]"
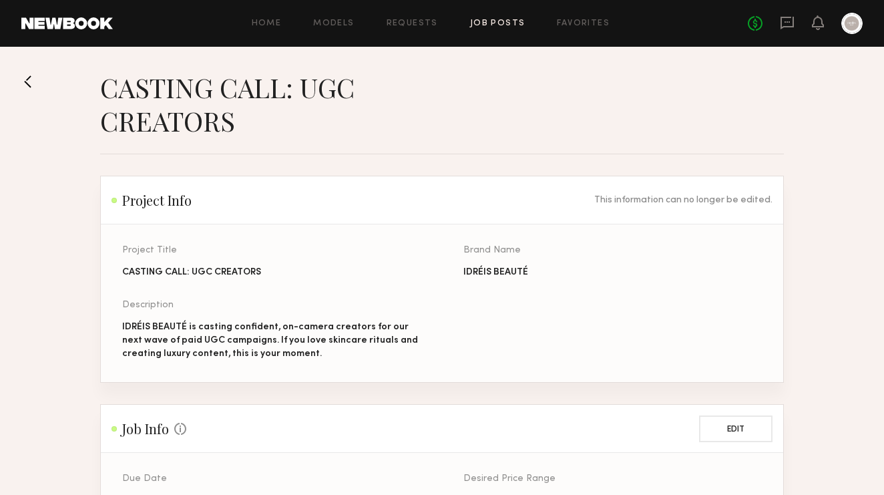
scroll to position [0, 0]
click at [498, 28] on div "Home Models Requests Job Posts Favorites Sign Out No fees up to $5,000" at bounding box center [488, 23] width 750 height 21
click at [498, 27] on link "Job Posts" at bounding box center [497, 23] width 55 height 9
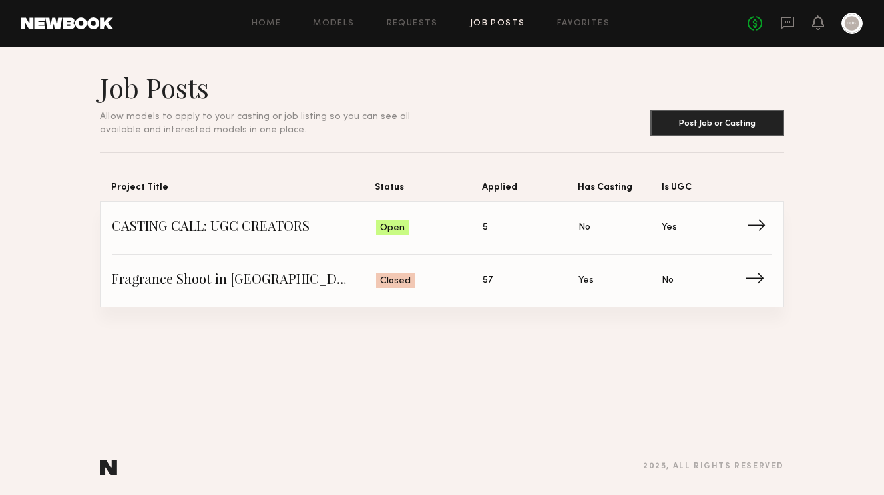
click at [275, 228] on span "CASTING CALL: UGC CREATORS" at bounding box center [244, 228] width 265 height 20
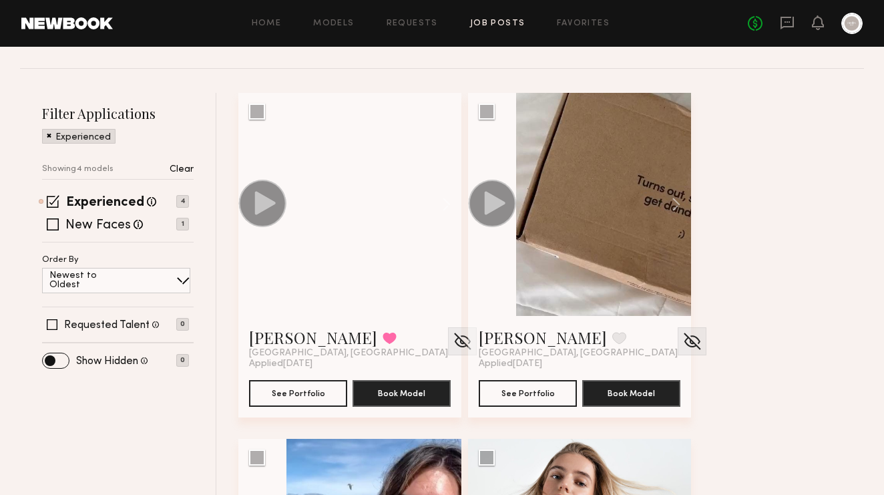
scroll to position [158, 0]
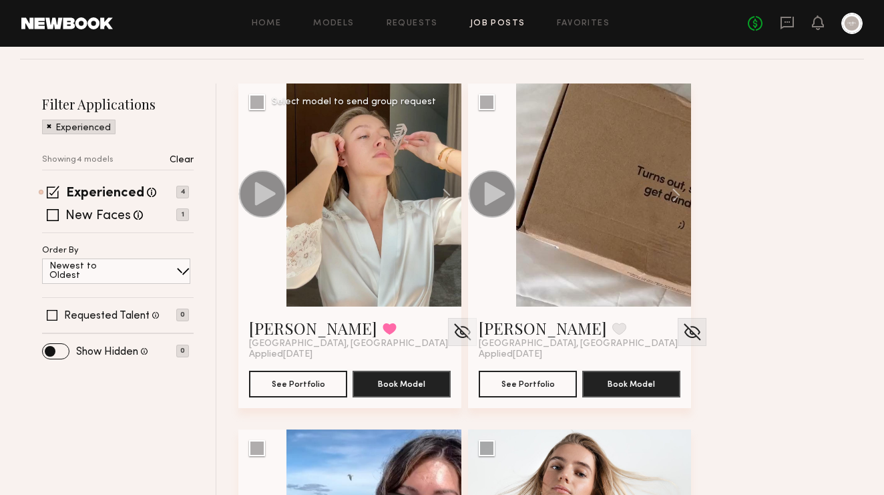
click at [331, 207] on div at bounding box center [374, 195] width 175 height 223
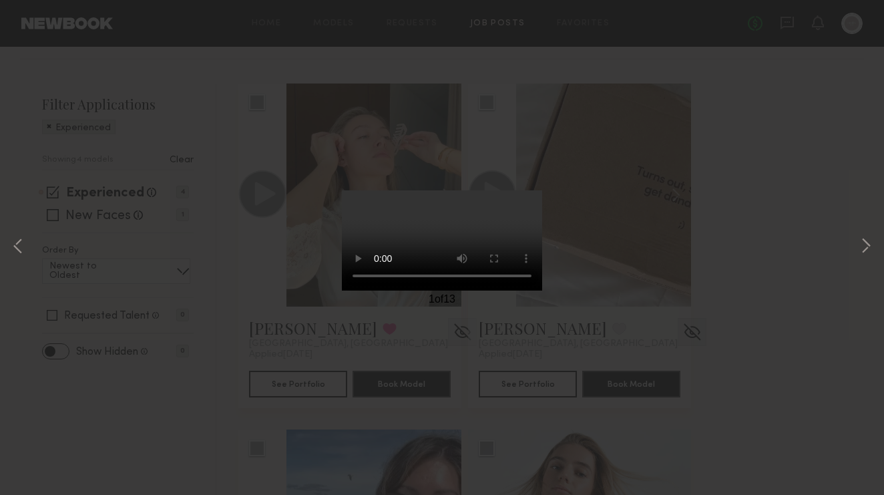
click at [342, 190] on video at bounding box center [442, 240] width 200 height 100
click at [63, 134] on div "1 of 13" at bounding box center [442, 247] width 884 height 495
click at [834, 166] on div "1 of 13" at bounding box center [442, 247] width 884 height 495
click at [67, 81] on div "1 of 13" at bounding box center [442, 247] width 884 height 495
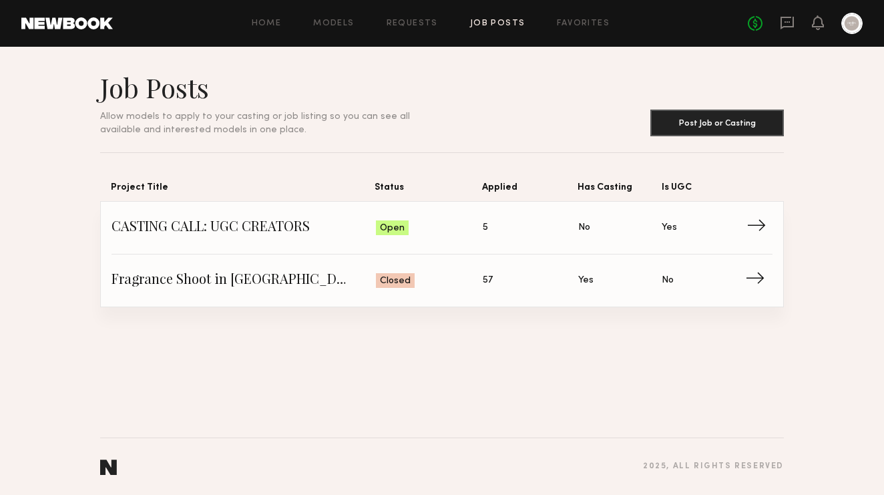
click at [180, 232] on span "CASTING CALL: UGC CREATORS" at bounding box center [244, 228] width 265 height 20
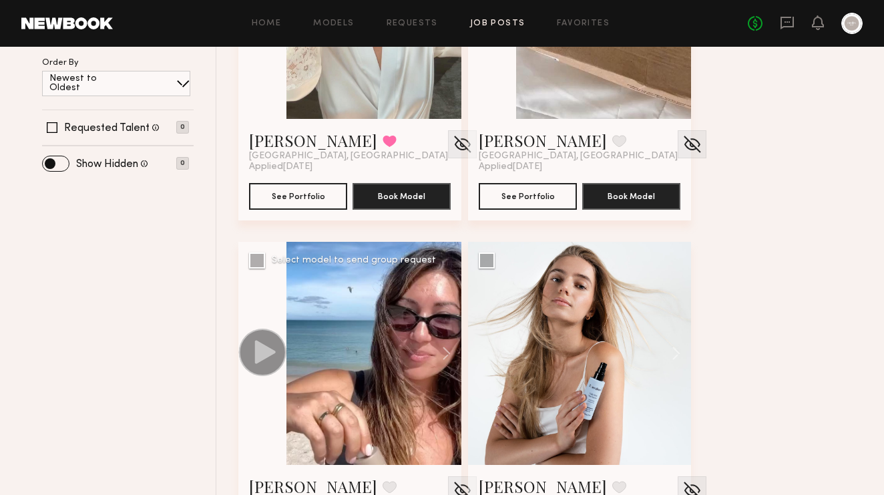
scroll to position [331, 0]
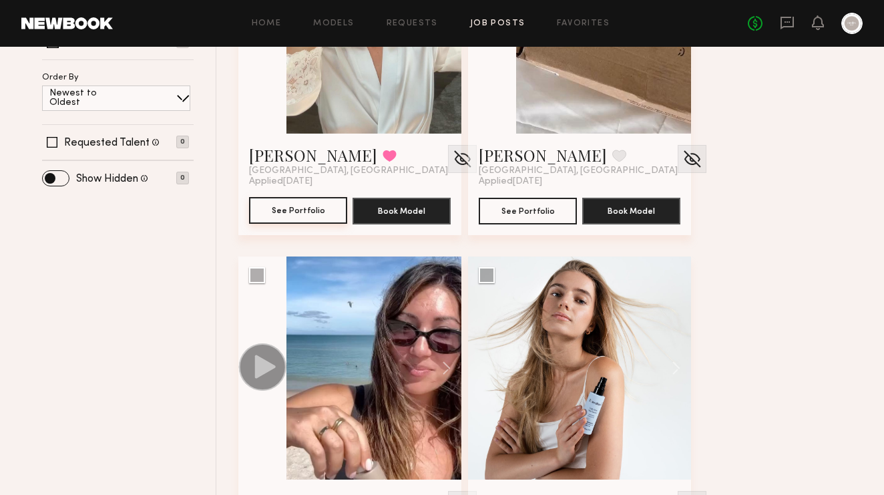
click at [301, 212] on button "See Portfolio" at bounding box center [298, 210] width 98 height 27
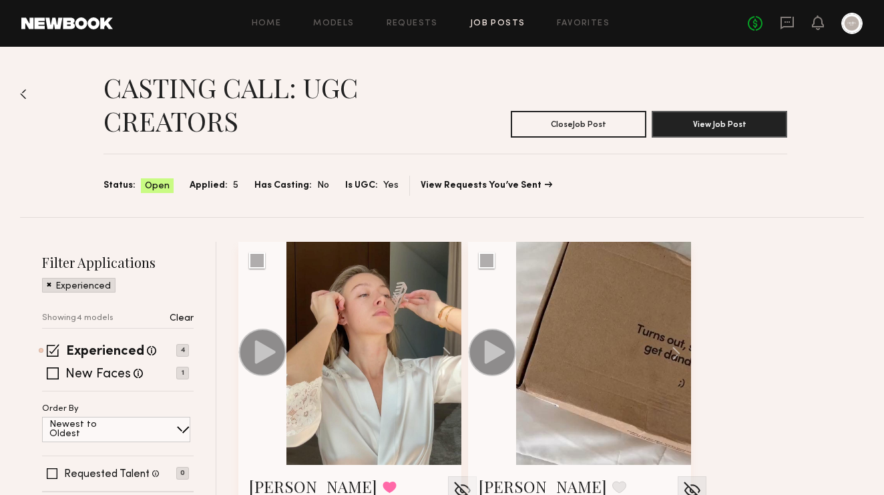
scroll to position [0, 0]
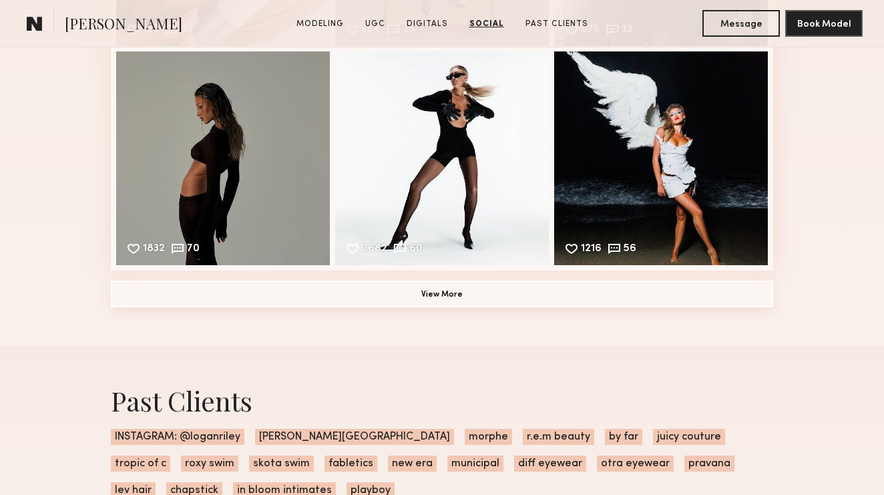
scroll to position [4156, 0]
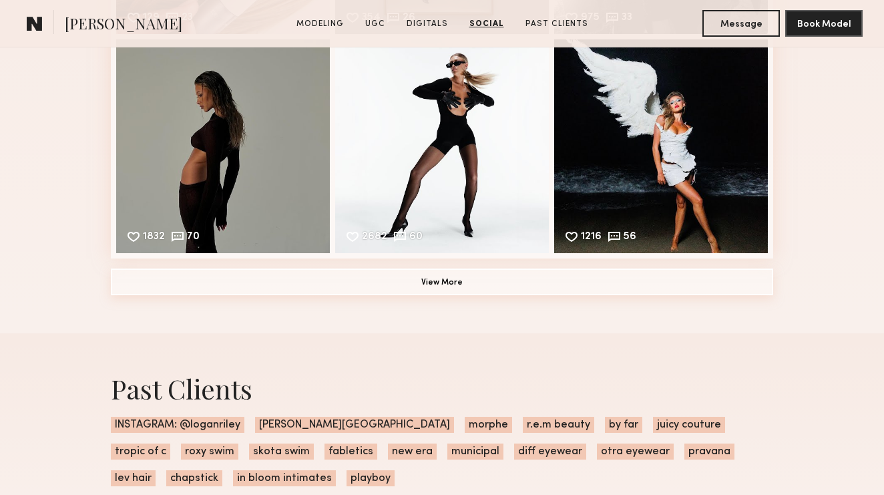
click at [450, 286] on button "View More" at bounding box center [442, 282] width 663 height 27
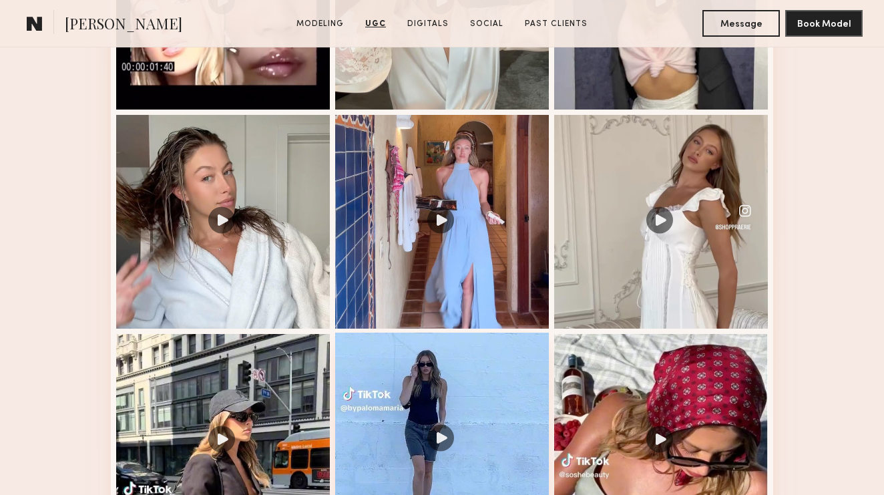
scroll to position [1528, 0]
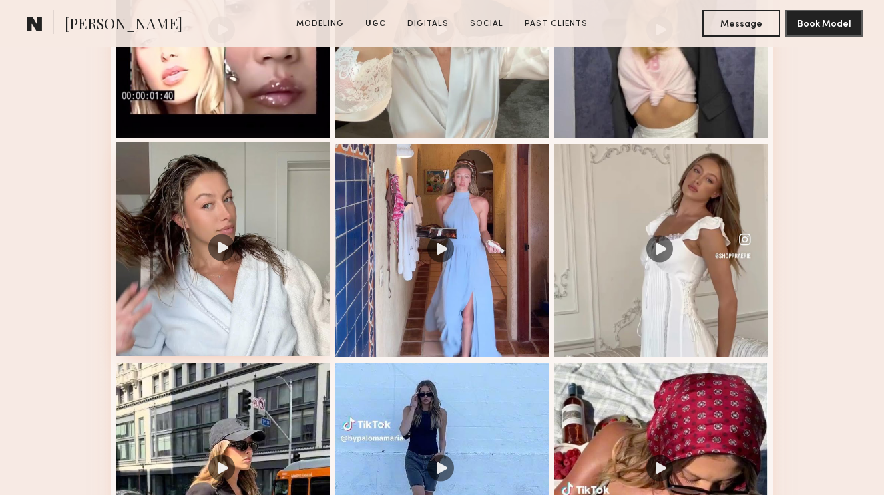
click at [233, 257] on div at bounding box center [223, 249] width 214 height 214
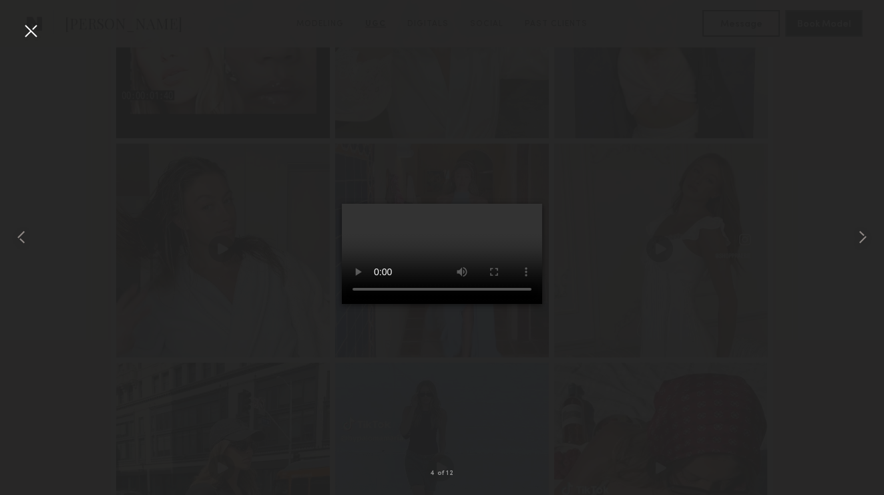
click at [349, 304] on video at bounding box center [442, 254] width 200 height 100
click at [506, 304] on video at bounding box center [442, 254] width 200 height 100
click at [393, 304] on video at bounding box center [442, 254] width 200 height 100
click at [33, 32] on div at bounding box center [30, 30] width 21 height 21
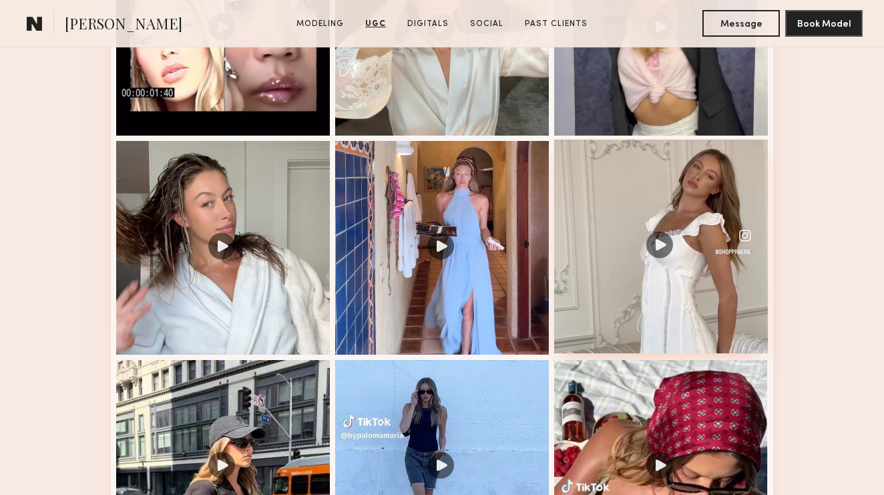
scroll to position [1536, 0]
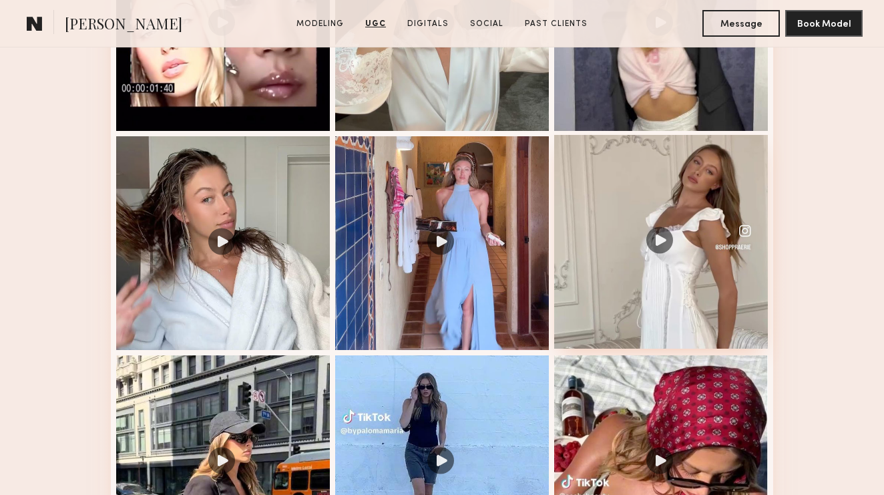
click at [661, 246] on div at bounding box center [661, 242] width 214 height 214
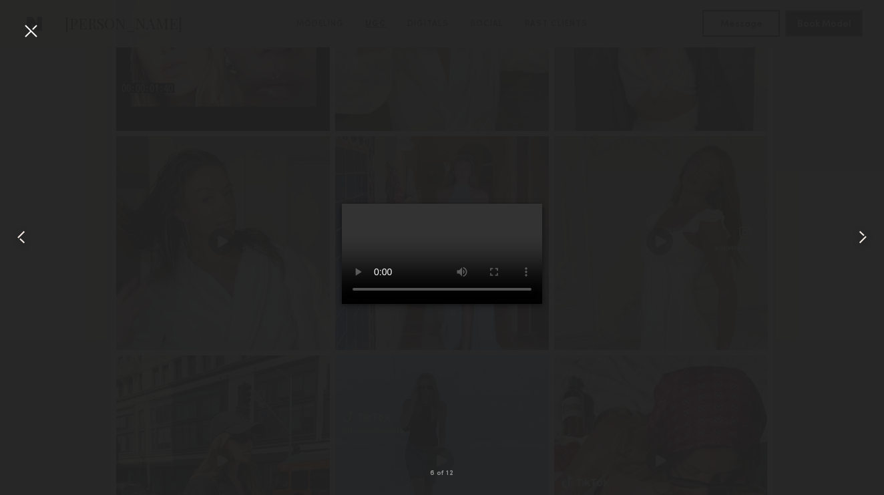
click at [505, 304] on video at bounding box center [442, 254] width 200 height 100
click at [32, 32] on div at bounding box center [30, 30] width 21 height 21
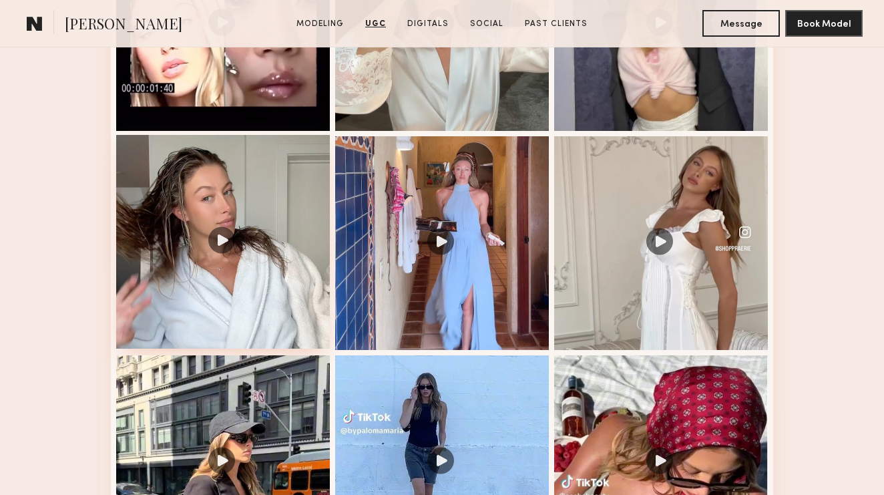
scroll to position [1688, 0]
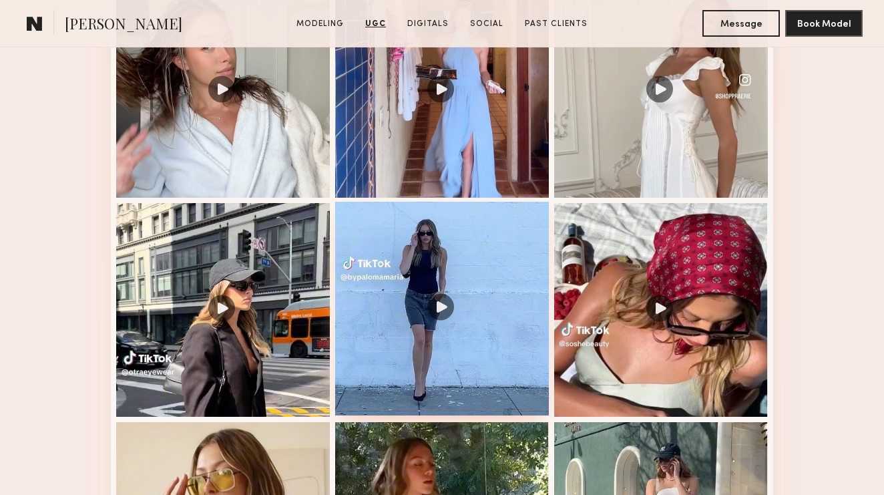
click at [443, 315] on div at bounding box center [442, 309] width 214 height 214
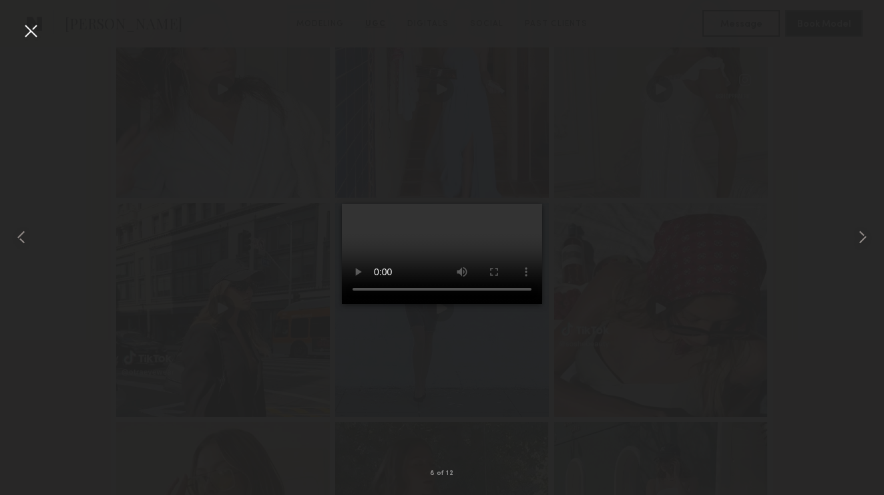
click at [507, 304] on video at bounding box center [442, 254] width 200 height 100
click at [35, 40] on div at bounding box center [30, 30] width 21 height 21
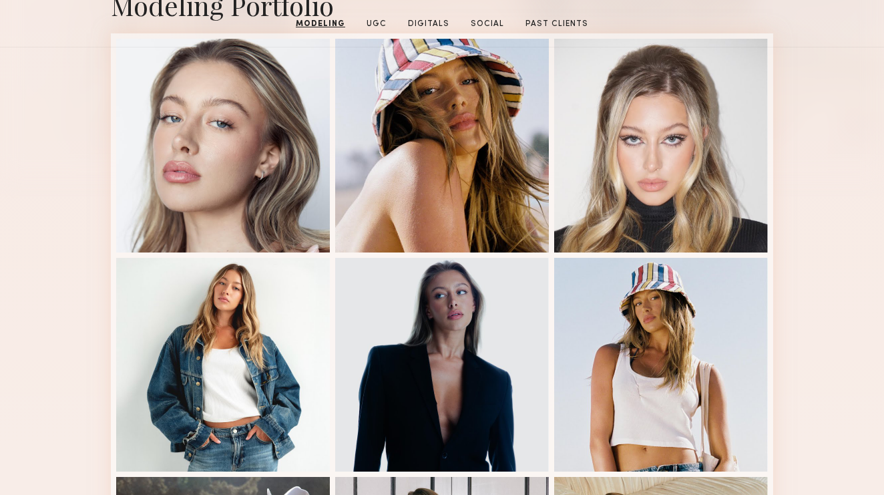
scroll to position [0, 0]
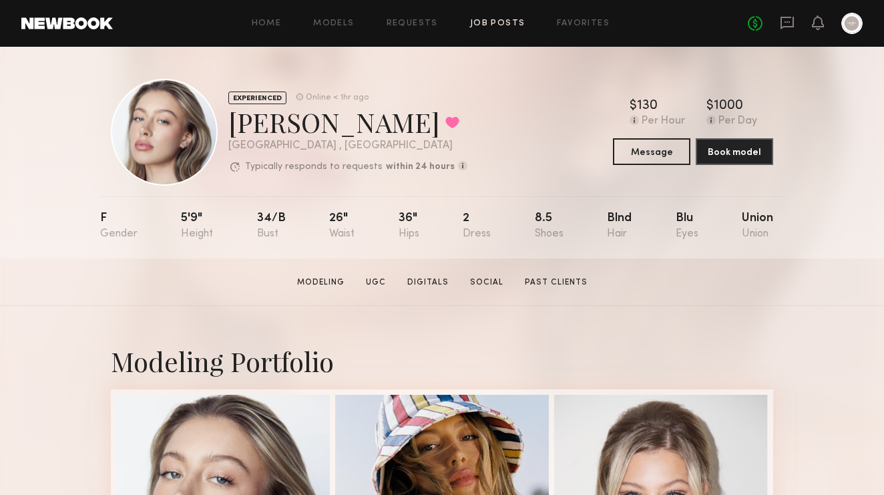
click at [505, 25] on link "Job Posts" at bounding box center [497, 23] width 55 height 9
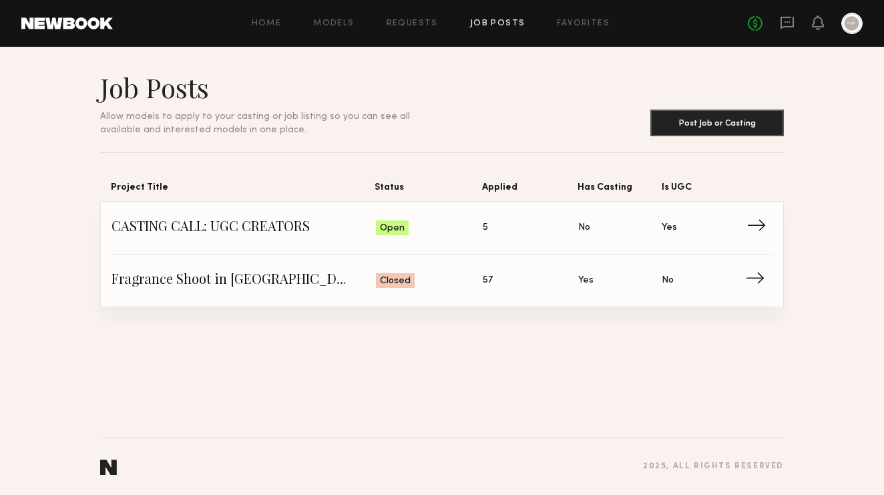
click at [310, 230] on span "CASTING CALL: UGC CREATORS" at bounding box center [244, 228] width 265 height 20
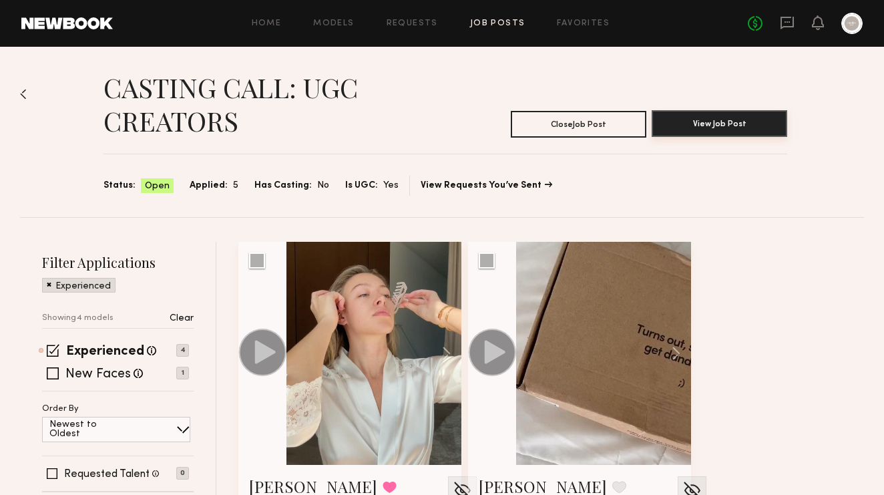
click at [694, 126] on button "View Job Post" at bounding box center [720, 123] width 136 height 27
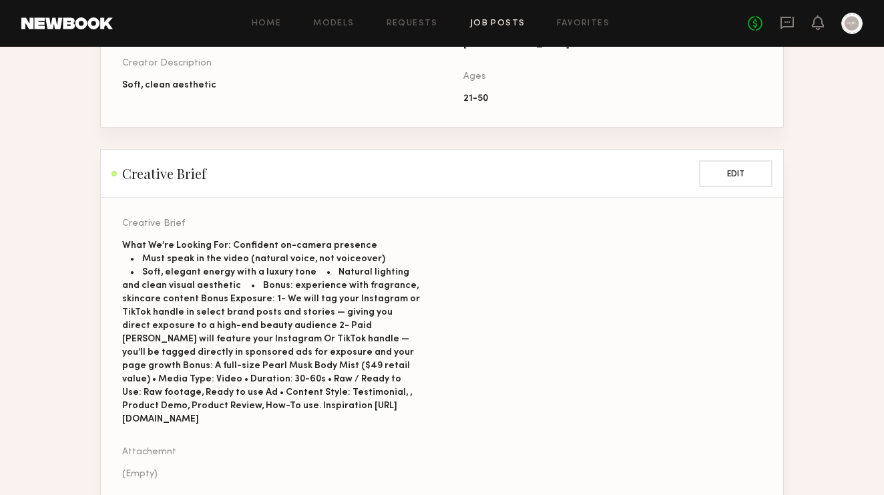
scroll to position [957, 0]
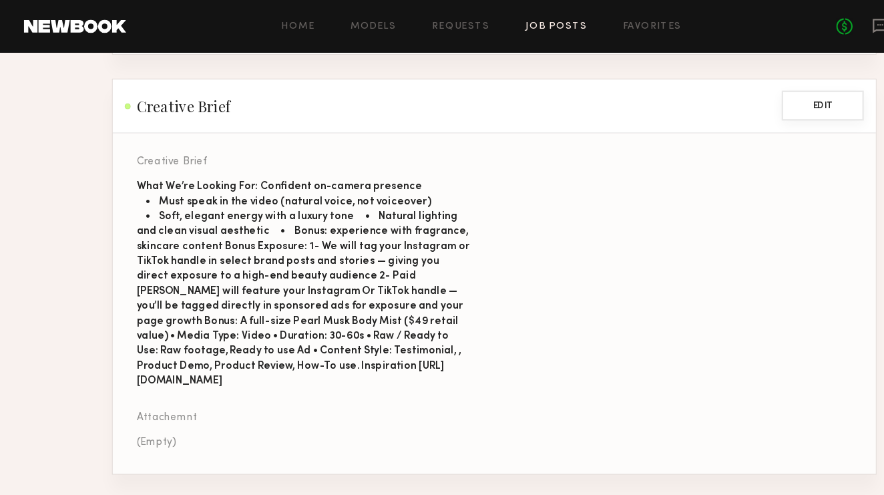
click at [727, 96] on button "Edit" at bounding box center [735, 94] width 73 height 27
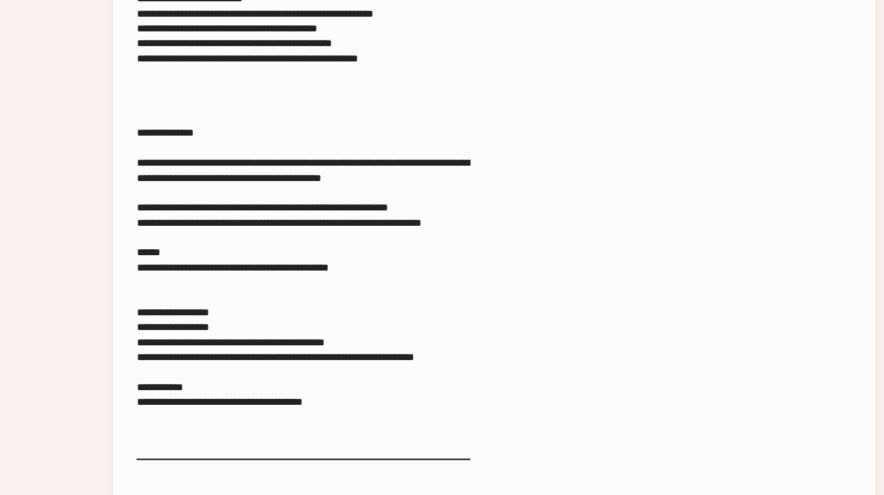
scroll to position [1246, 0]
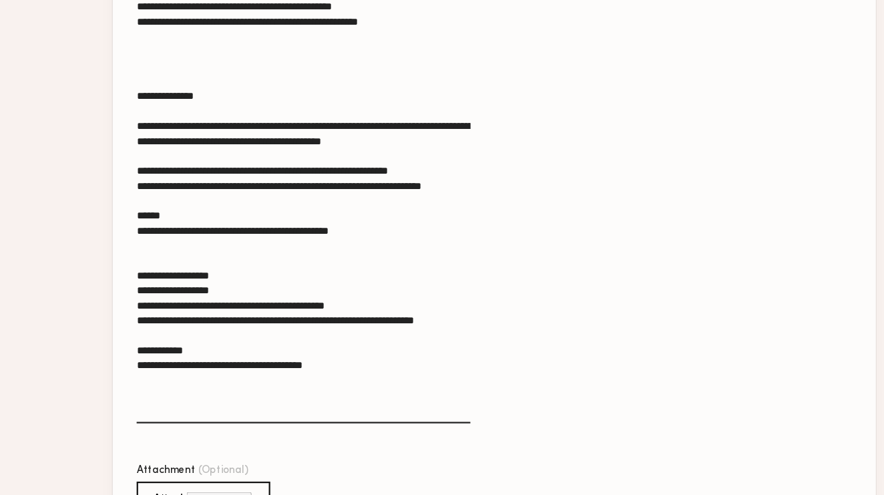
drag, startPoint x: 219, startPoint y: 300, endPoint x: 114, endPoint y: 299, distance: 105.5
click at [114, 299] on section "**********" at bounding box center [442, 248] width 683 height 599
click at [211, 298] on textarea "**********" at bounding box center [271, 208] width 299 height 446
drag, startPoint x: 218, startPoint y: 299, endPoint x: 131, endPoint y: 299, distance: 86.8
click at [131, 299] on textarea "**********" at bounding box center [271, 208] width 299 height 446
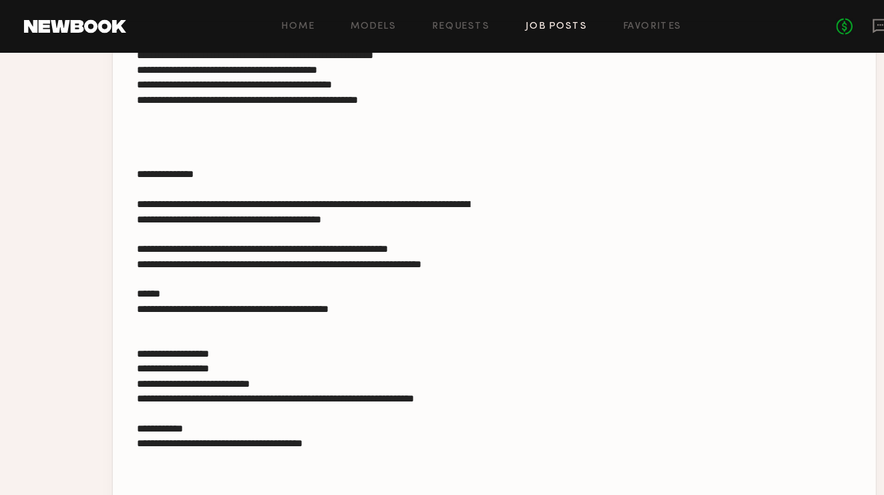
scroll to position [1026, 0]
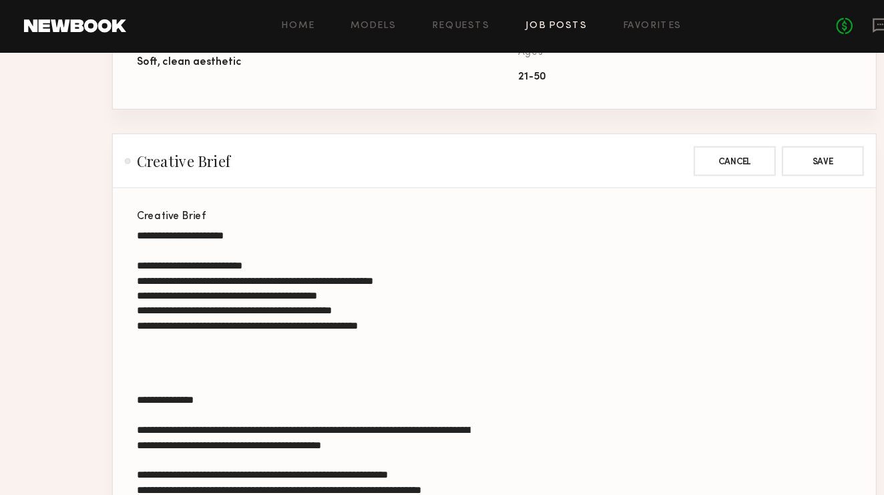
click at [193, 331] on textarea "**********" at bounding box center [271, 427] width 299 height 446
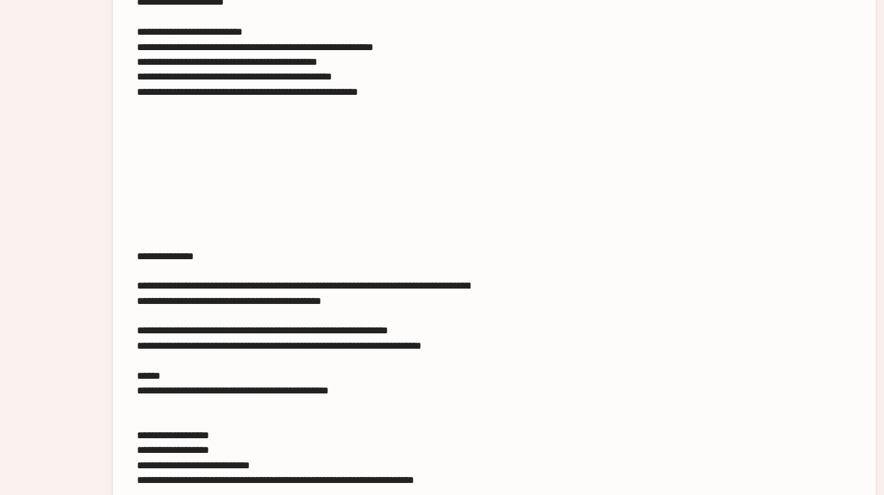
scroll to position [1184, 0]
click at [185, 268] on textarea "**********" at bounding box center [271, 310] width 299 height 526
click at [182, 283] on textarea "**********" at bounding box center [271, 310] width 299 height 526
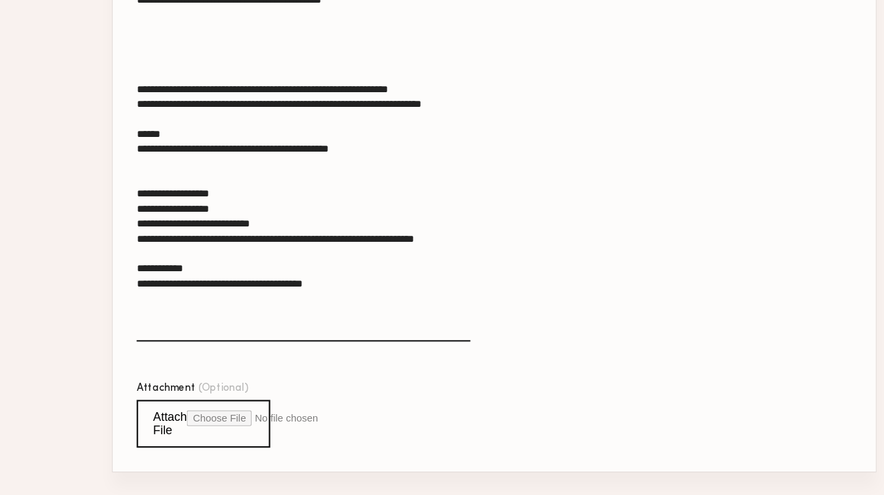
scroll to position [1454, 0]
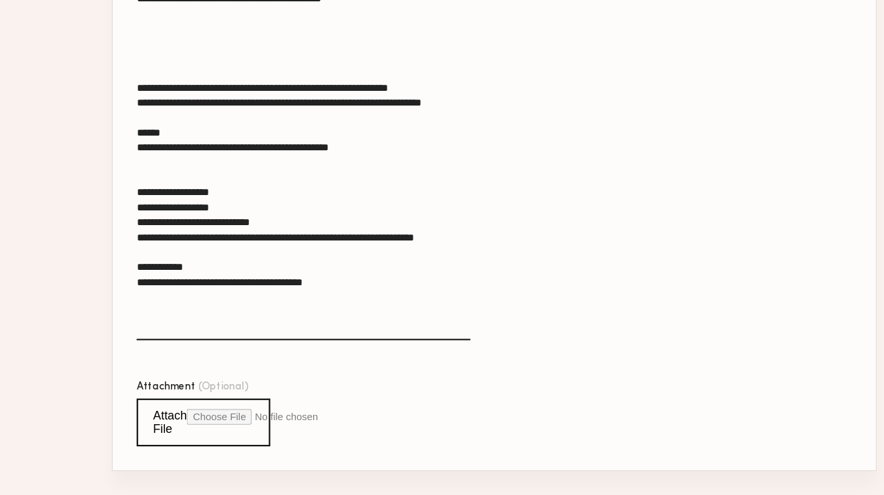
click at [182, 132] on textarea "**********" at bounding box center [271, 67] width 299 height 580
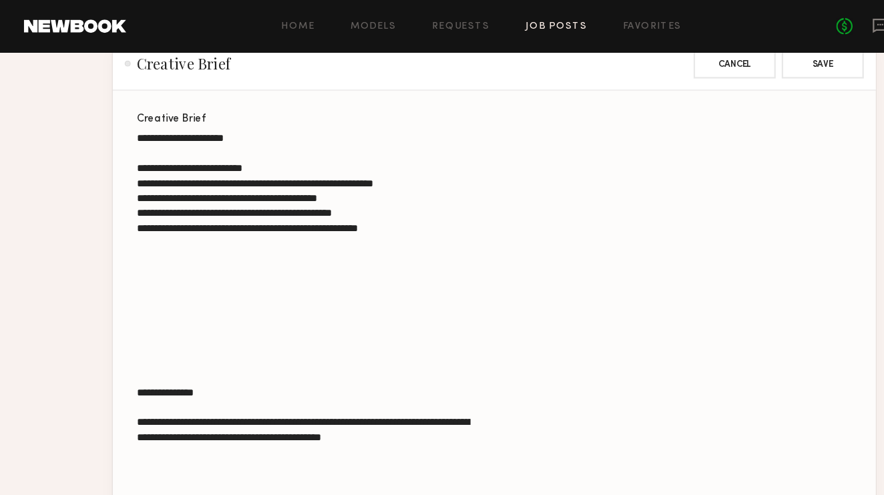
scroll to position [1049, 0]
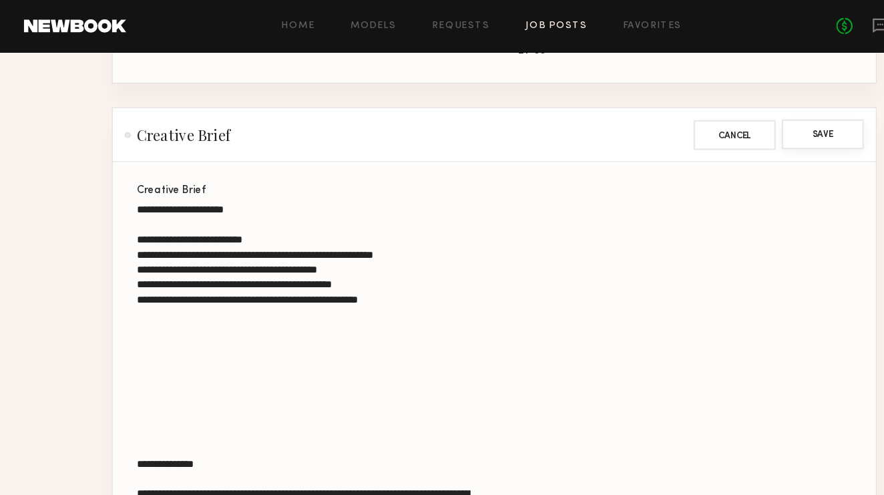
type textarea "**********"
click at [729, 124] on button "Save" at bounding box center [735, 120] width 73 height 27
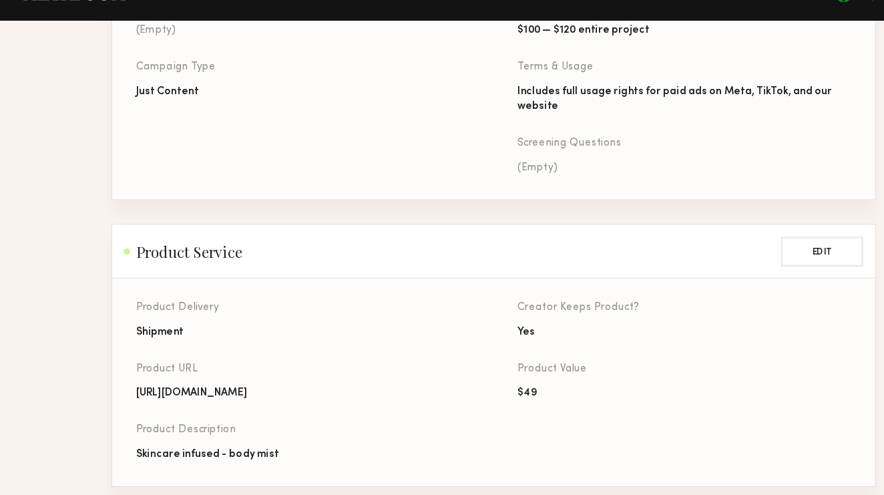
scroll to position [317, 0]
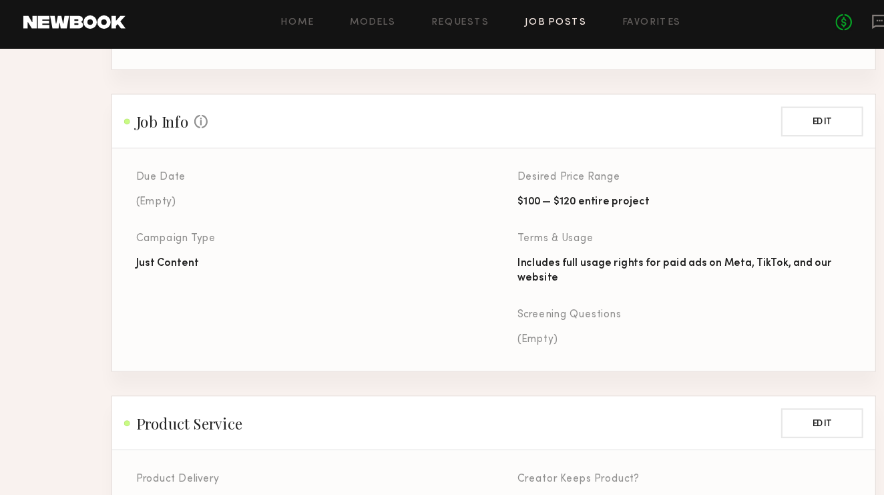
click at [135, 236] on div "Just Content" at bounding box center [271, 238] width 299 height 13
click at [719, 113] on button "Edit" at bounding box center [735, 111] width 73 height 27
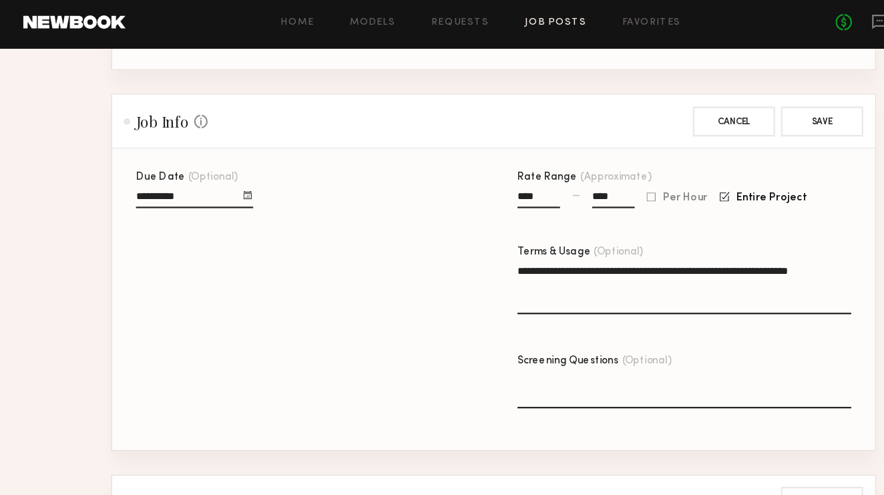
click textarea "Screening Questions (Optional)"
click button "Save"
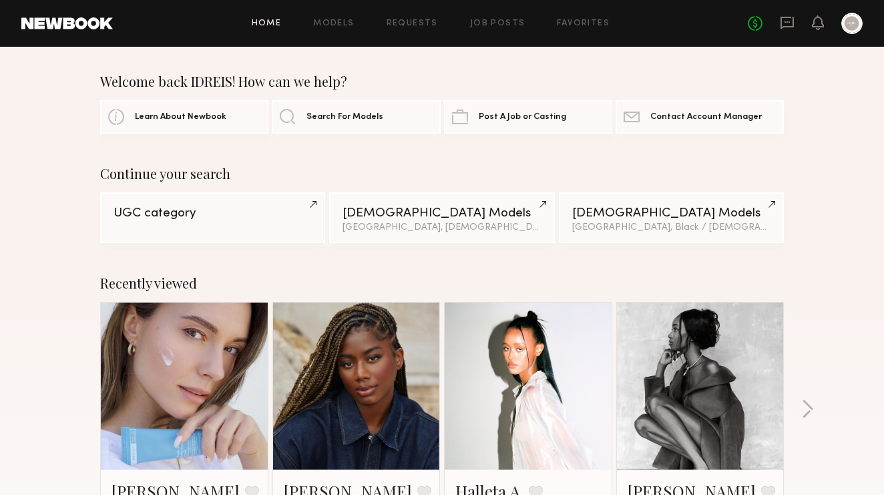
click at [323, 31] on div "Home Models Requests Job Posts Favorites Sign Out No fees up to $5,000" at bounding box center [488, 23] width 750 height 21
click at [329, 27] on link "Models" at bounding box center [333, 23] width 41 height 9
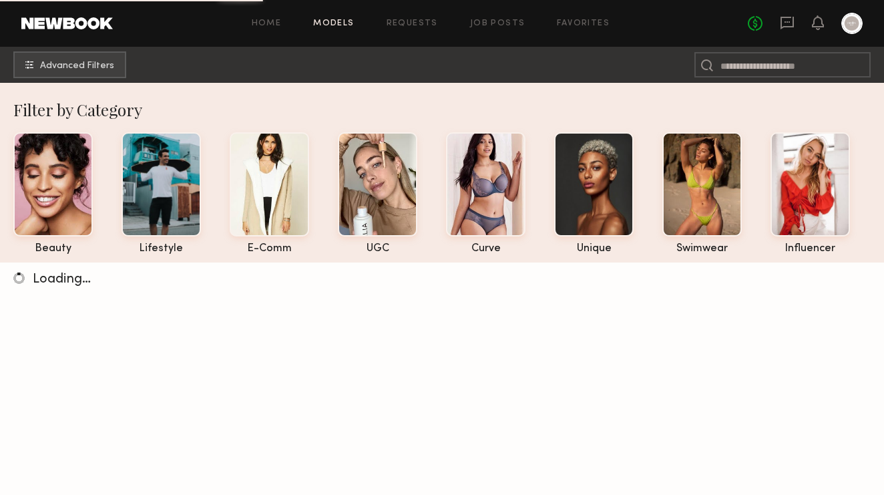
click at [347, 23] on link "Models" at bounding box center [333, 23] width 41 height 9
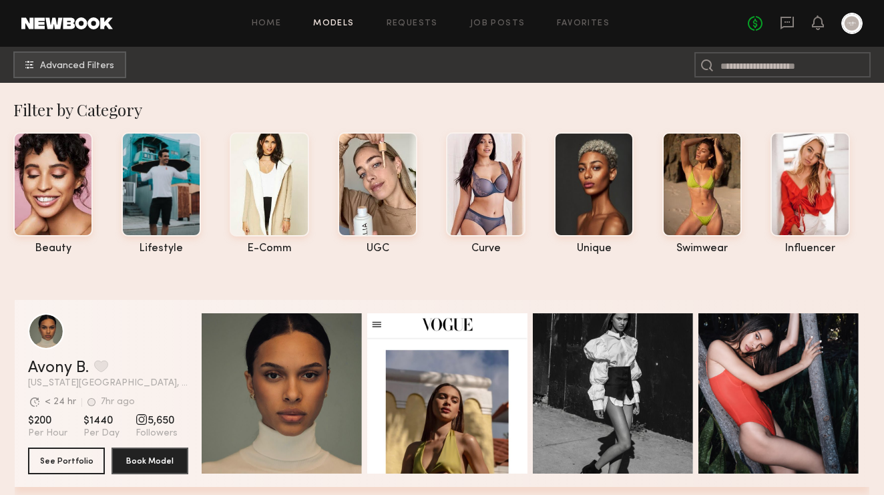
scroll to position [10, 0]
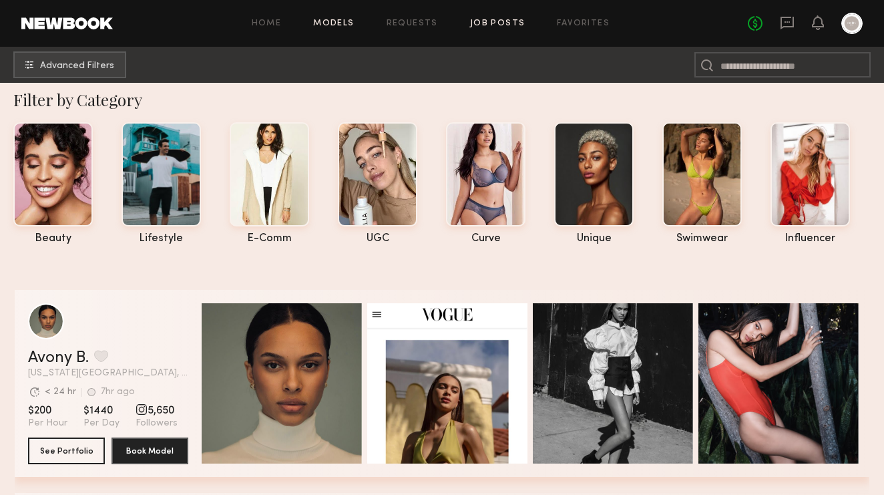
click at [513, 27] on link "Job Posts" at bounding box center [497, 23] width 55 height 9
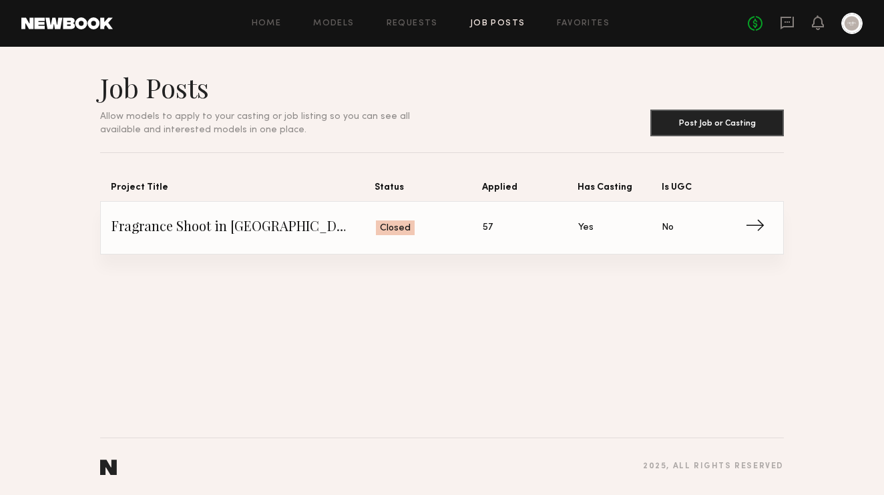
click at [500, 25] on link "Job Posts" at bounding box center [497, 23] width 55 height 9
click at [489, 21] on link "Job Posts" at bounding box center [497, 23] width 55 height 9
click at [430, 17] on div "Home Models Requests Job Posts Favorites Sign Out No fees up to $5,000" at bounding box center [488, 23] width 750 height 21
click at [423, 23] on link "Requests" at bounding box center [412, 23] width 51 height 9
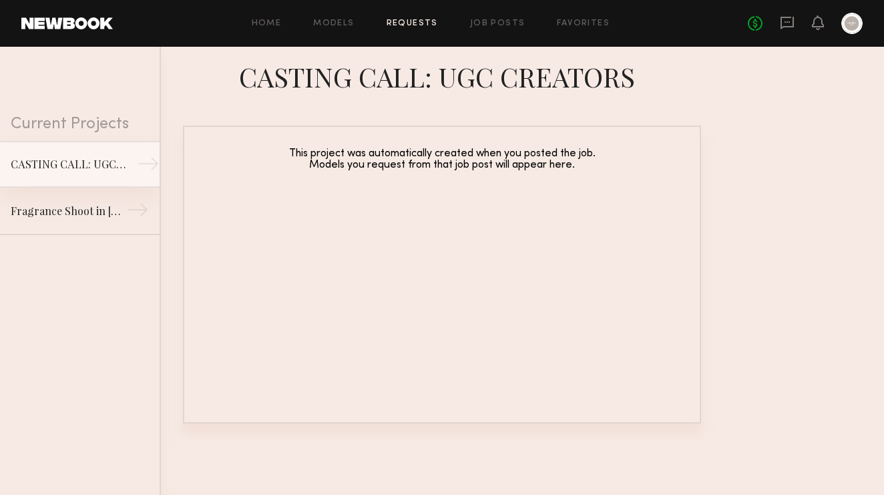
click at [66, 174] on link "CASTING CALL: UGC CREATORS →" at bounding box center [80, 164] width 160 height 47
click at [77, 170] on div "CASTING CALL: UGC CREATORS" at bounding box center [69, 164] width 116 height 16
click at [75, 164] on div "CASTING CALL: UGC CREATORS" at bounding box center [69, 164] width 116 height 16
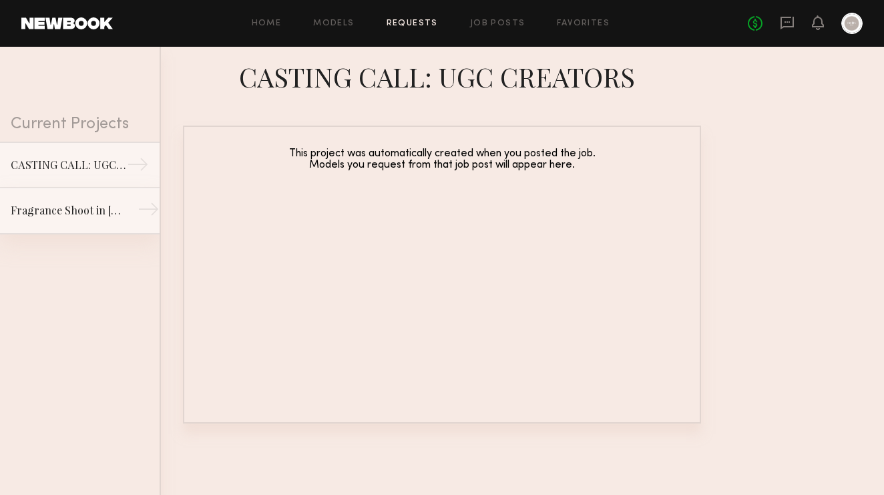
click at [77, 204] on div "Fragrance Shoot in Los Angeles" at bounding box center [69, 210] width 116 height 16
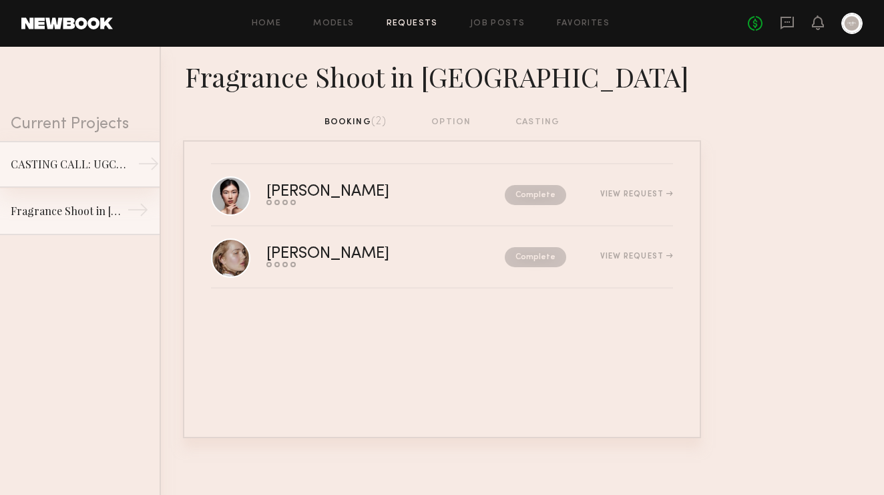
click at [85, 171] on div "CASTING CALL: UGC CREATORS" at bounding box center [69, 164] width 116 height 16
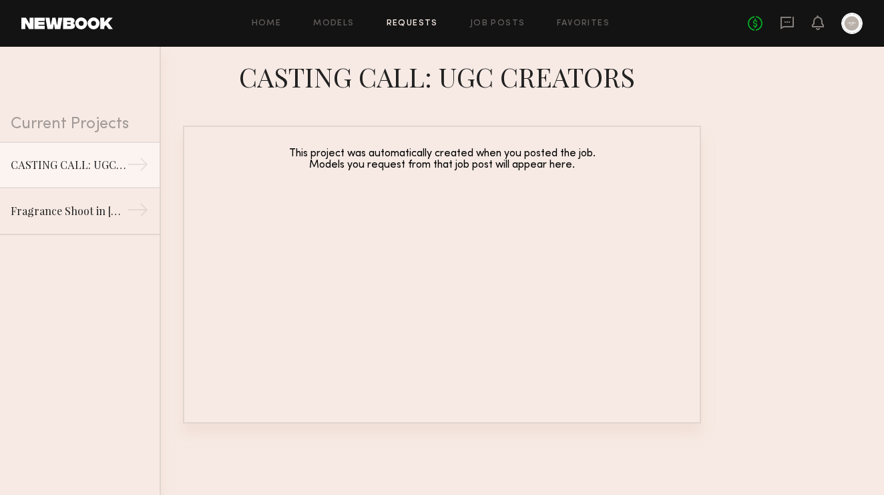
click at [251, 42] on header "Home Models Requests Job Posts Favorites Sign Out No fees up to $5,000" at bounding box center [442, 23] width 884 height 47
click at [259, 37] on header "Home Models Requests Job Posts Favorites Sign Out No fees up to $5,000" at bounding box center [442, 23] width 884 height 47
click at [263, 27] on link "Home" at bounding box center [267, 23] width 30 height 9
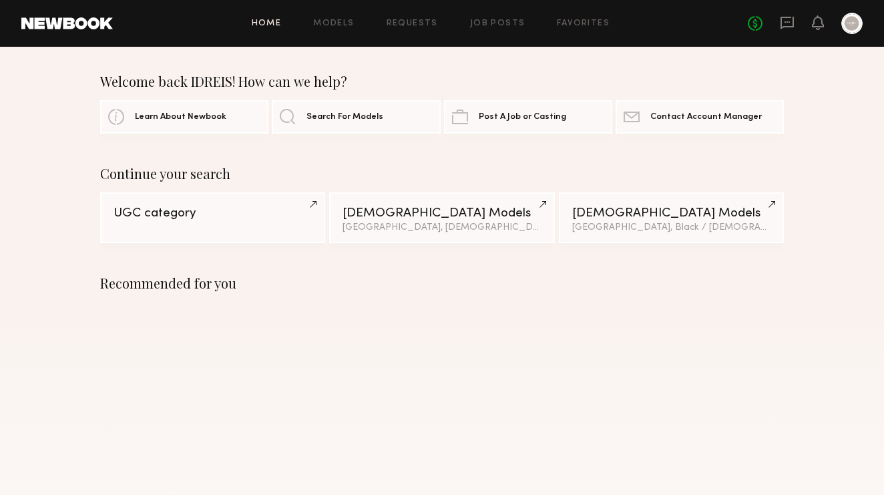
click at [259, 0] on header "Home Models Requests Job Posts Favorites Sign Out No fees up to $5,000" at bounding box center [442, 23] width 884 height 47
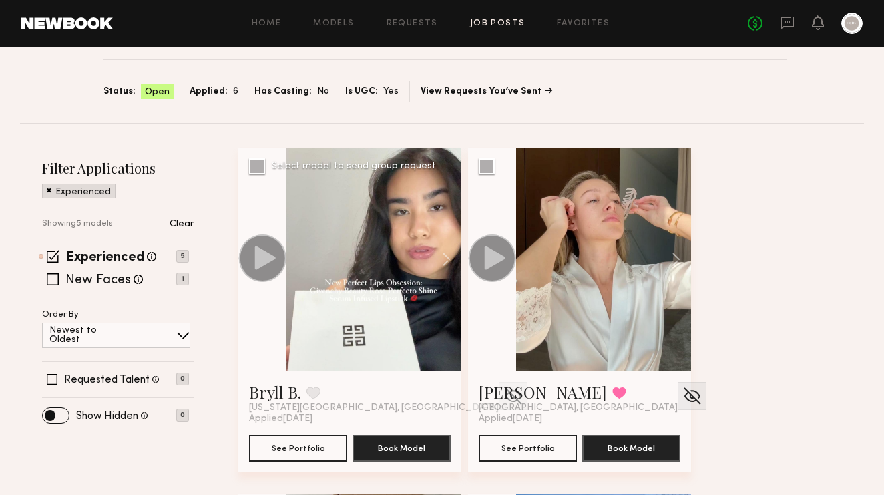
scroll to position [100, 0]
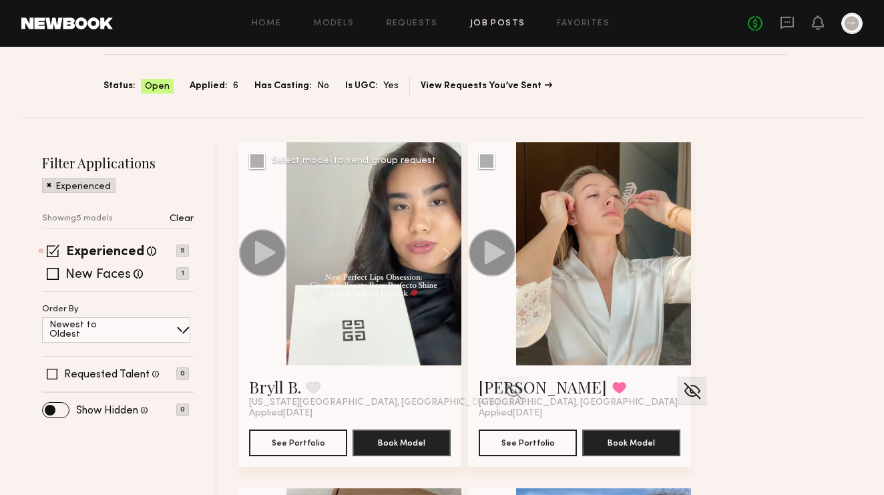
click at [265, 243] on circle at bounding box center [262, 252] width 47 height 47
